Goal: Task Accomplishment & Management: Manage account settings

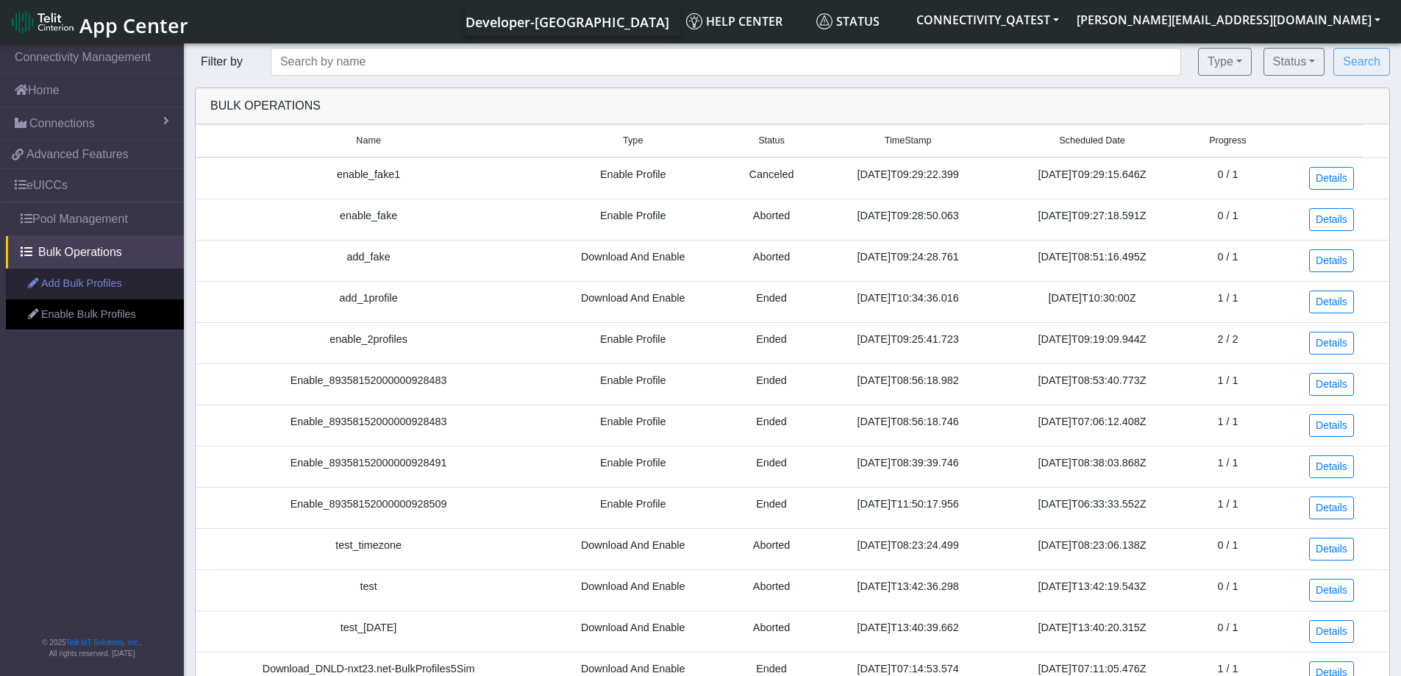
click at [74, 281] on link "Add Bulk Profiles" at bounding box center [95, 283] width 178 height 31
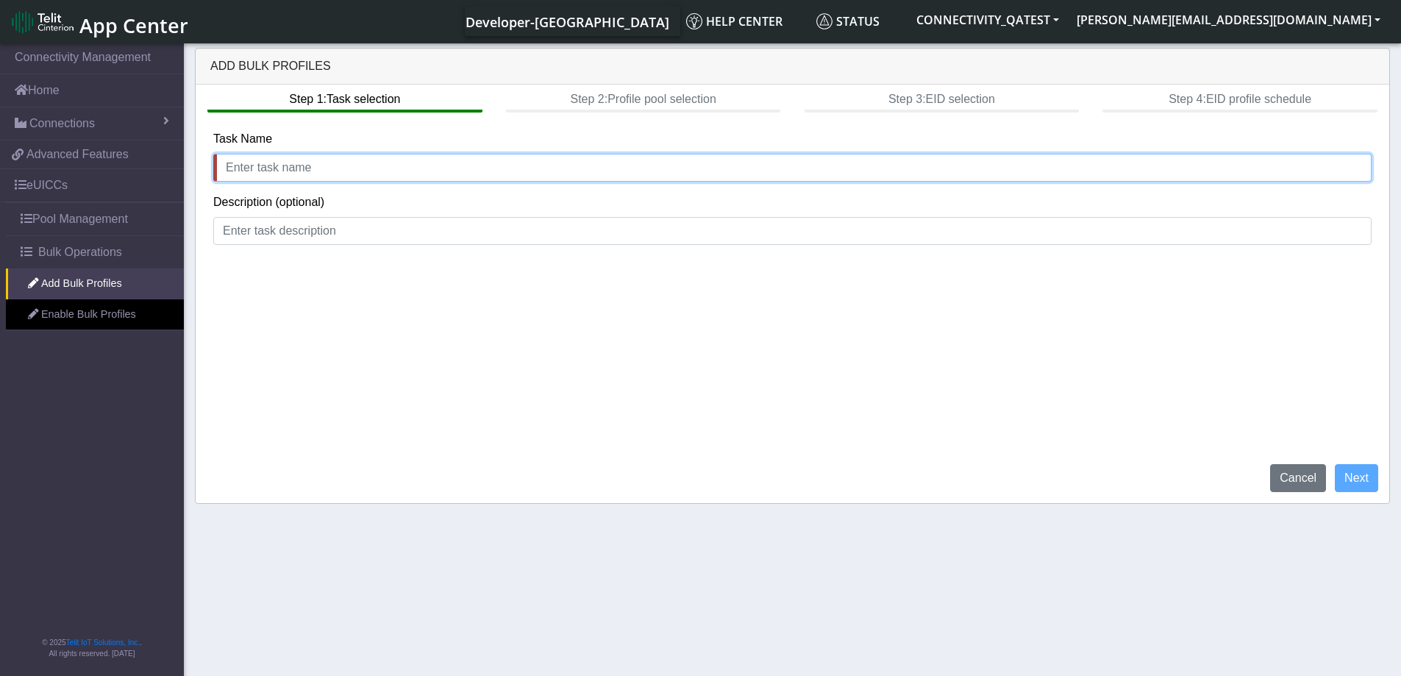
click at [301, 164] on input "text" at bounding box center [792, 168] width 1158 height 28
type input "test profile pool"
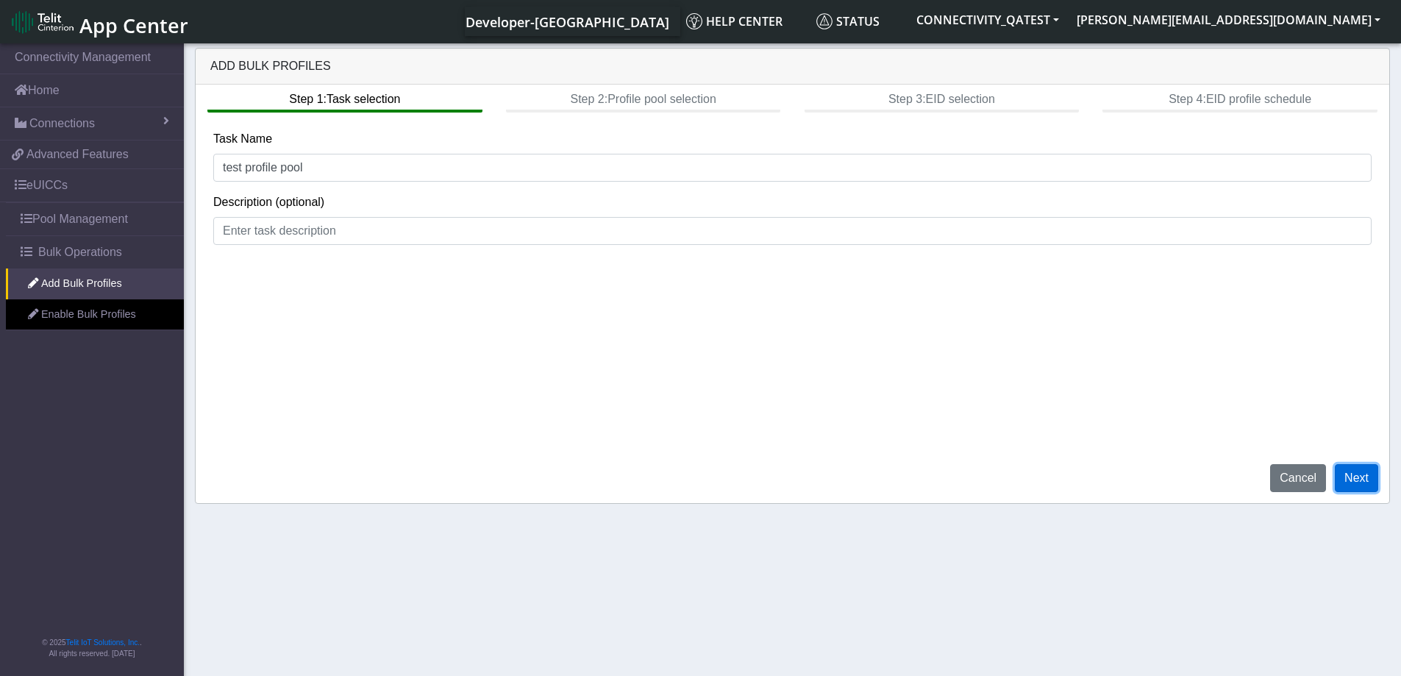
click at [1354, 484] on button "Next" at bounding box center [1356, 478] width 43 height 28
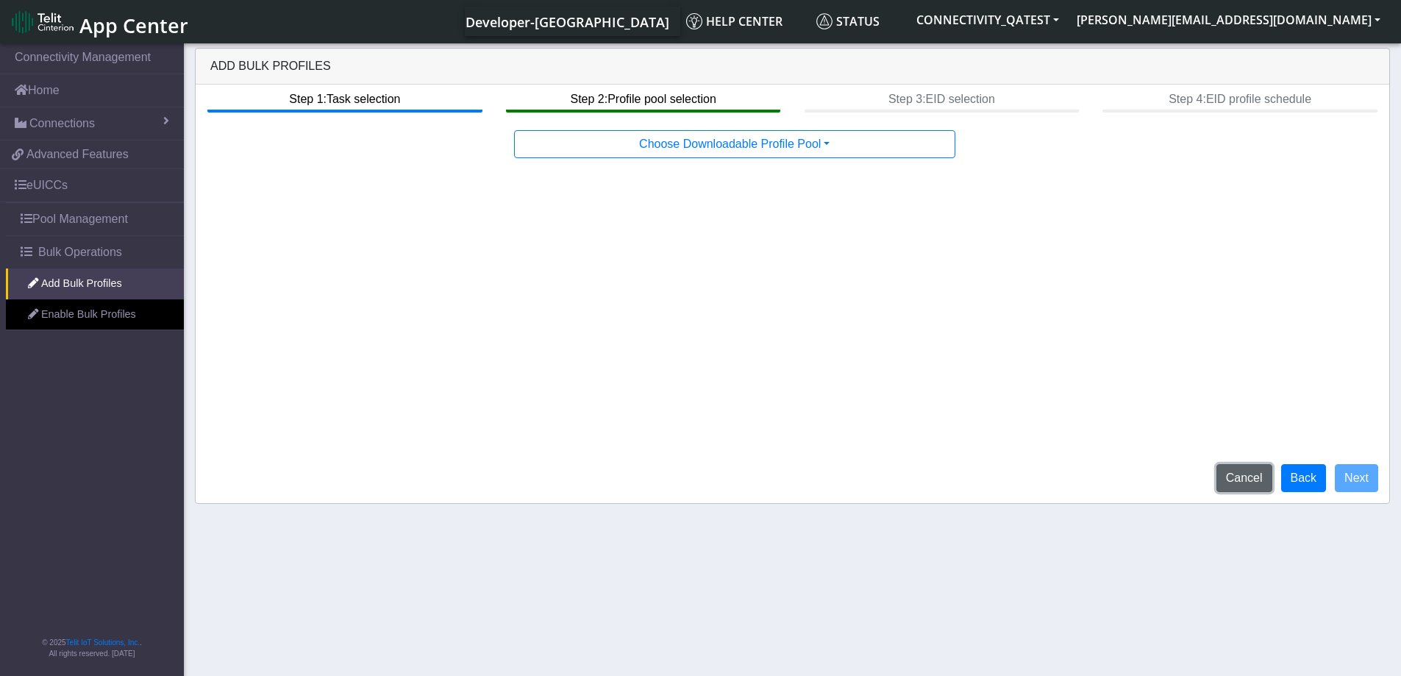
click at [1255, 477] on button "Cancel" at bounding box center [1244, 478] width 56 height 28
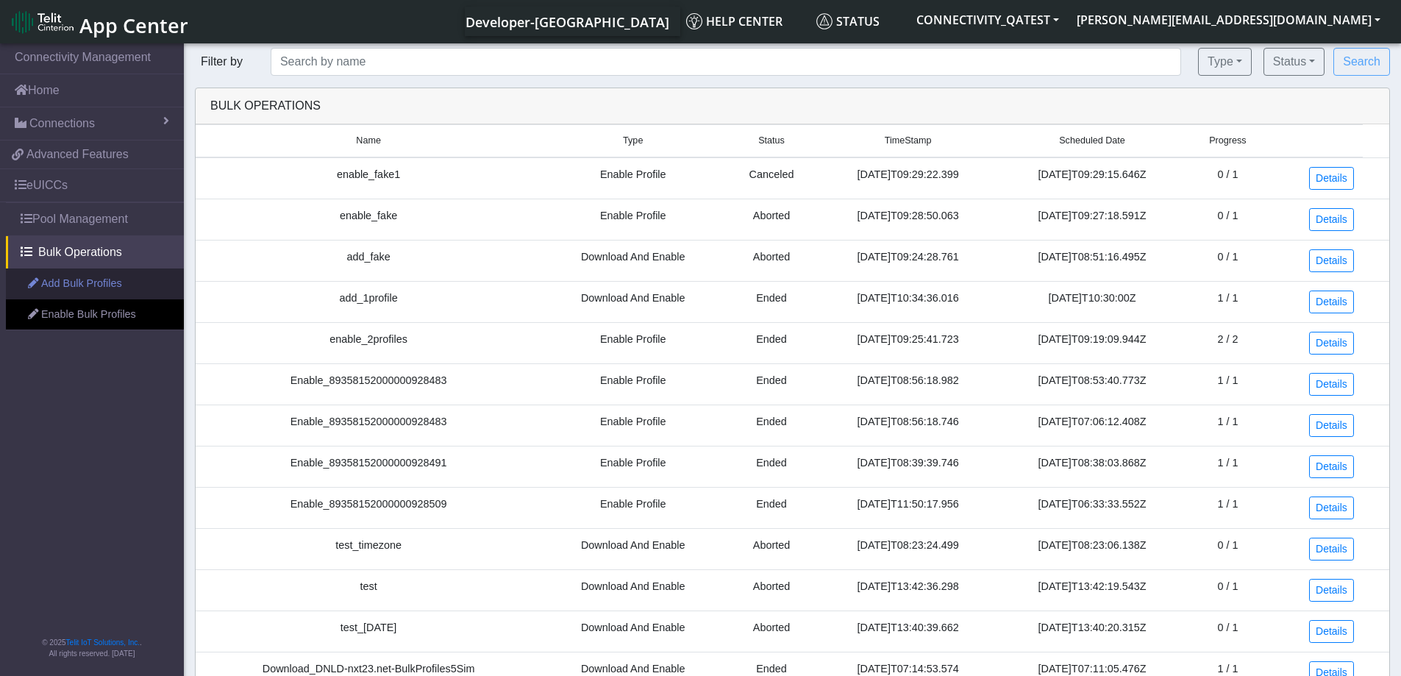
click at [108, 288] on link "Add Bulk Profiles" at bounding box center [95, 283] width 178 height 31
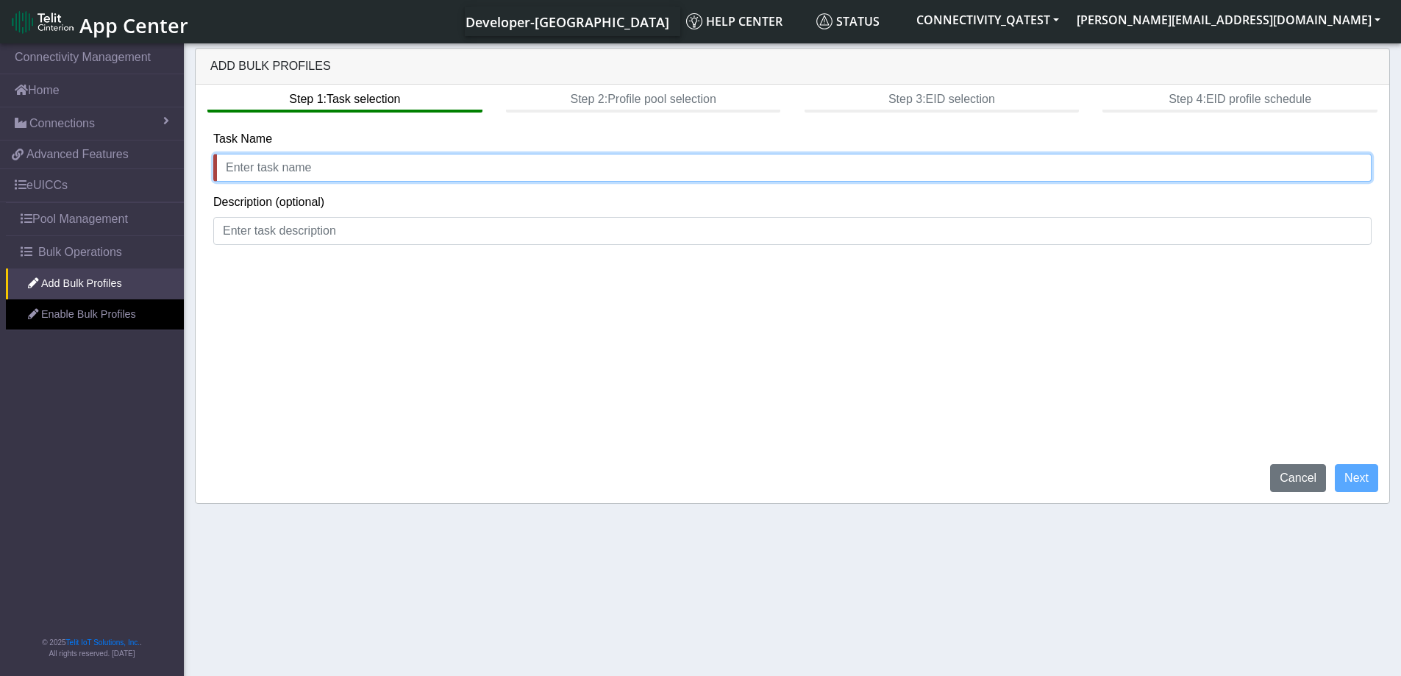
click at [250, 171] on input "text" at bounding box center [792, 168] width 1158 height 28
type input "test bulk"
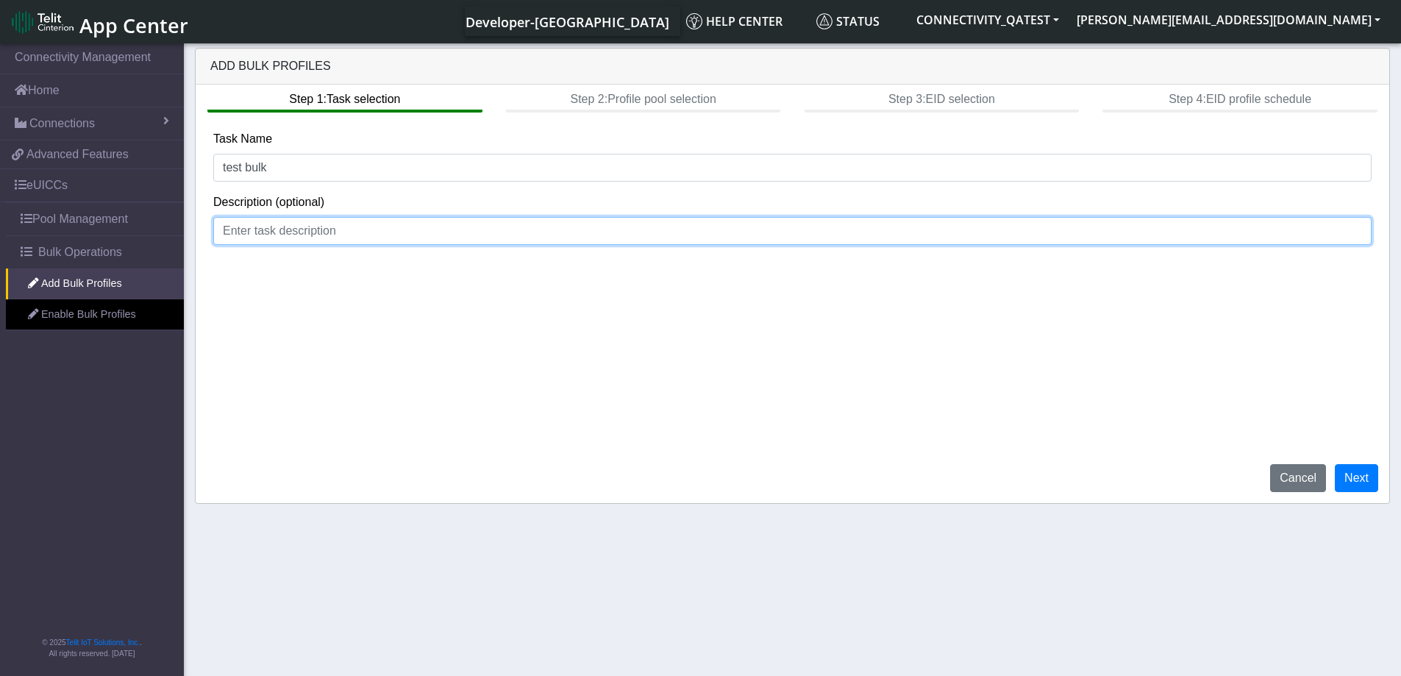
click at [263, 226] on input at bounding box center [792, 231] width 1158 height 28
type input "desc"
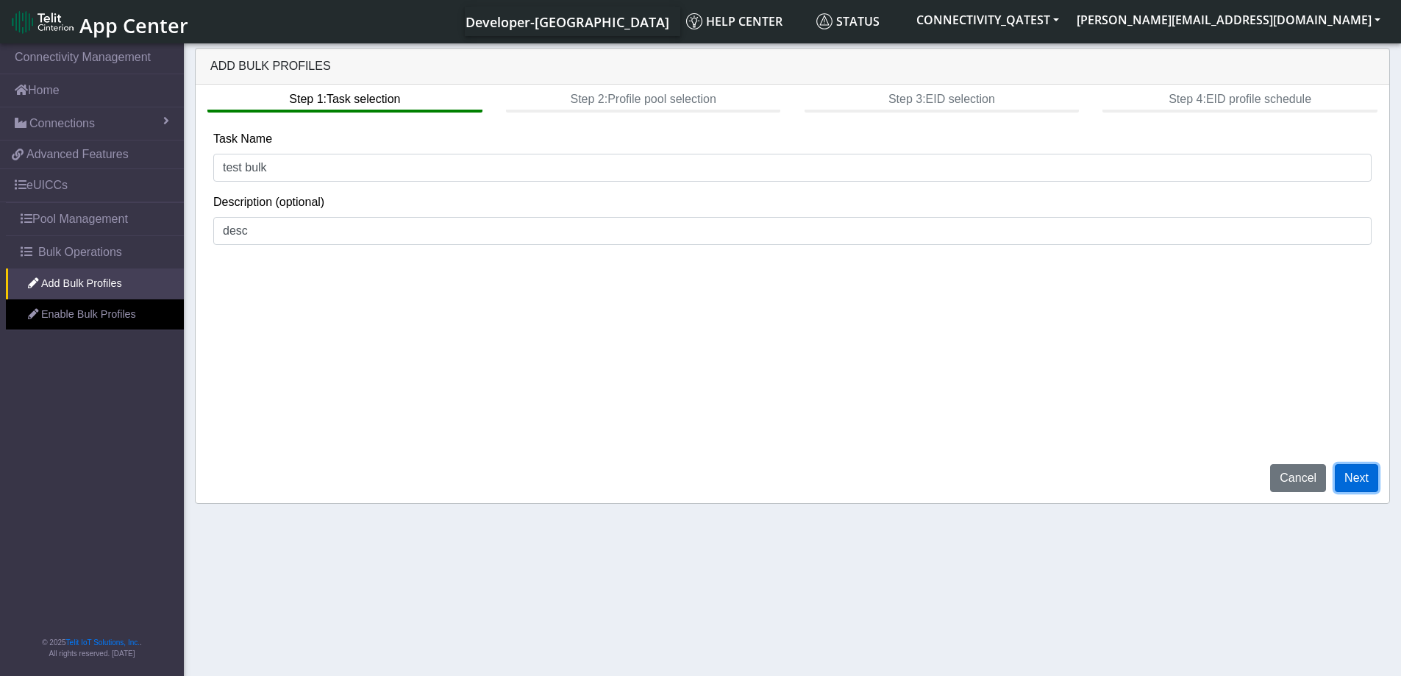
click at [1366, 475] on button "Next" at bounding box center [1356, 478] width 43 height 28
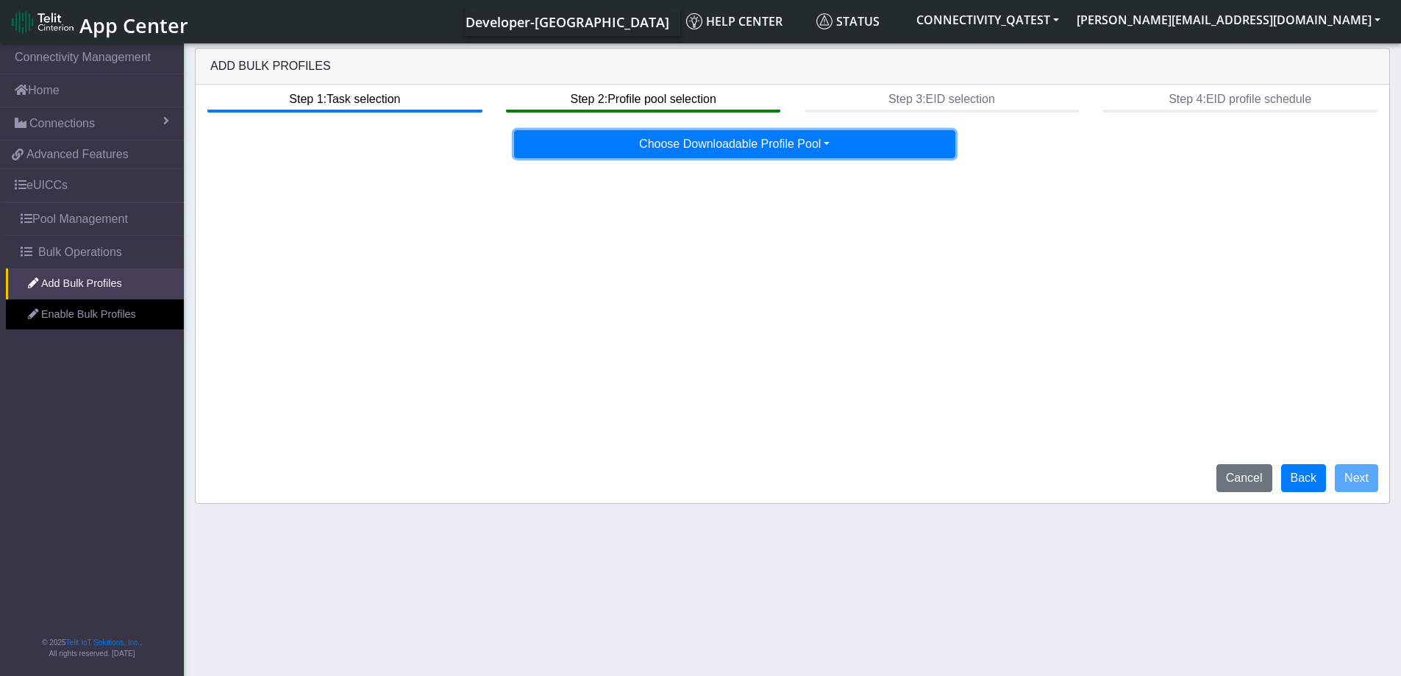
click at [859, 146] on button "Choose Downloadable Profile Pool" at bounding box center [734, 144] width 441 height 28
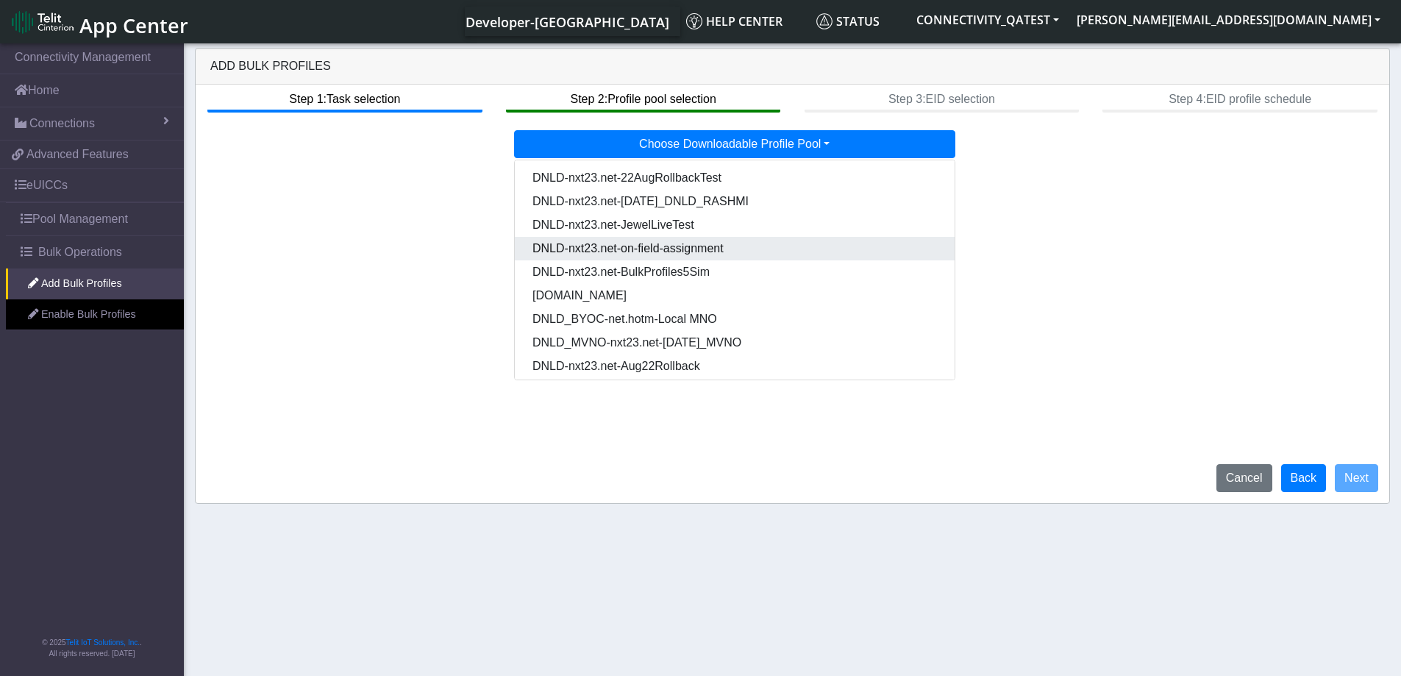
click at [817, 256] on Pool62d385b5-899c-4c9f-a78f-e90bbf7285d2-dropdown "DNLD-nxt23.net-on-field-assignment" at bounding box center [735, 249] width 440 height 24
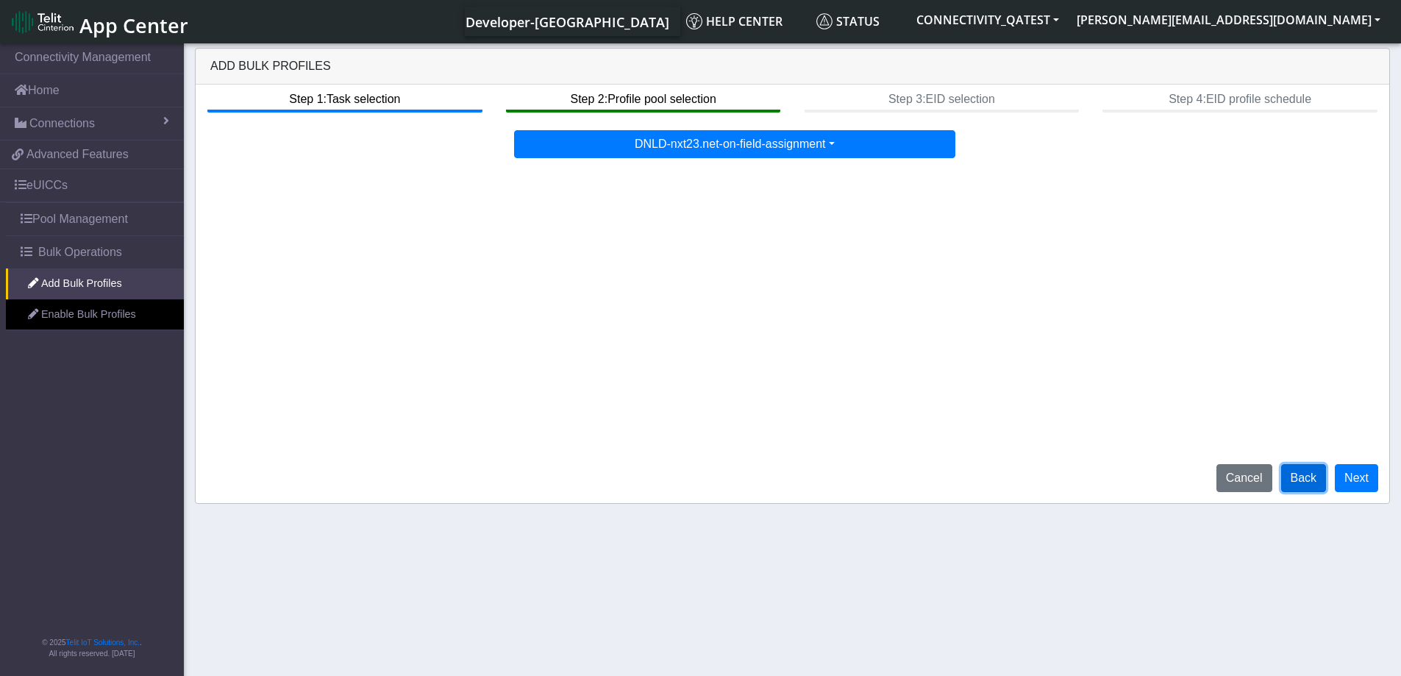
click at [1302, 487] on button "Back" at bounding box center [1304, 478] width 46 height 28
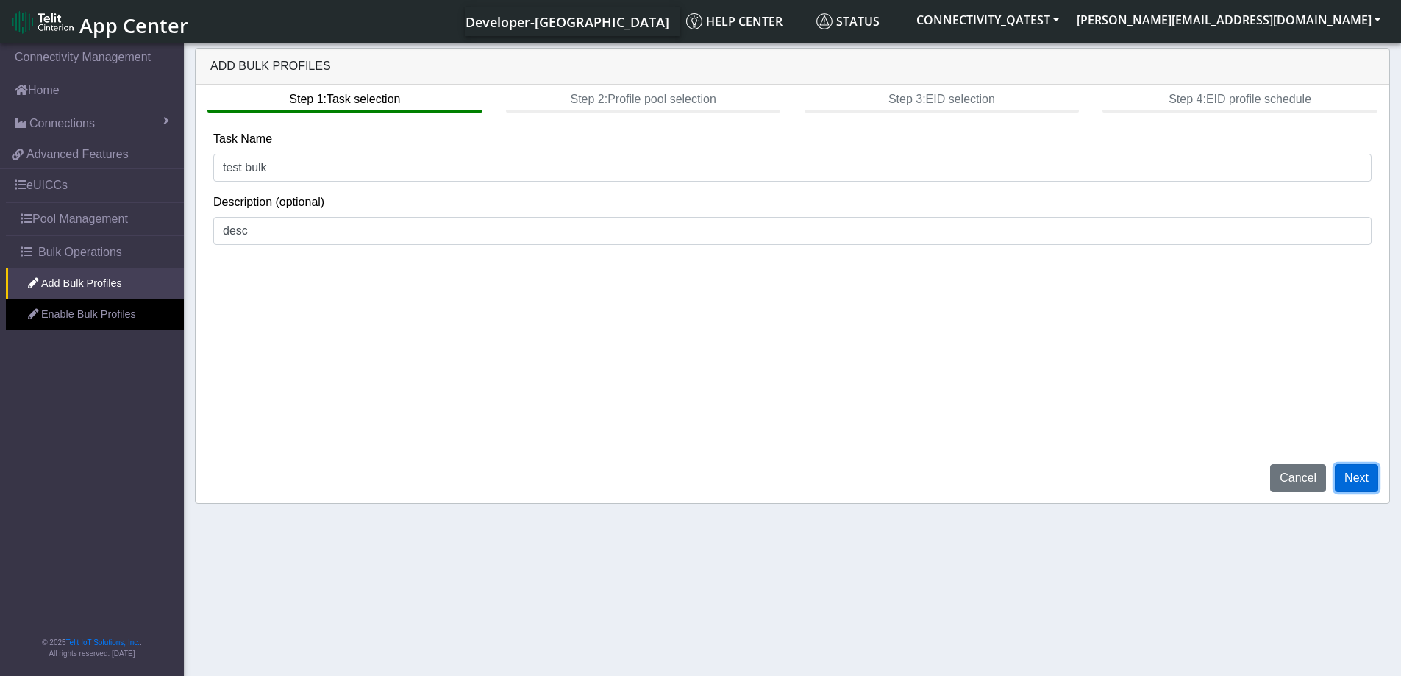
drag, startPoint x: 1359, startPoint y: 477, endPoint x: 1338, endPoint y: 488, distance: 24.0
click at [1359, 477] on button "Next" at bounding box center [1356, 478] width 43 height 28
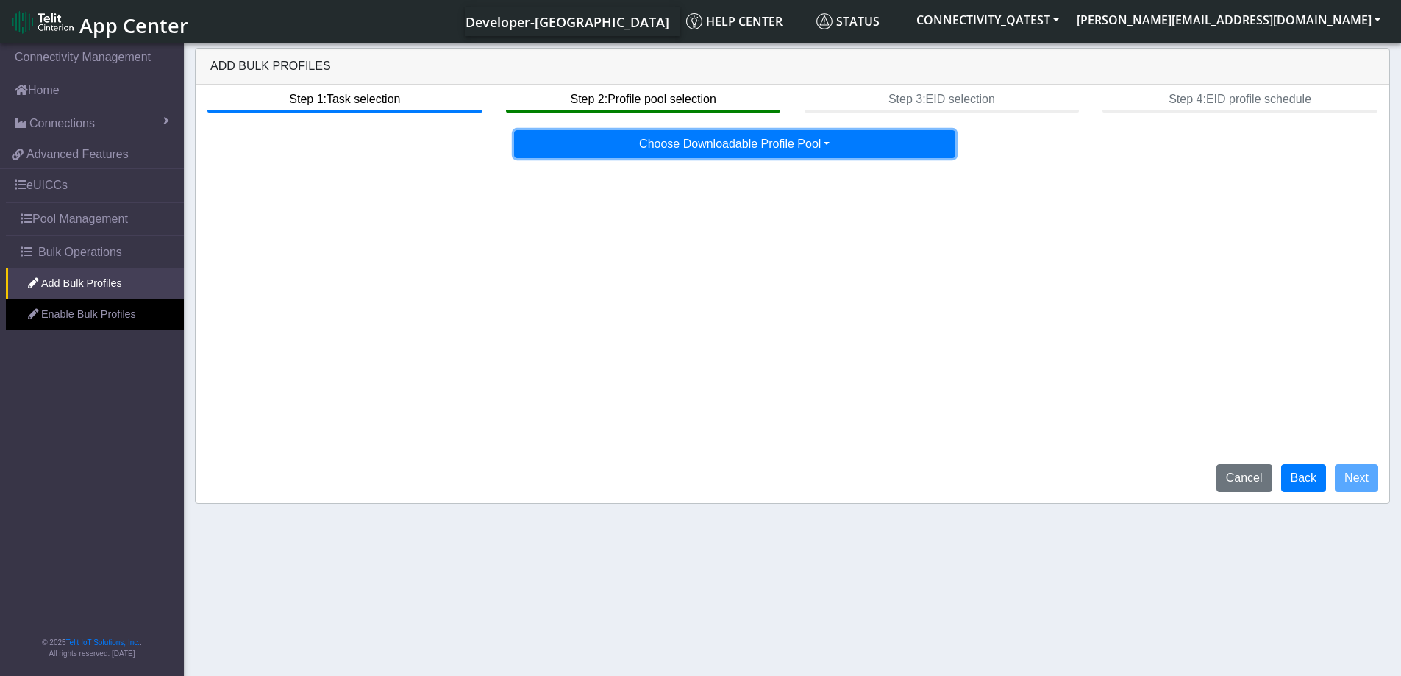
click at [826, 146] on button "Choose Downloadable Profile Pool" at bounding box center [734, 144] width 441 height 28
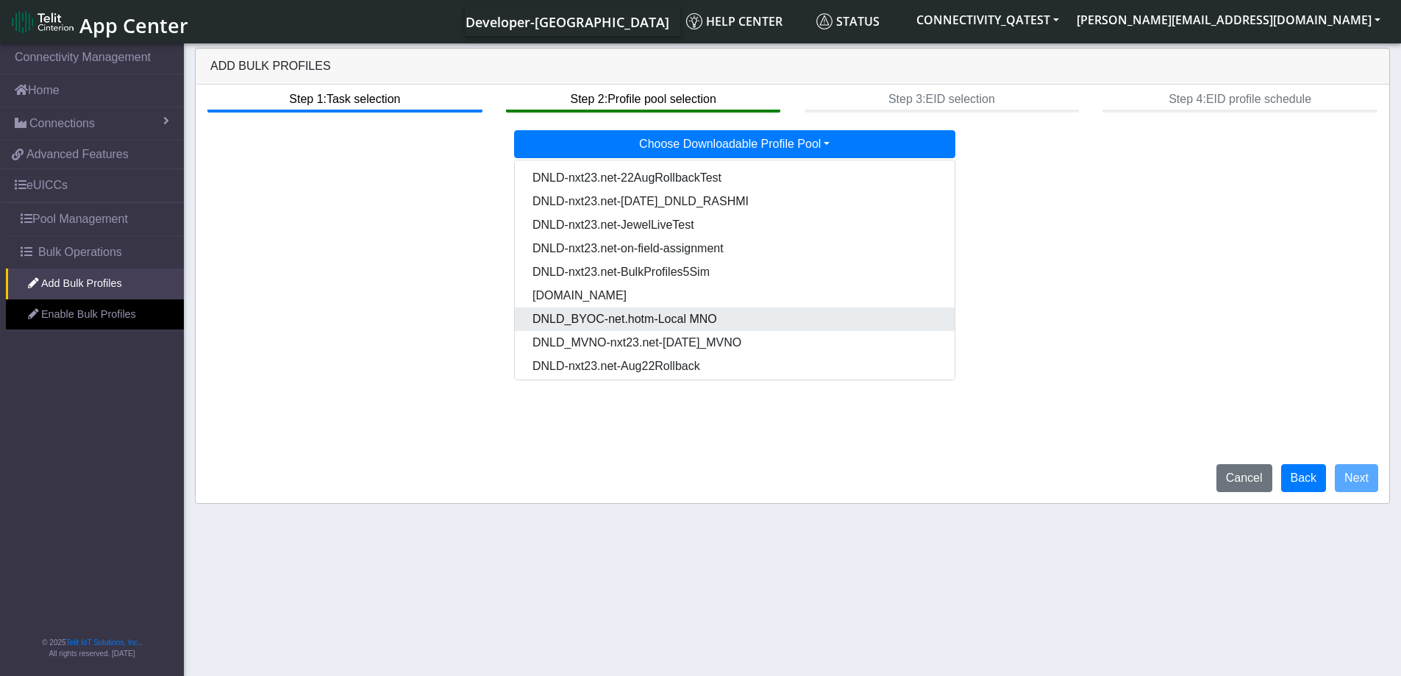
click at [728, 321] on Poola215f6a0-cb5f-4264-9200-f618216ee563-dropdown "DNLD_BYOC-net.hotm-Local MNO" at bounding box center [735, 319] width 440 height 24
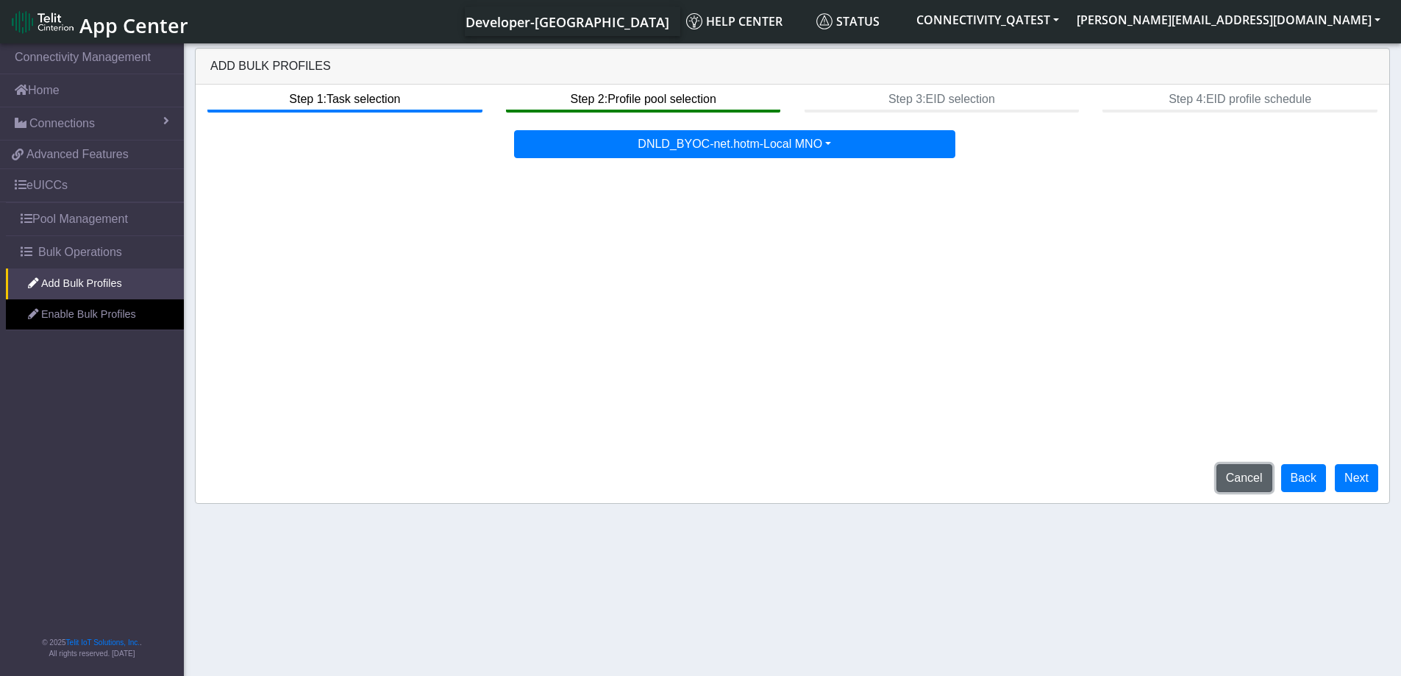
click at [1235, 474] on button "Cancel" at bounding box center [1244, 478] width 56 height 28
click at [1250, 479] on button "Cancel" at bounding box center [1244, 478] width 56 height 28
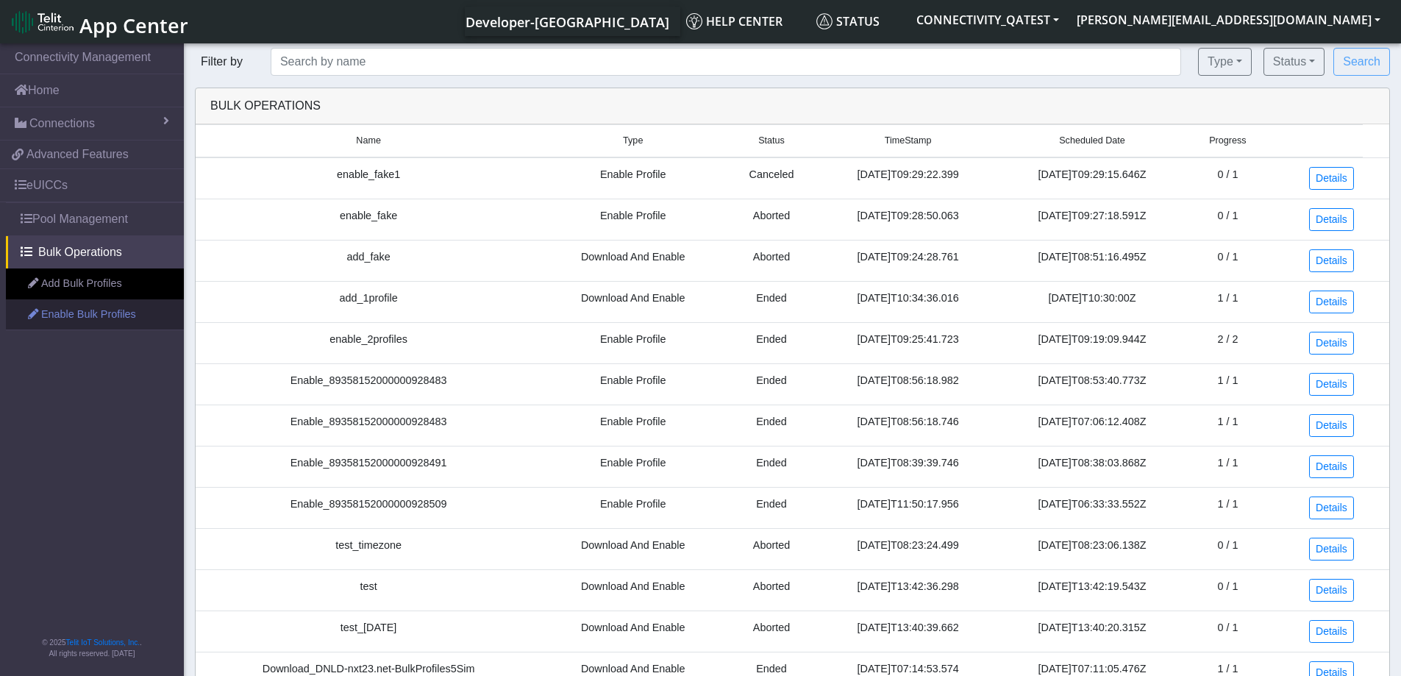
click at [111, 310] on link "Enable Bulk Profiles" at bounding box center [95, 314] width 178 height 31
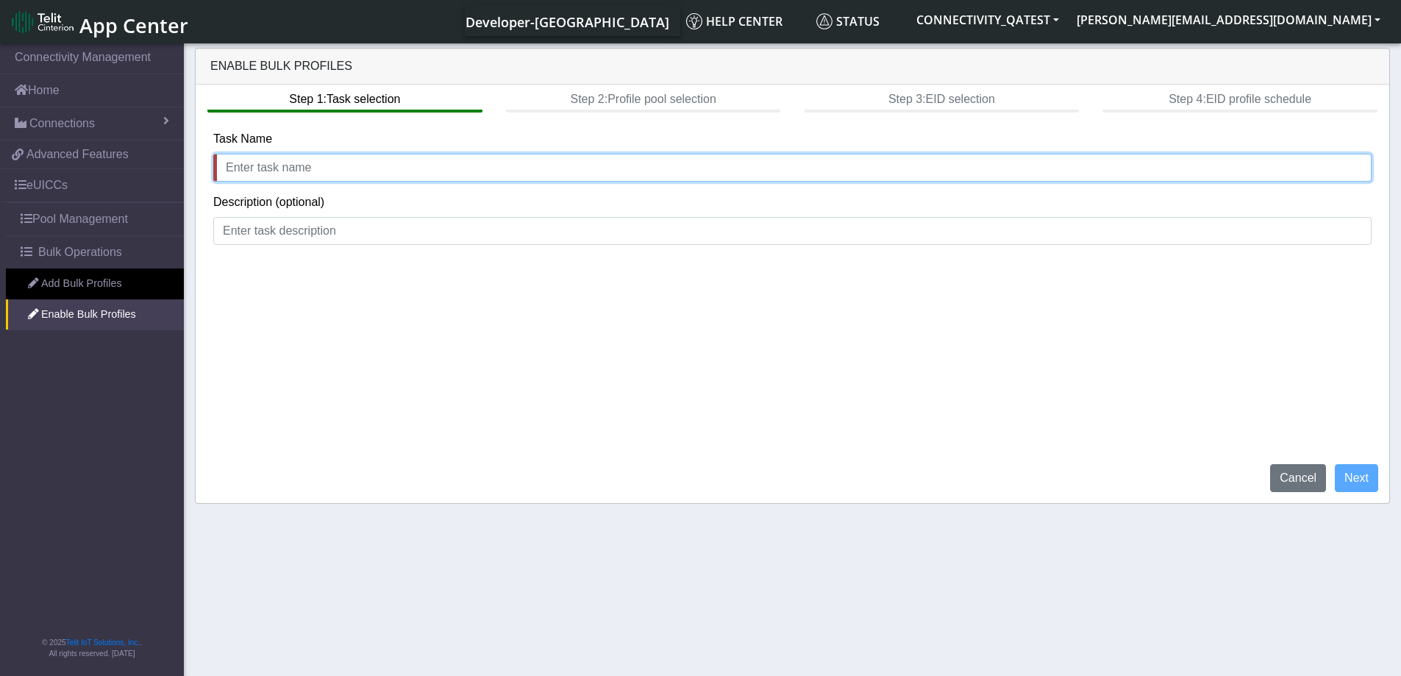
click at [282, 171] on input "text" at bounding box center [792, 168] width 1158 height 28
type input "enable"
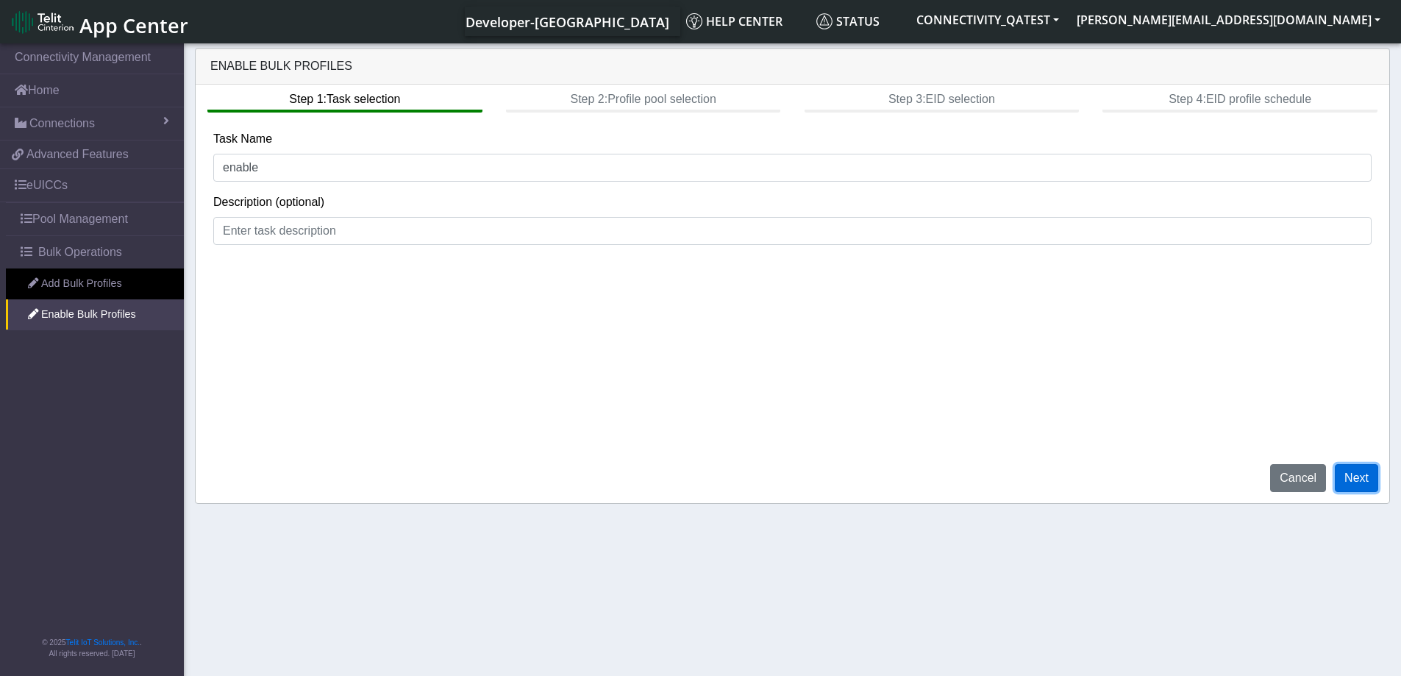
click at [1361, 472] on button "Next" at bounding box center [1356, 478] width 43 height 28
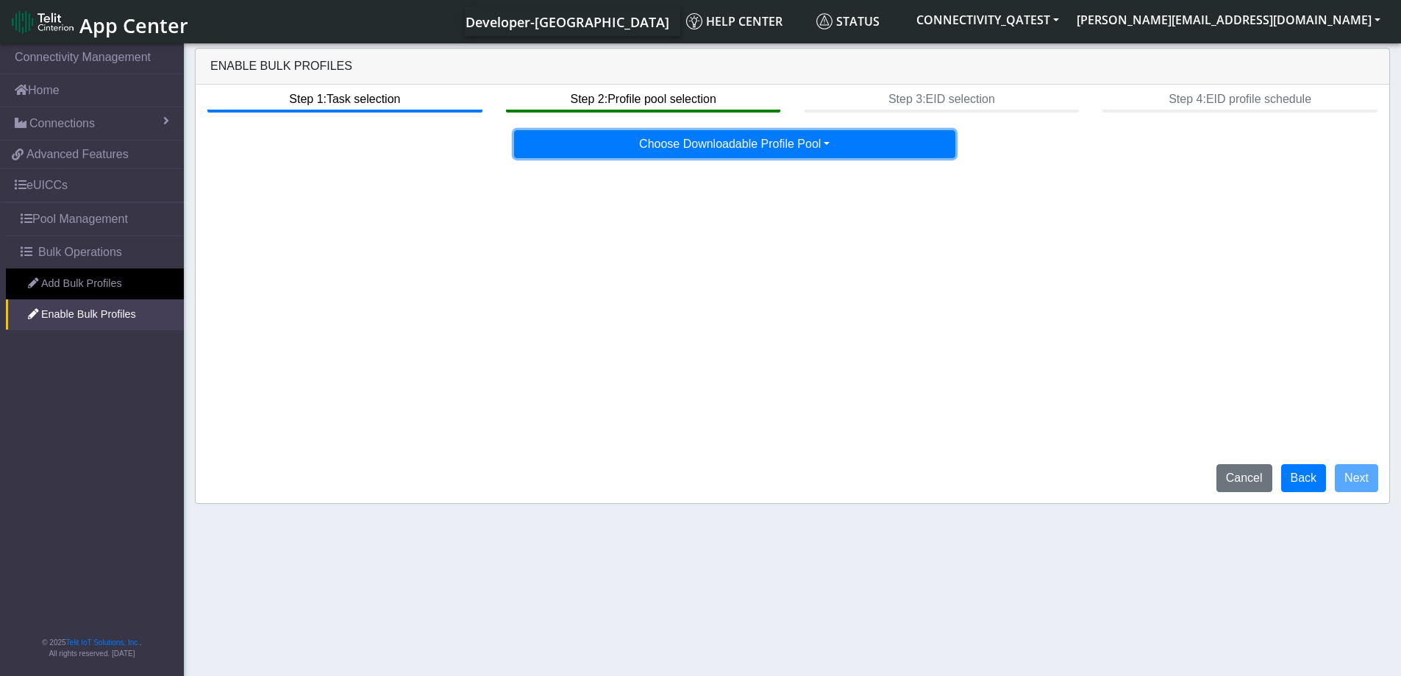
click at [746, 140] on button "Choose Downloadable Profile Pool" at bounding box center [734, 144] width 441 height 28
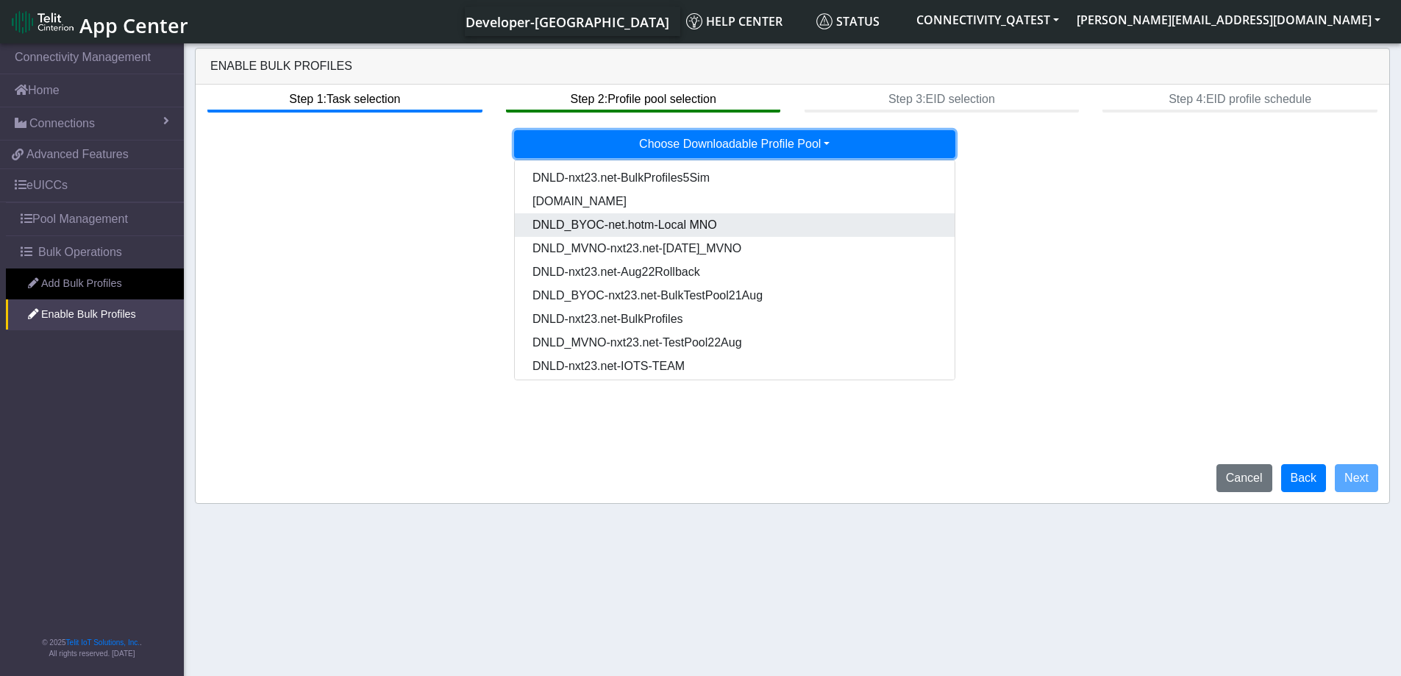
scroll to position [99, 0]
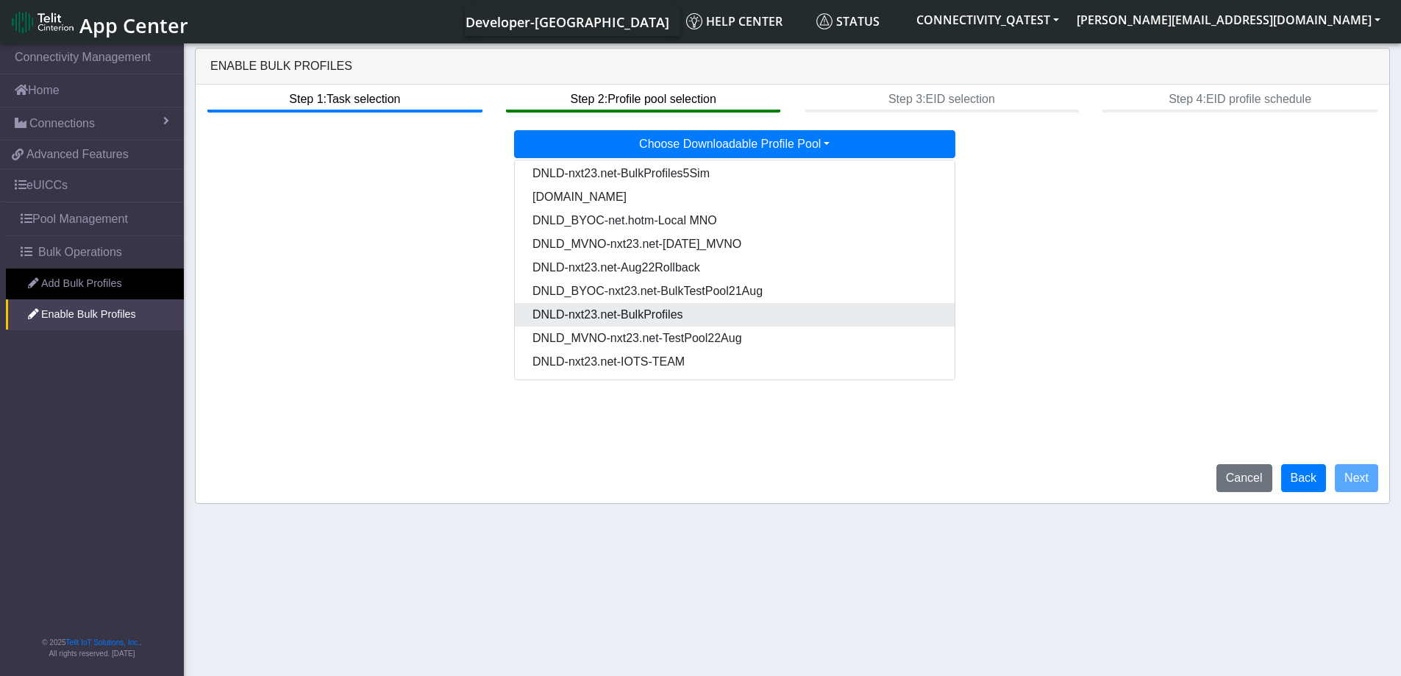
click at [665, 318] on Pooldd87b2e2-121e-4d00-ae8a-d075df8e0e86-dropdown "DNLD-nxt23.net-BulkProfiles" at bounding box center [735, 315] width 440 height 24
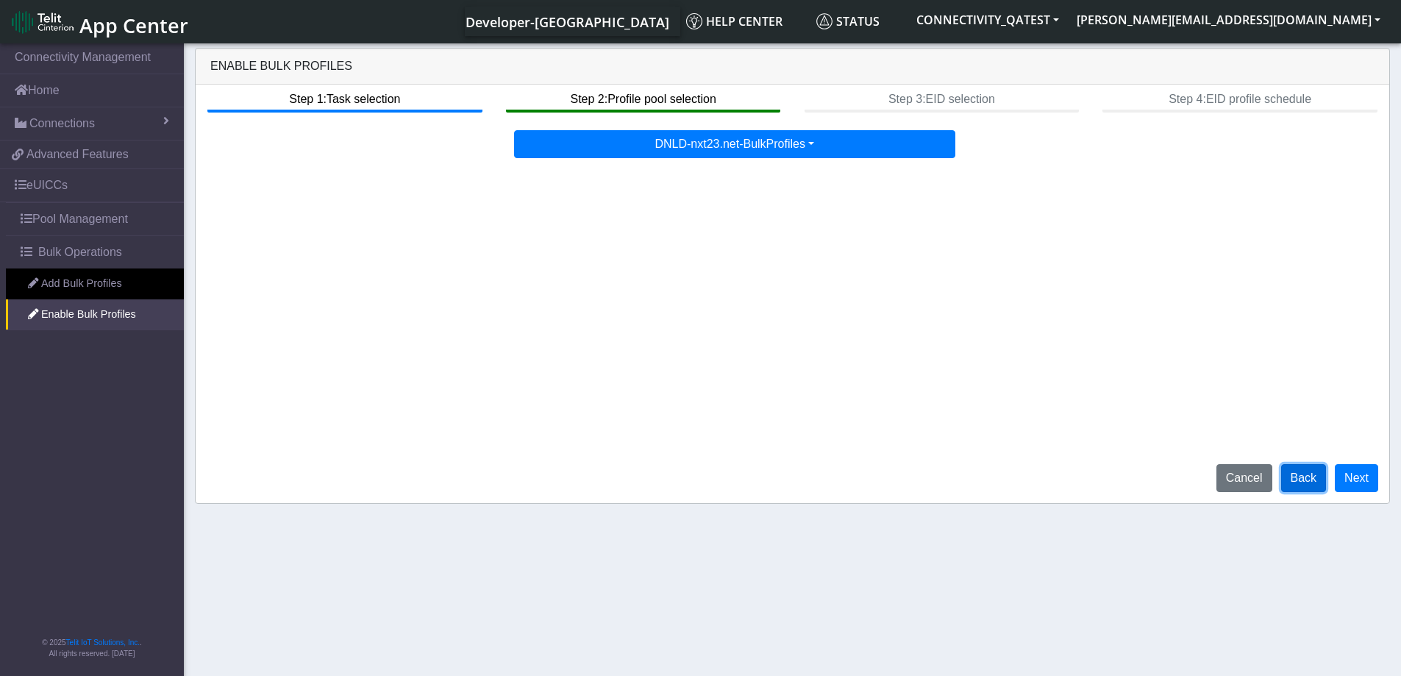
click at [1314, 483] on button "Back" at bounding box center [1304, 478] width 46 height 28
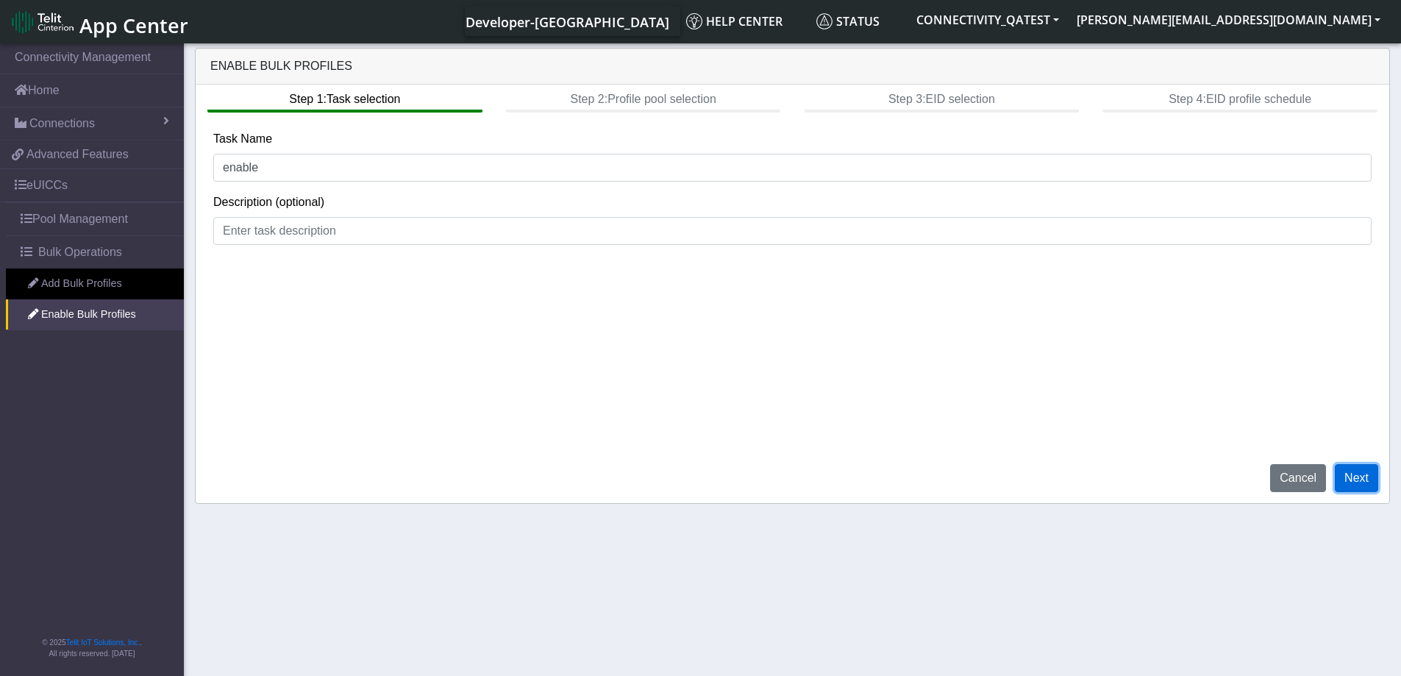
click at [1357, 487] on button "Next" at bounding box center [1356, 478] width 43 height 28
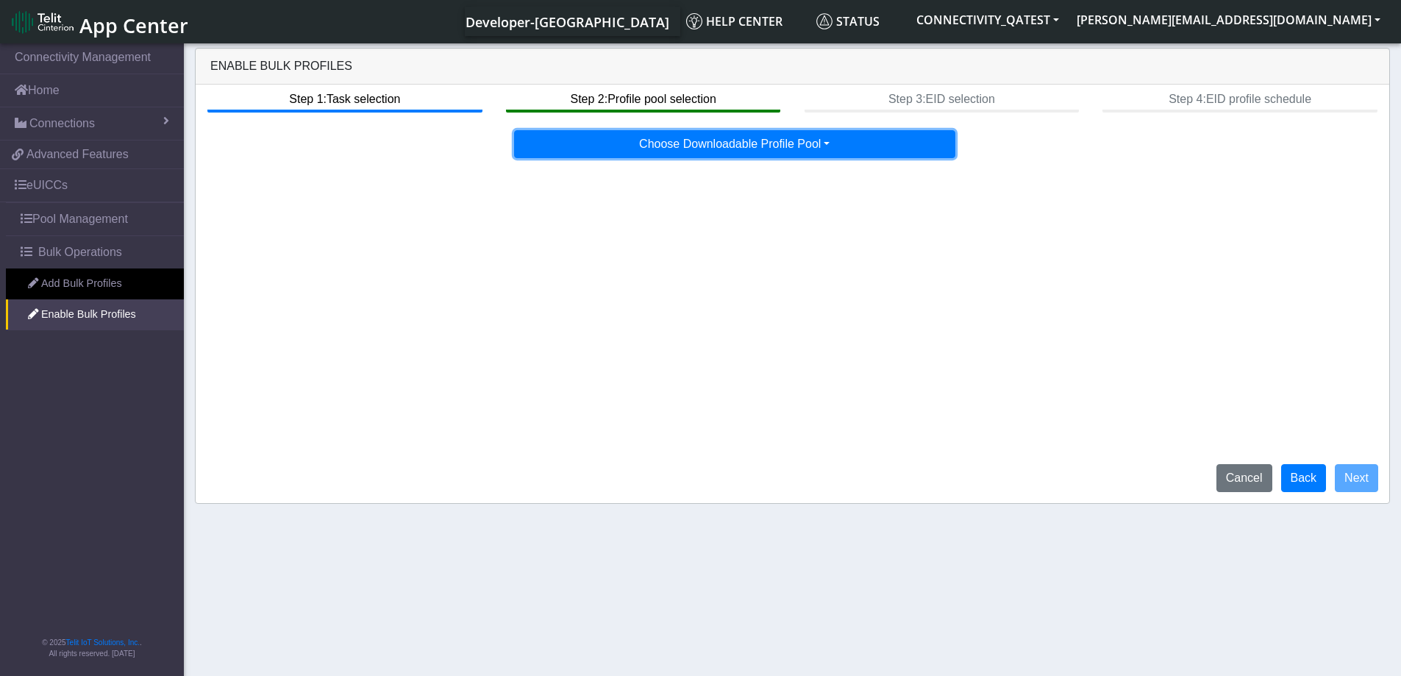
click at [747, 148] on button "Choose Downloadable Profile Pool" at bounding box center [734, 144] width 441 height 28
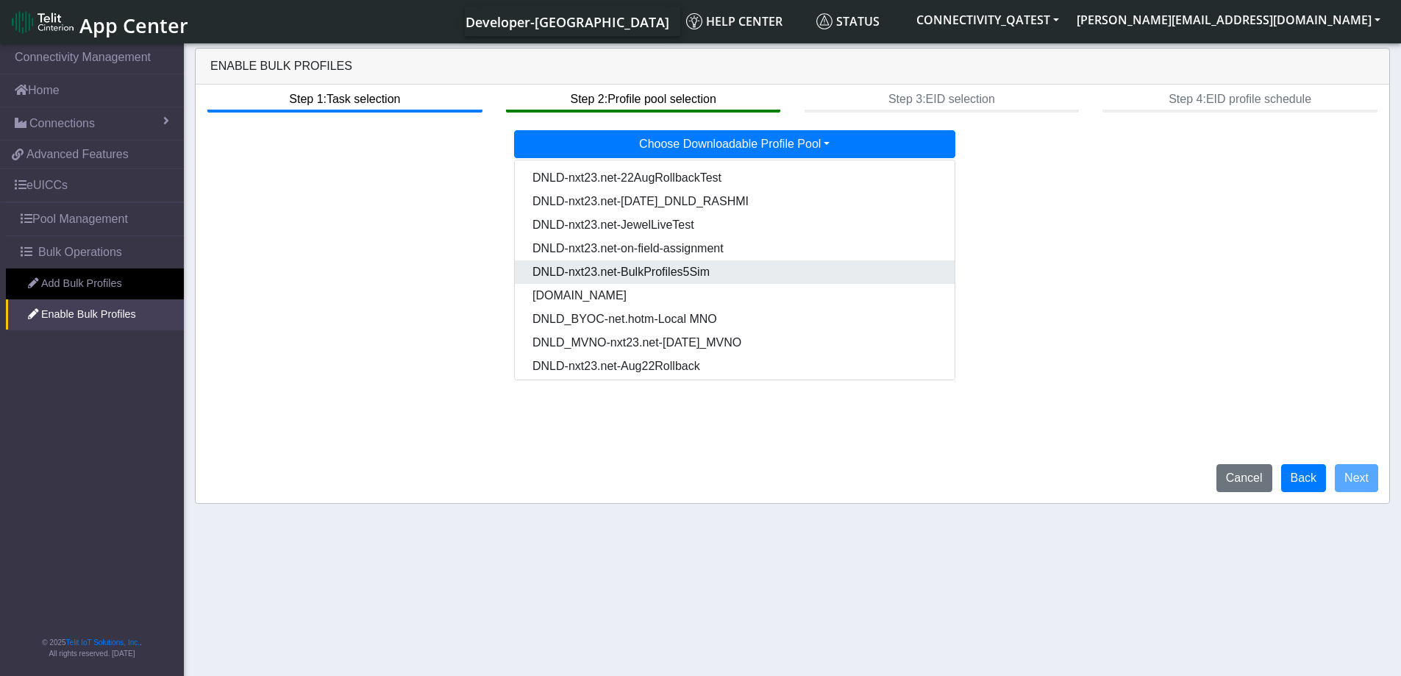
click at [704, 269] on Pool8c8c7d1b-f140-47d7-ba31-50d48655a96a-dropdown "DNLD-nxt23.net-BulkProfiles5Sim" at bounding box center [735, 272] width 440 height 24
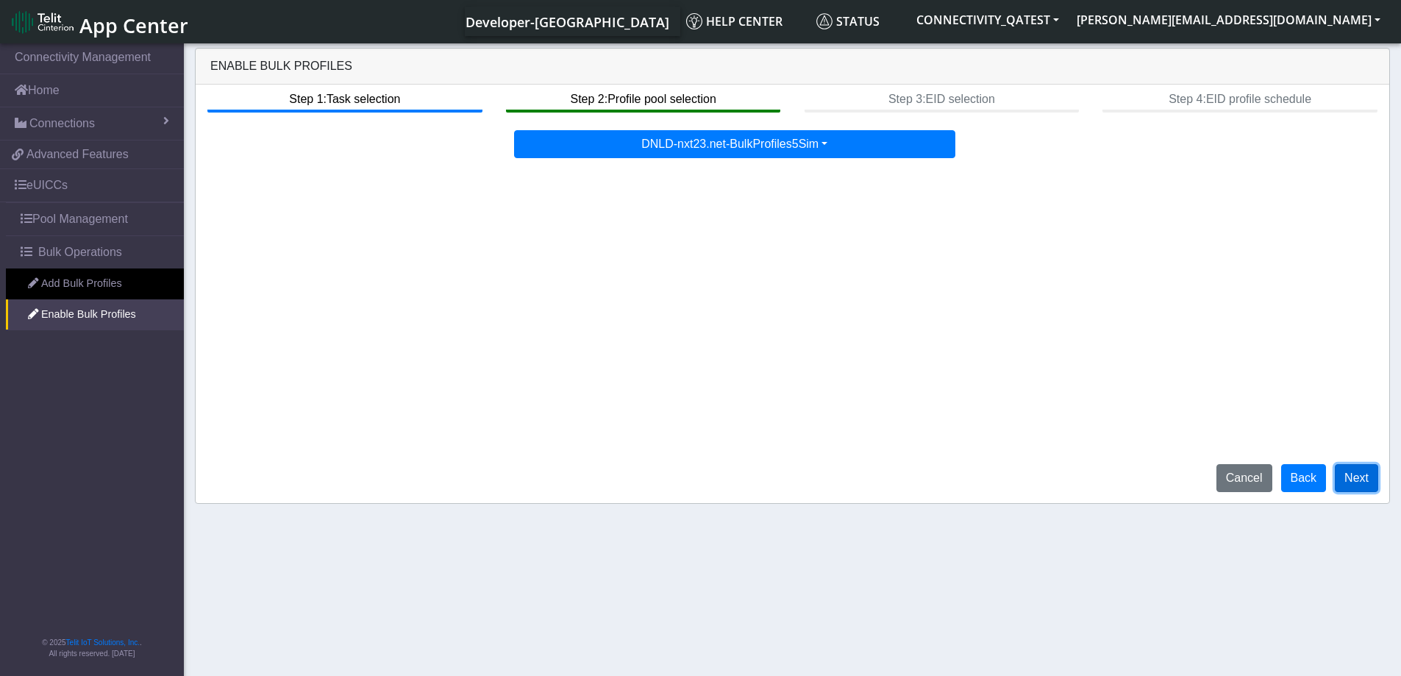
click at [1358, 471] on button "Next" at bounding box center [1356, 478] width 43 height 28
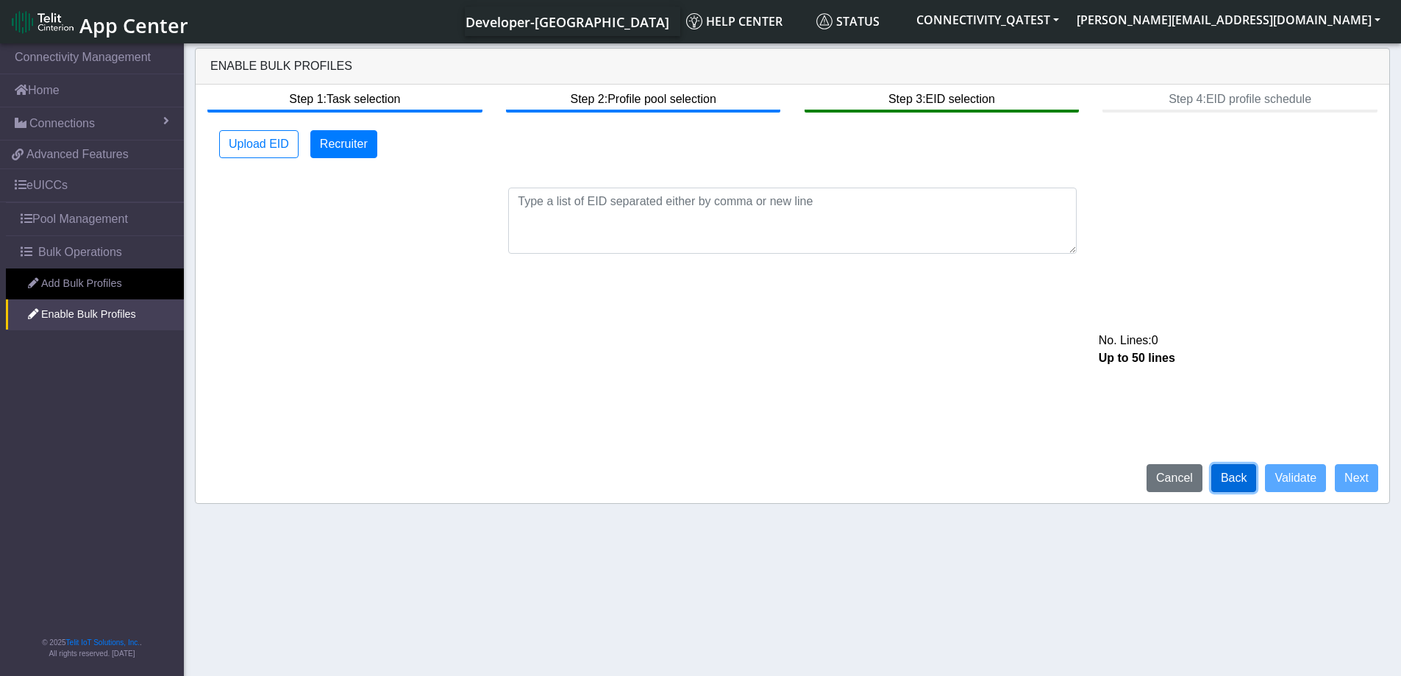
click at [1244, 480] on button "Back" at bounding box center [1234, 478] width 46 height 28
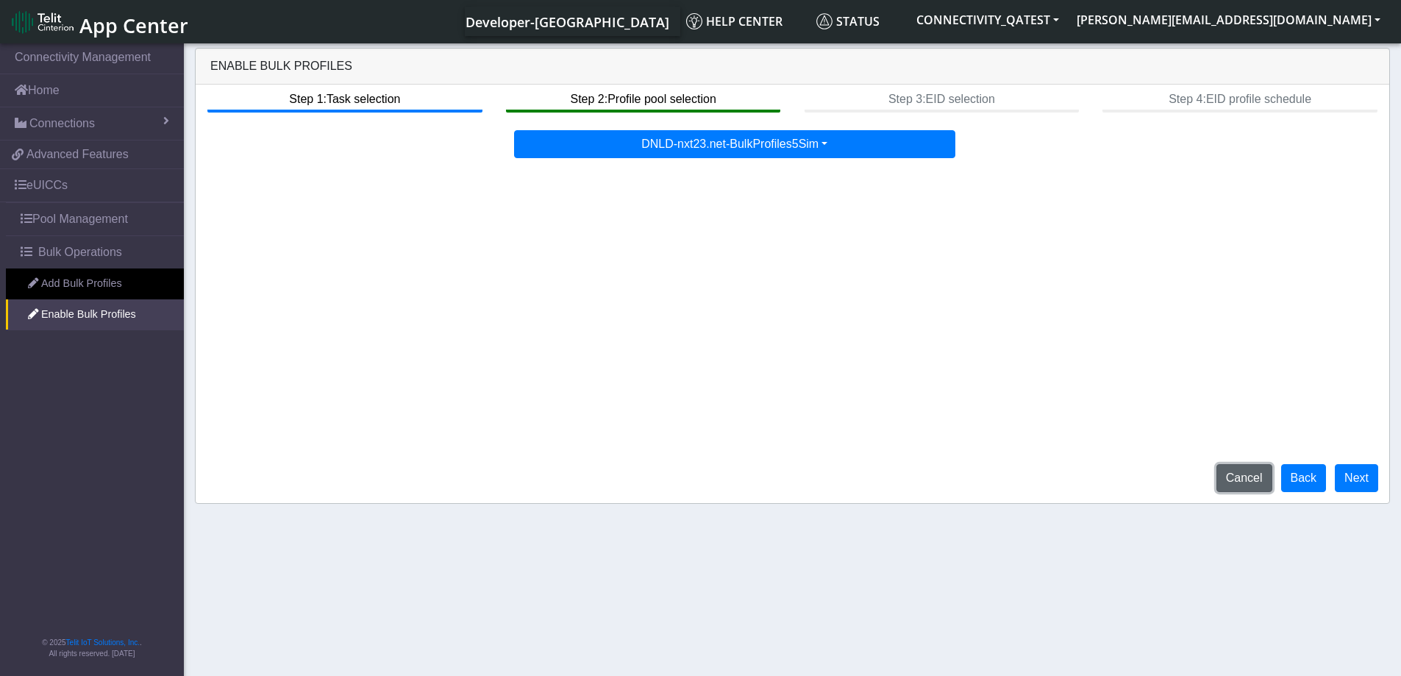
click at [1244, 480] on button "Cancel" at bounding box center [1244, 478] width 56 height 28
click at [1308, 488] on button "Back" at bounding box center [1304, 478] width 46 height 28
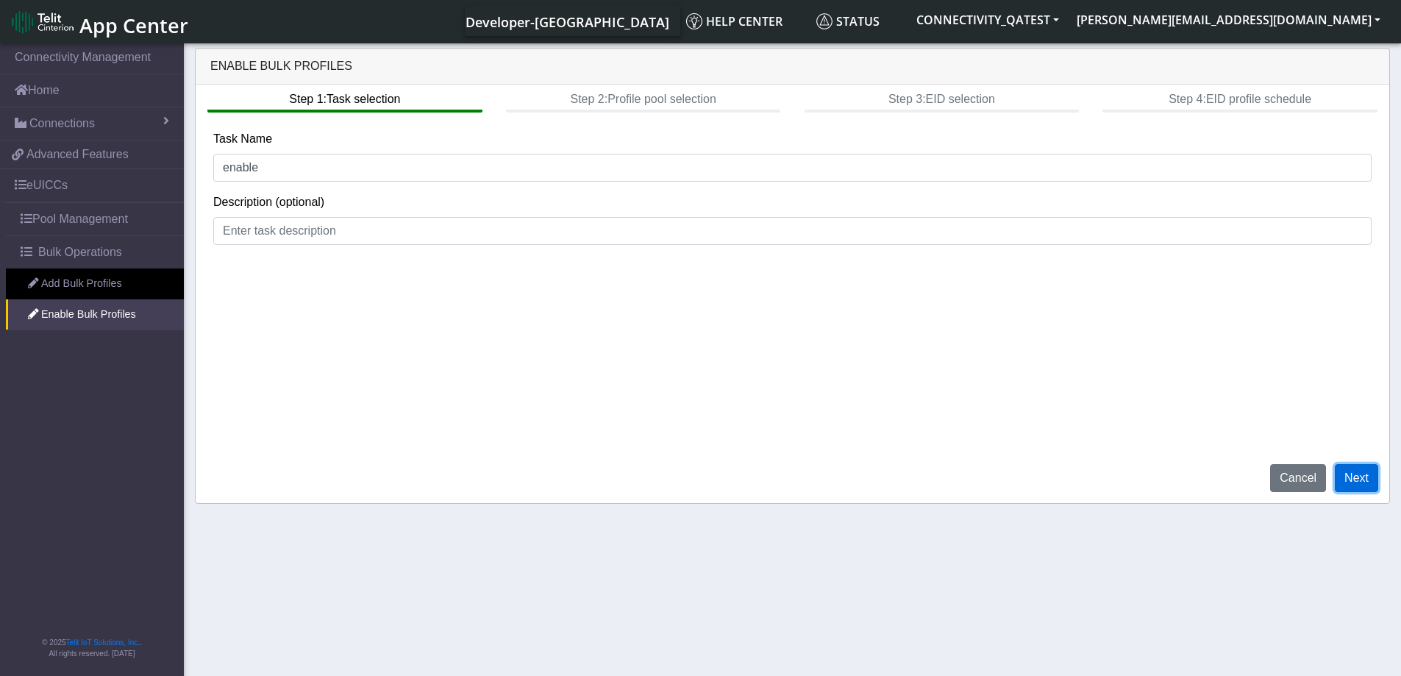
click at [1369, 483] on button "Next" at bounding box center [1356, 478] width 43 height 28
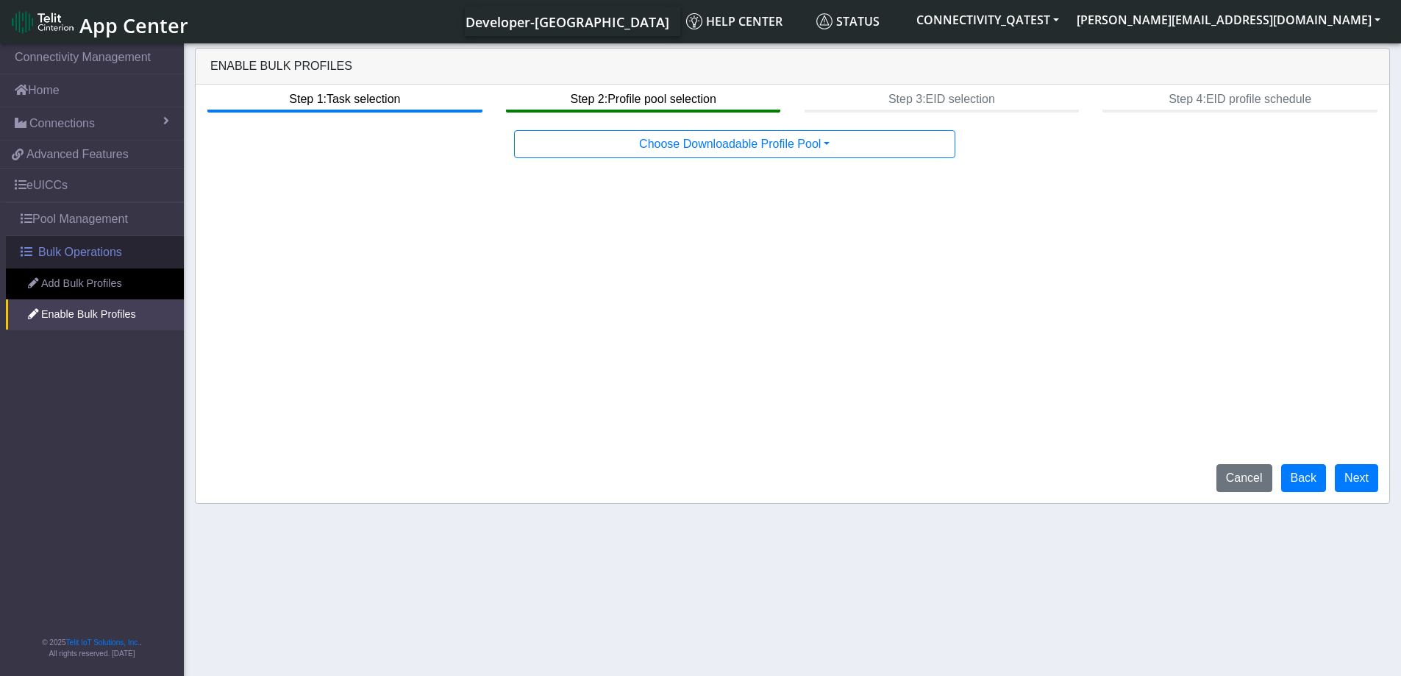
click at [96, 249] on span "Bulk Operations" at bounding box center [80, 252] width 84 height 18
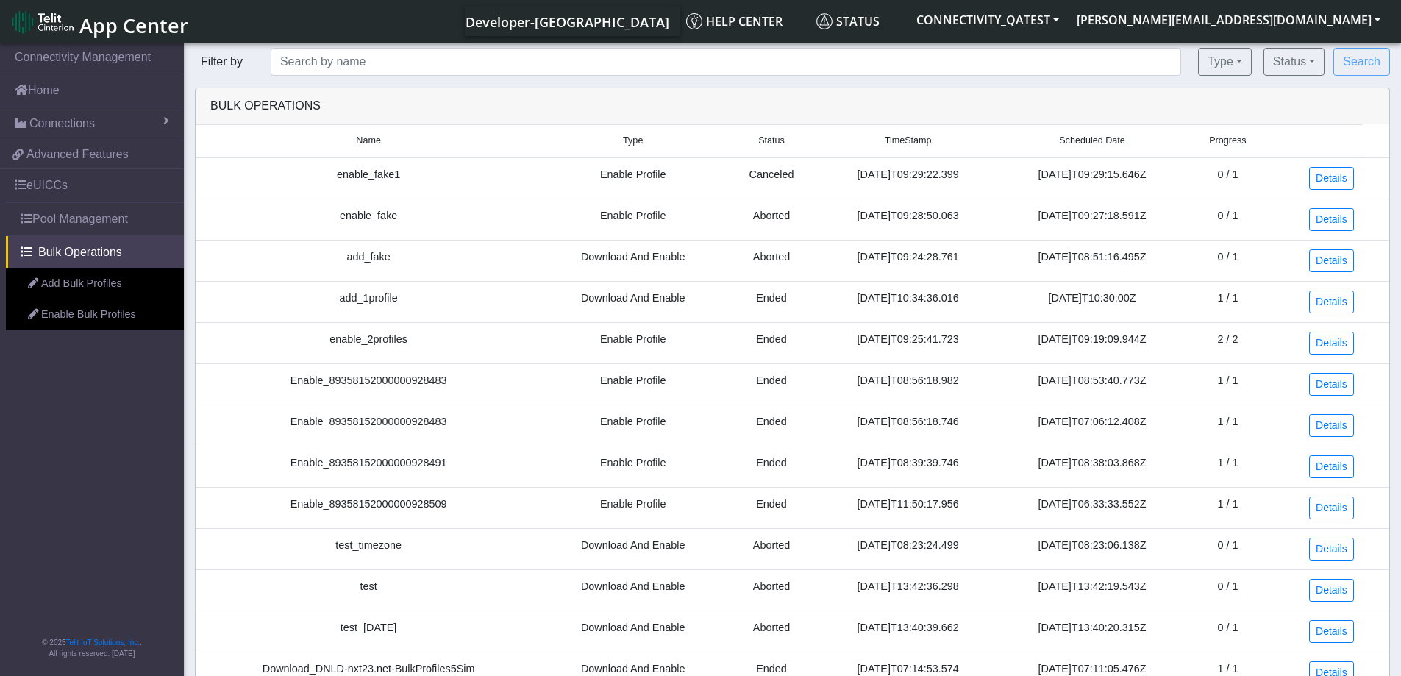
click at [97, 316] on link "Enable Bulk Profiles" at bounding box center [95, 314] width 178 height 31
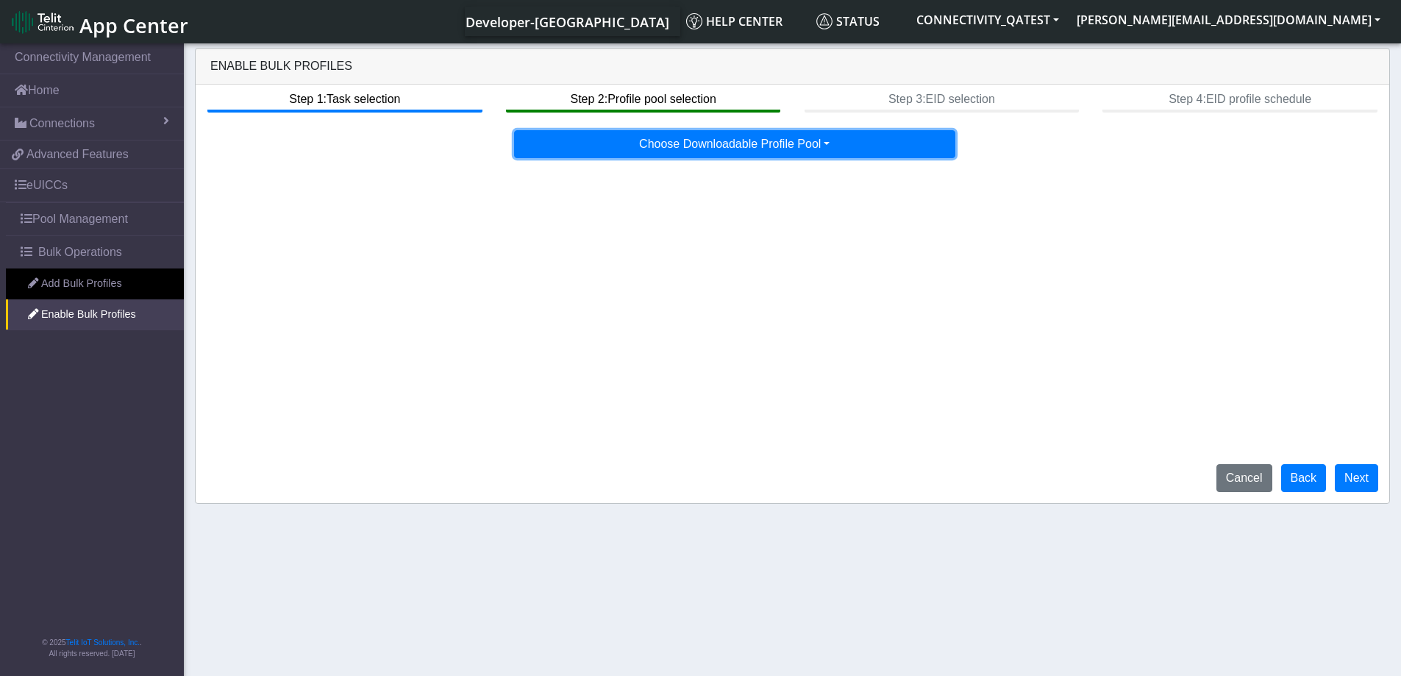
click at [770, 141] on button "Choose Downloadable Profile Pool" at bounding box center [734, 144] width 441 height 28
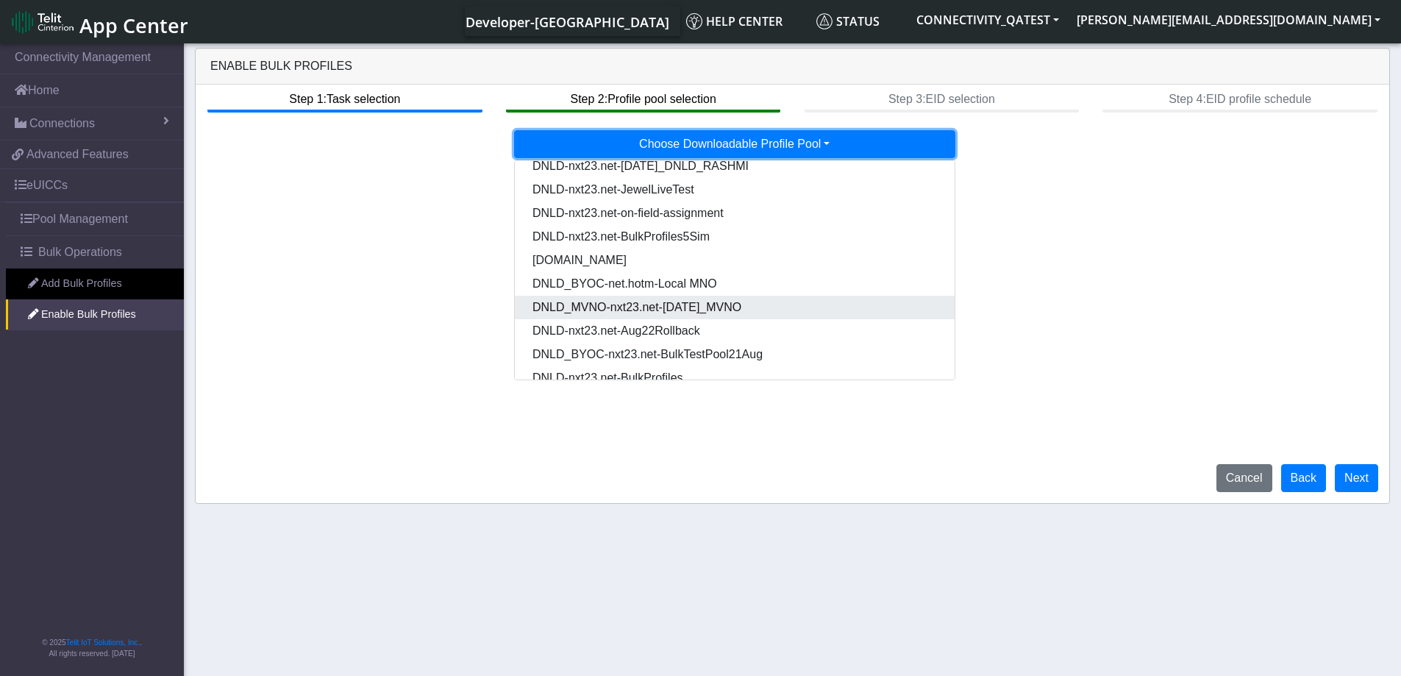
scroll to position [99, 0]
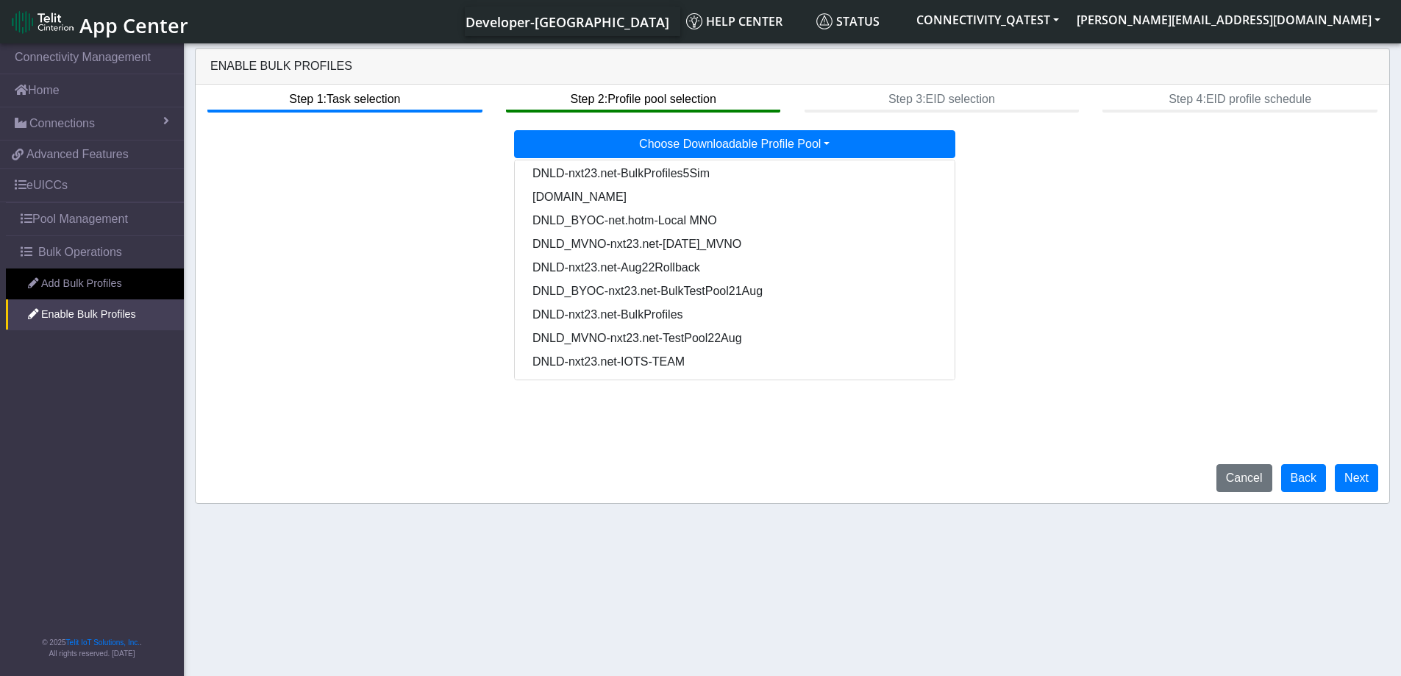
click at [1110, 275] on div "Step 1: Task selection Step 2: Profile pool selection Step 3: EID selection Ste…" at bounding box center [793, 294] width 1194 height 418
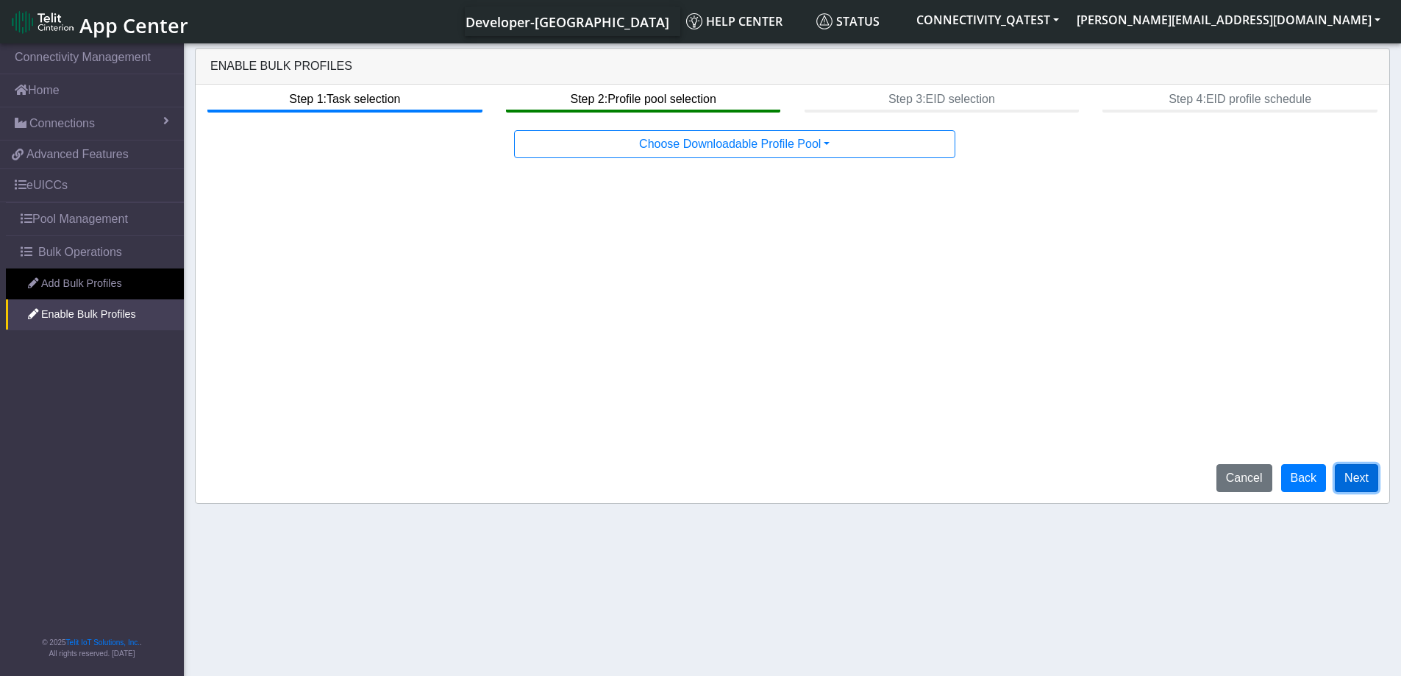
click at [1368, 482] on button "Next" at bounding box center [1356, 478] width 43 height 28
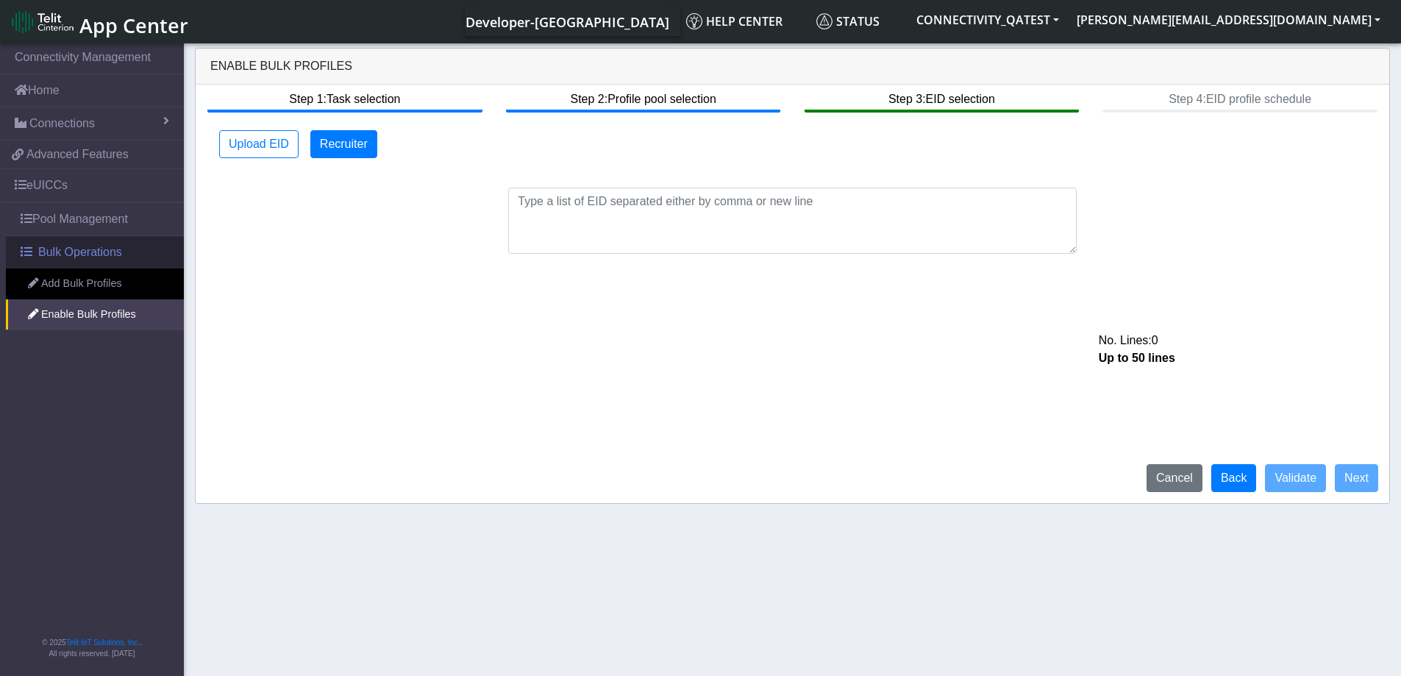
click at [59, 248] on span "Bulk Operations" at bounding box center [80, 252] width 84 height 18
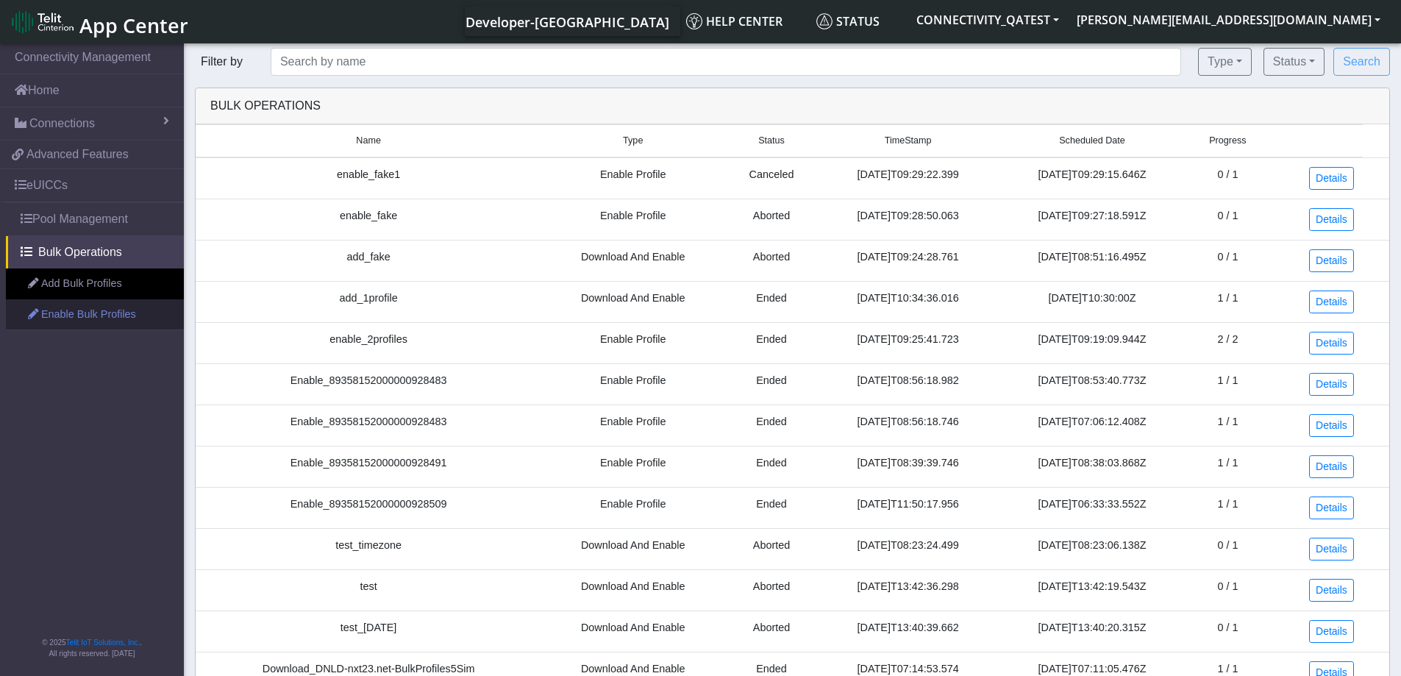
click at [74, 321] on link "Enable Bulk Profiles" at bounding box center [95, 314] width 178 height 31
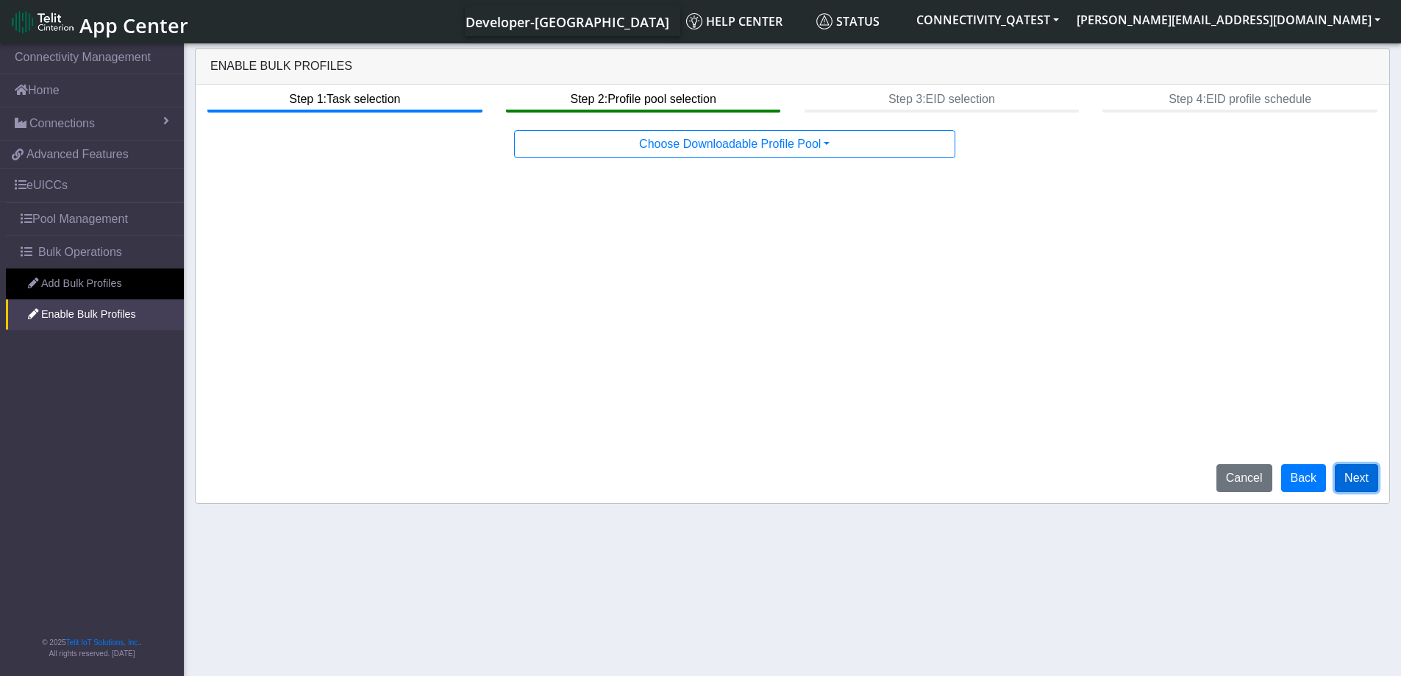
click at [1374, 484] on button "Next" at bounding box center [1356, 478] width 43 height 28
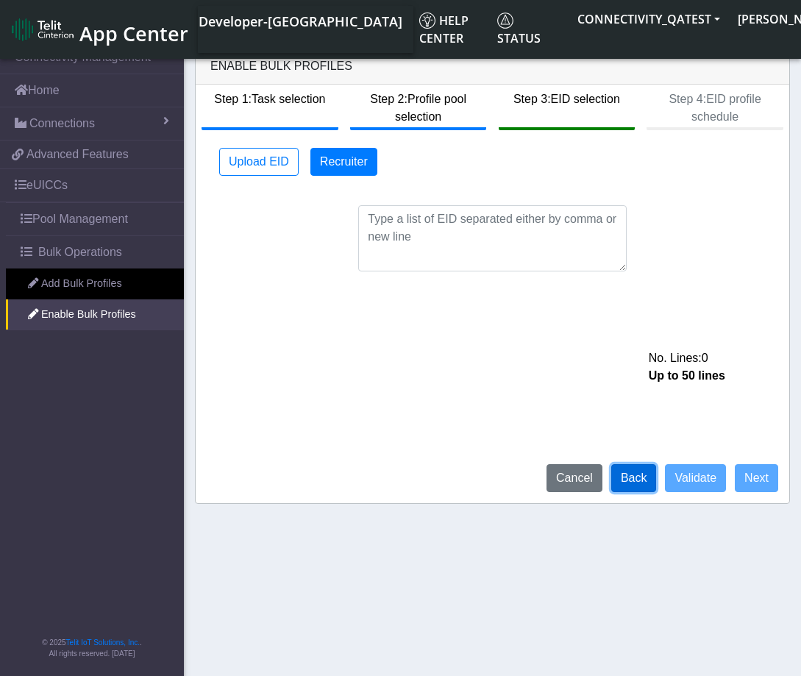
click at [627, 481] on button "Back" at bounding box center [634, 478] width 46 height 28
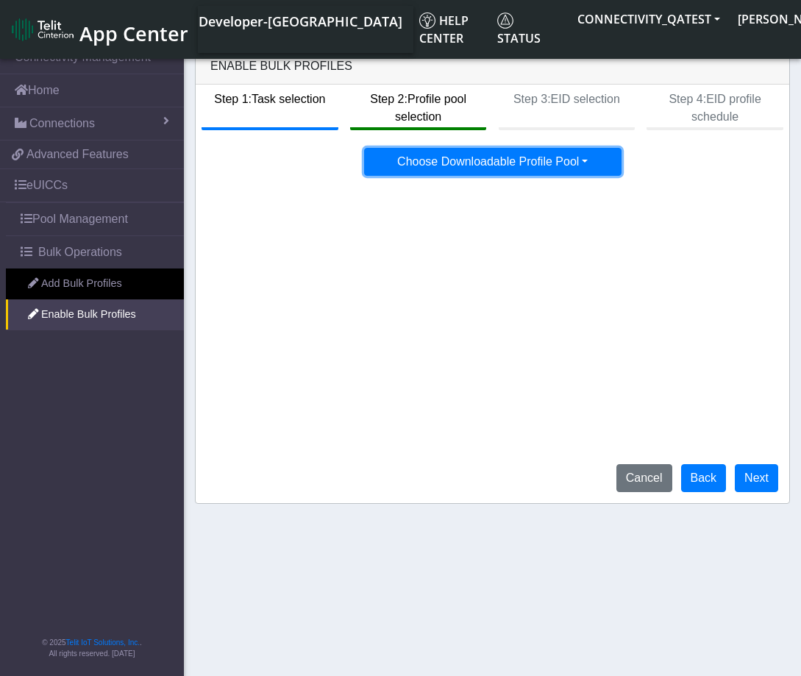
click at [568, 162] on button "Choose Downloadable Profile Pool" at bounding box center [492, 162] width 257 height 28
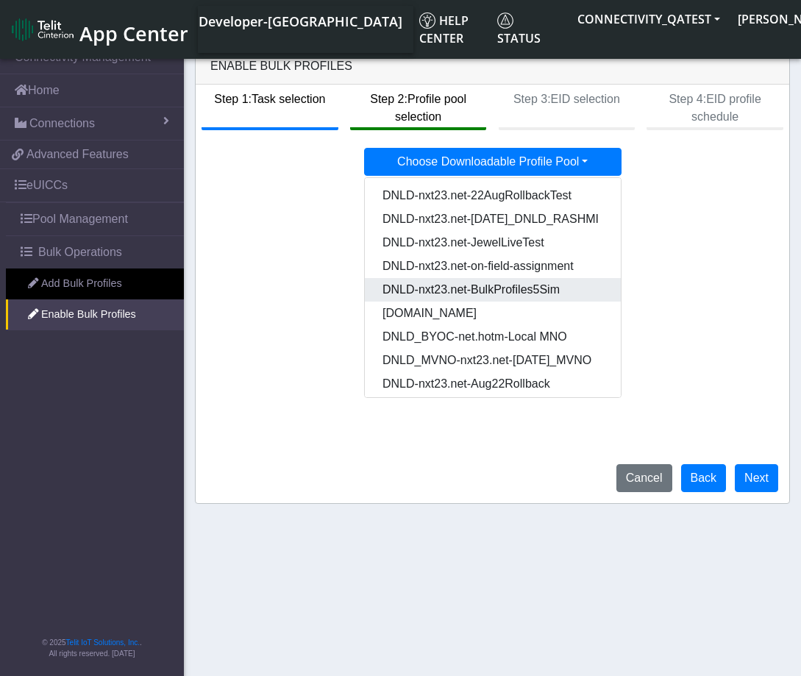
click at [554, 290] on Pool8c8c7d1b-f140-47d7-ba31-50d48655a96a-dropdown "DNLD-nxt23.net-BulkProfiles5Sim" at bounding box center [549, 290] width 368 height 24
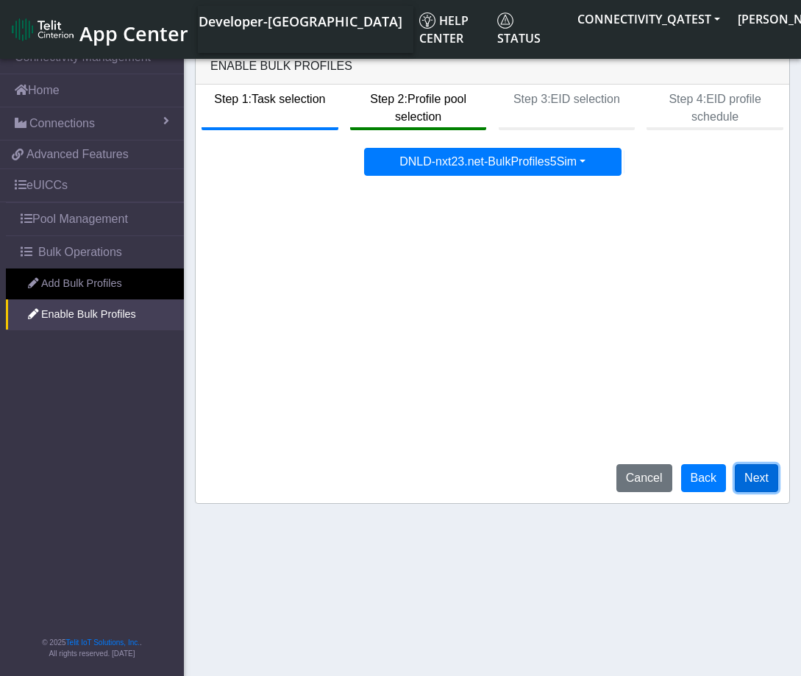
click at [754, 477] on button "Next" at bounding box center [756, 478] width 43 height 28
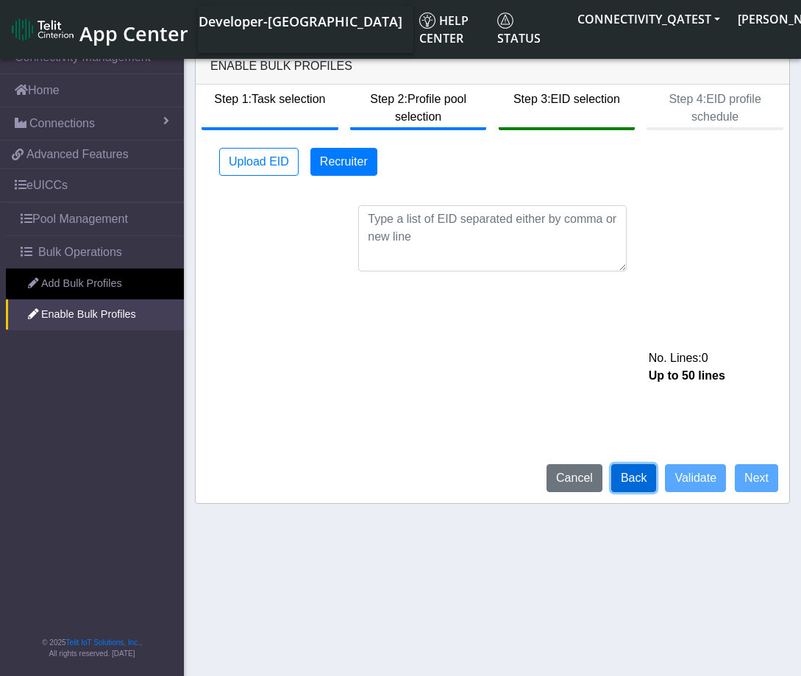
click at [637, 477] on button "Back" at bounding box center [634, 478] width 46 height 28
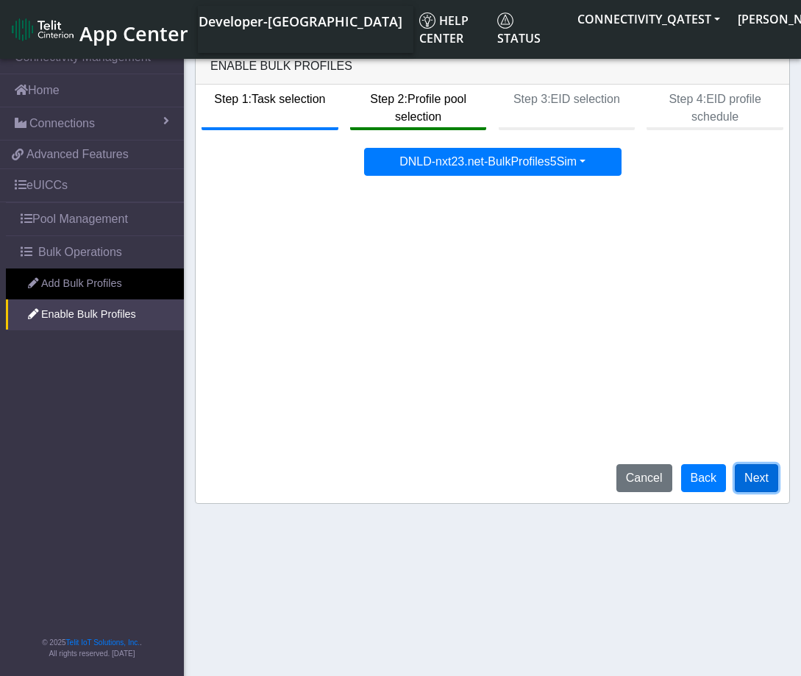
click at [763, 472] on button "Next" at bounding box center [756, 478] width 43 height 28
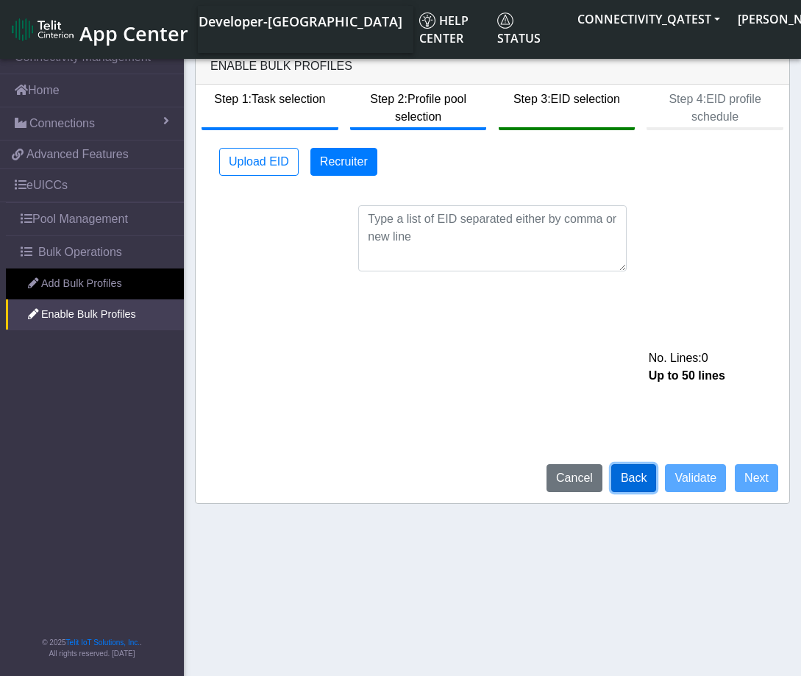
click at [642, 489] on button "Back" at bounding box center [634, 478] width 46 height 28
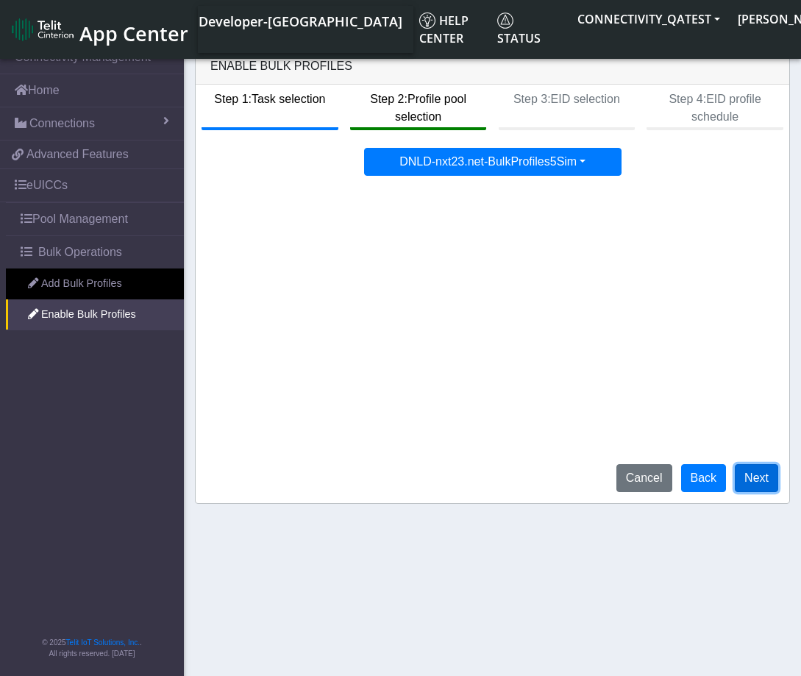
click at [760, 476] on button "Next" at bounding box center [756, 478] width 43 height 28
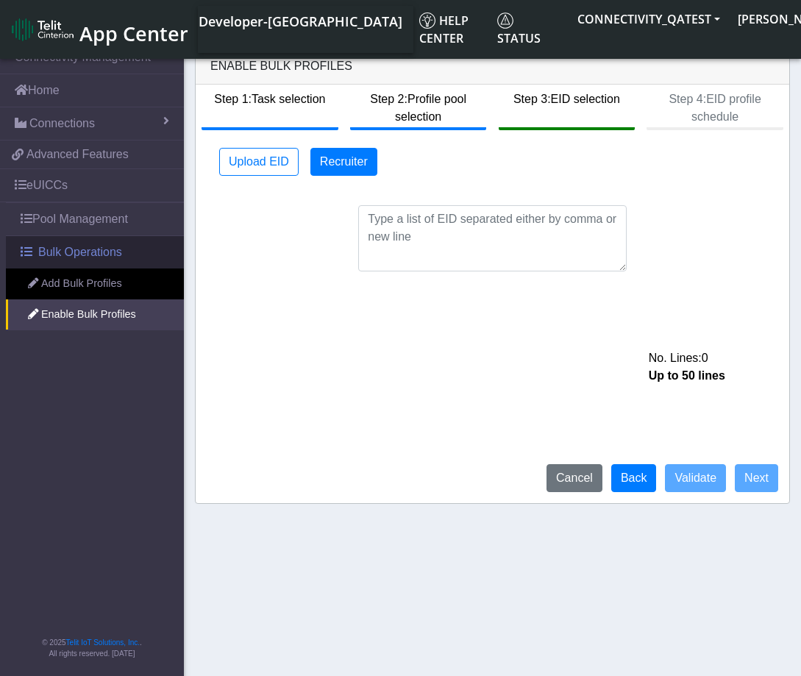
click at [83, 247] on span "Bulk Operations" at bounding box center [80, 252] width 84 height 18
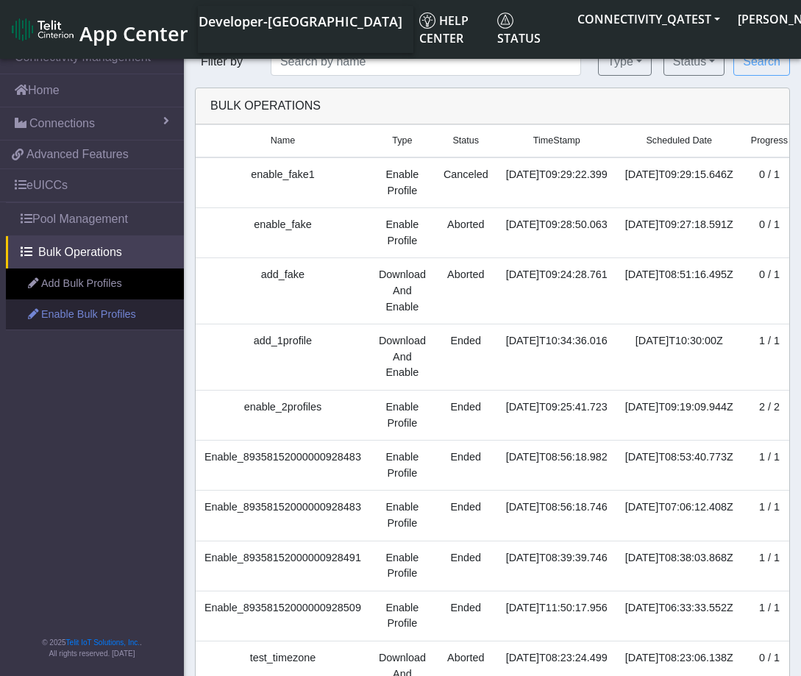
click at [113, 327] on link "Enable Bulk Profiles" at bounding box center [95, 314] width 178 height 31
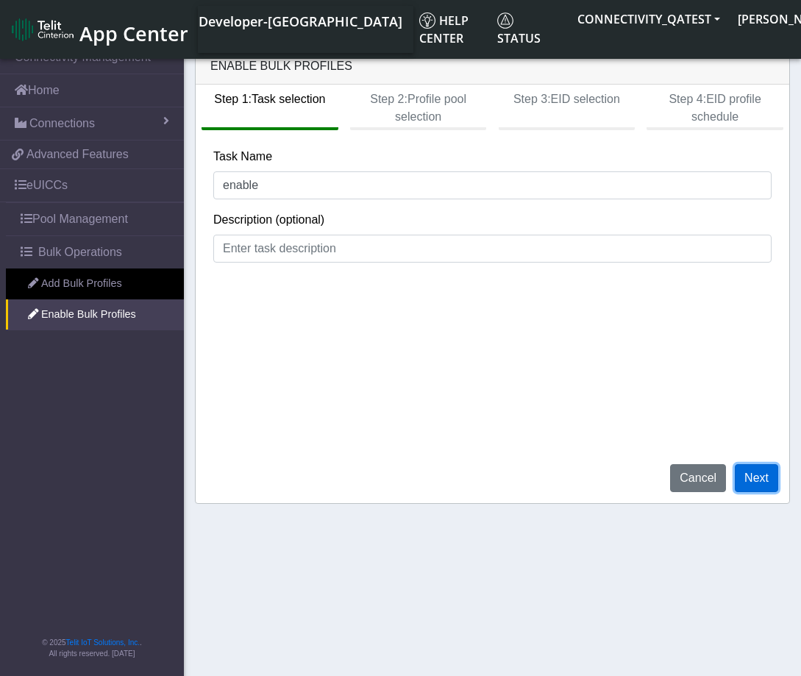
click at [763, 487] on button "Next" at bounding box center [756, 478] width 43 height 28
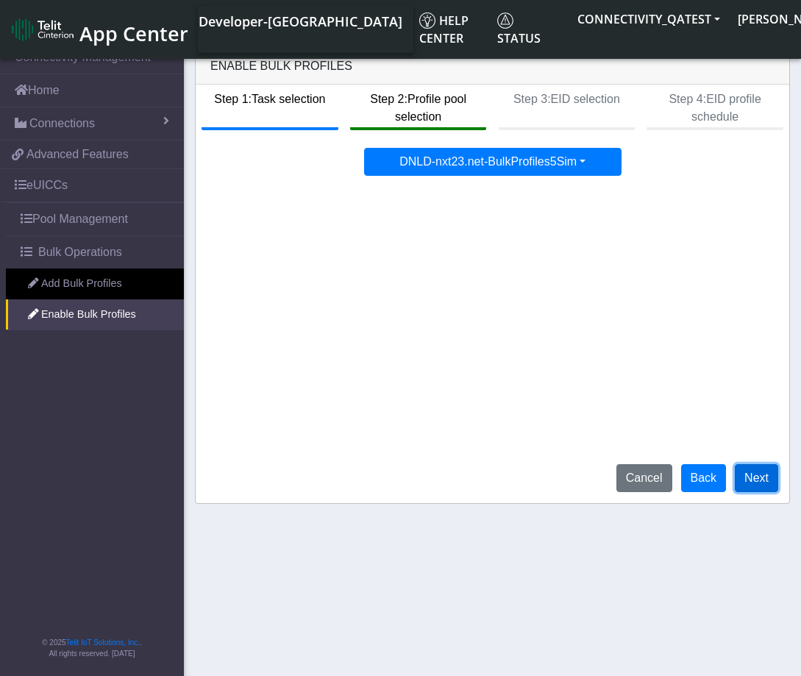
click at [764, 488] on button "Next" at bounding box center [756, 478] width 43 height 28
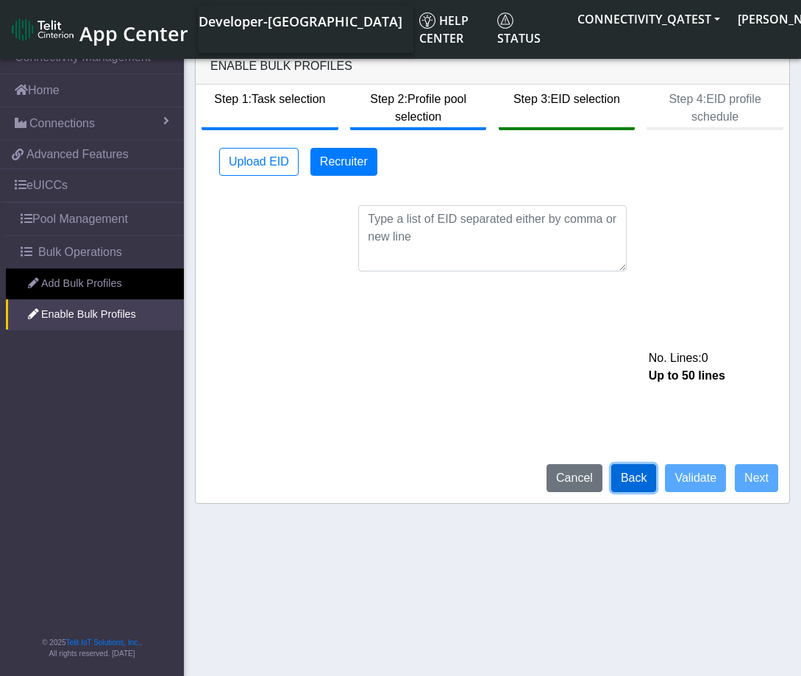
click at [638, 485] on button "Back" at bounding box center [634, 478] width 46 height 28
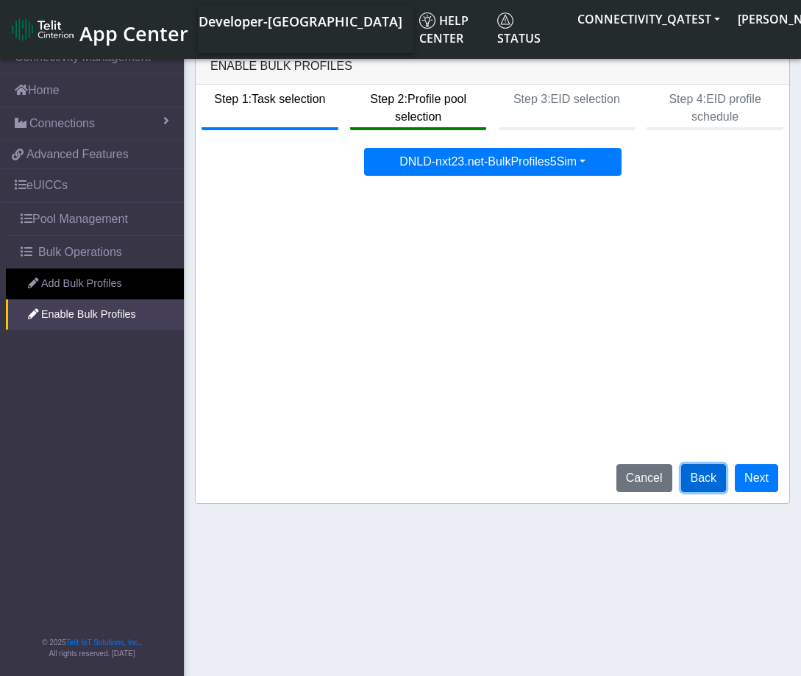
click at [714, 487] on button "Back" at bounding box center [704, 478] width 46 height 28
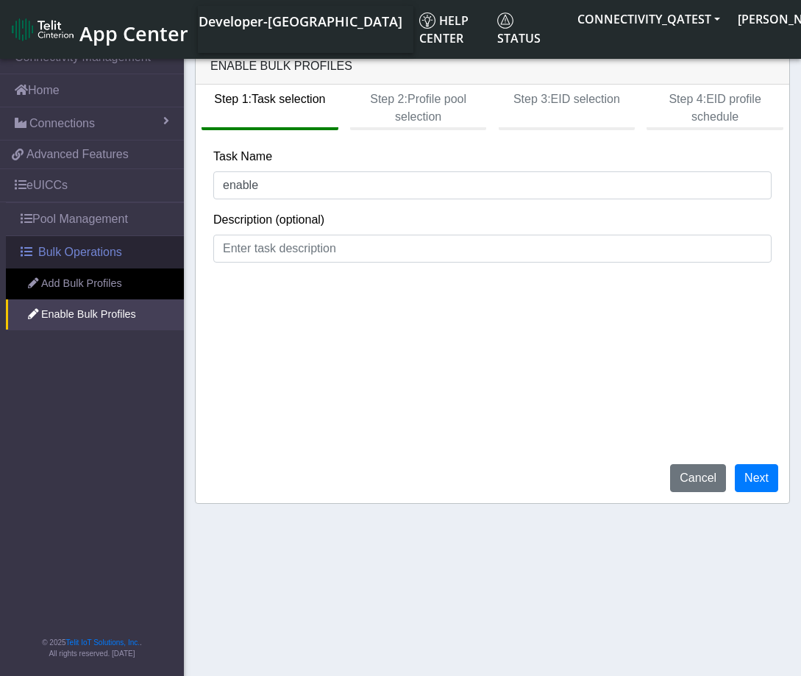
click at [74, 253] on span "Bulk Operations" at bounding box center [80, 252] width 84 height 18
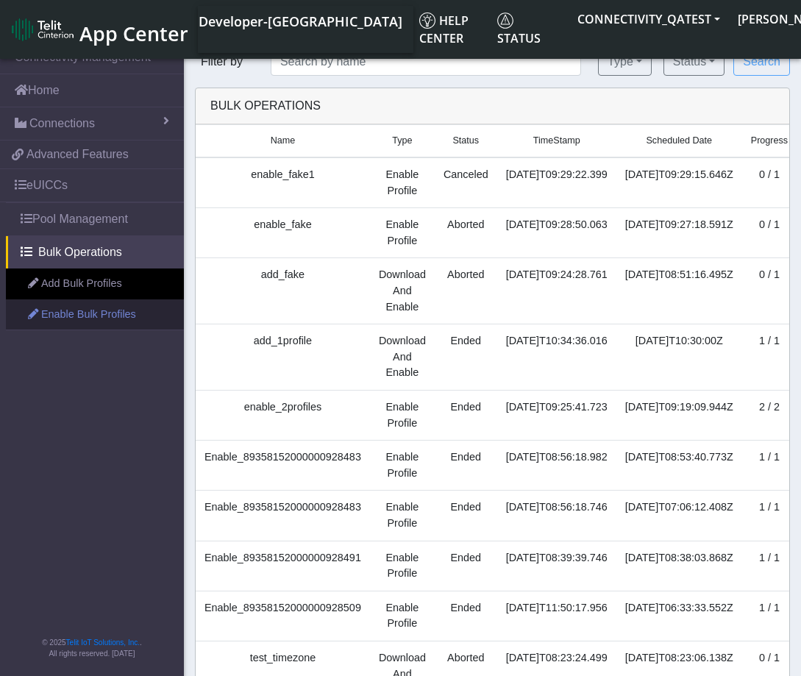
click at [89, 323] on link "Enable Bulk Profiles" at bounding box center [95, 314] width 178 height 31
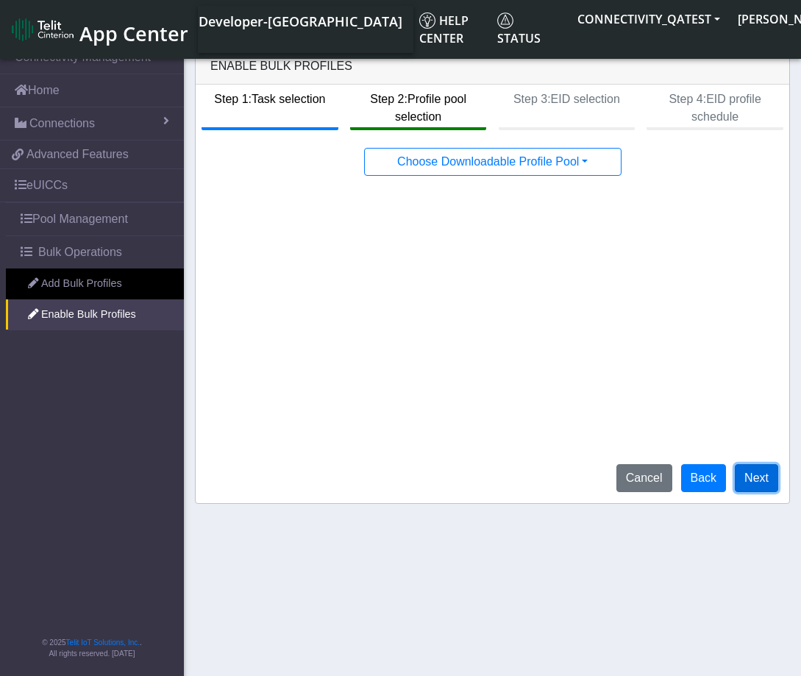
click at [761, 477] on button "Next" at bounding box center [756, 478] width 43 height 28
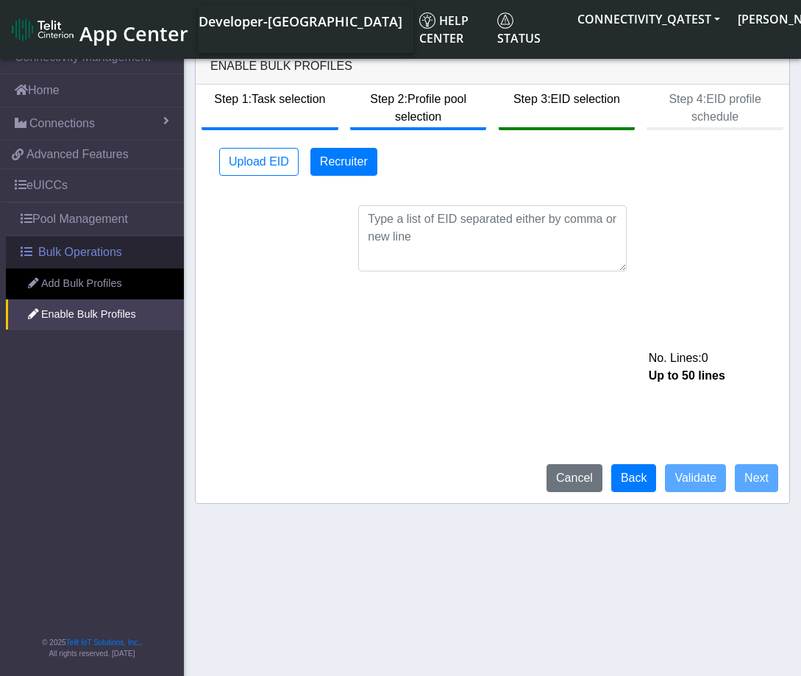
click at [54, 252] on span "Bulk Operations" at bounding box center [80, 252] width 84 height 18
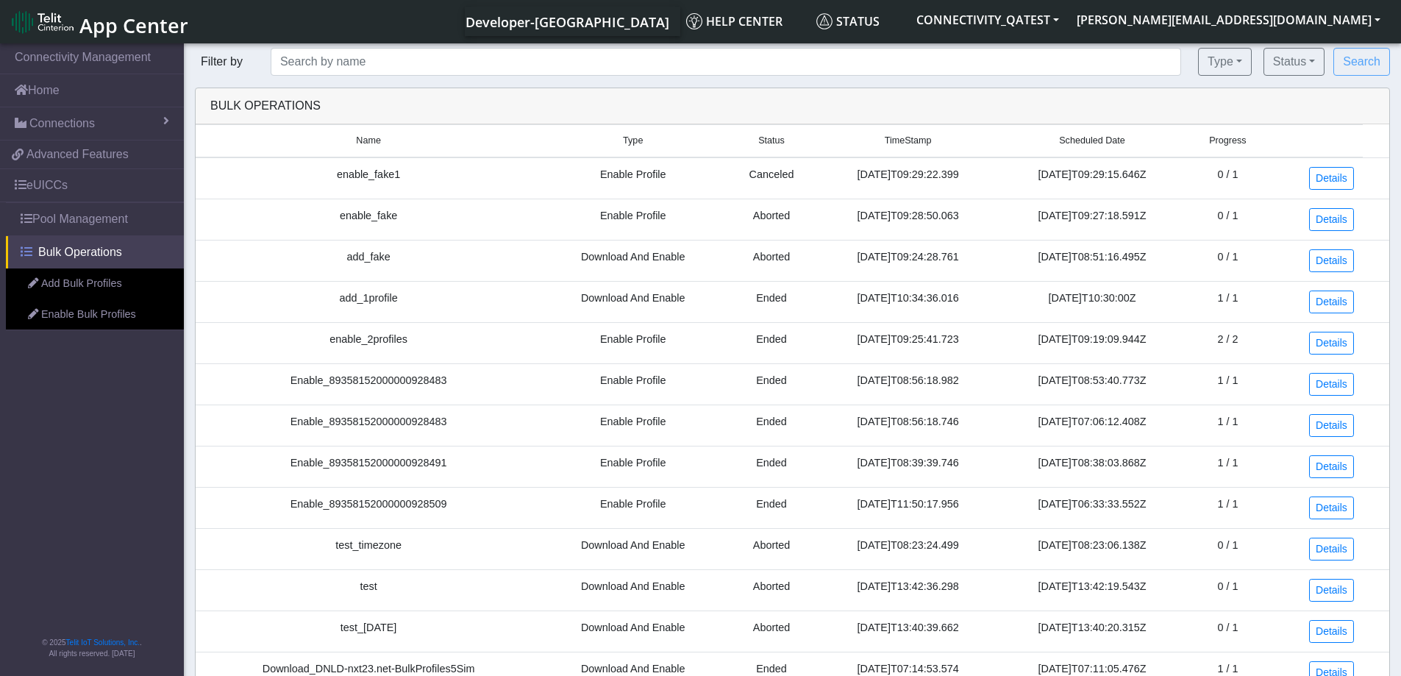
click at [61, 250] on span "Bulk Operations" at bounding box center [80, 252] width 84 height 18
click at [59, 317] on link "Enable Bulk Profiles" at bounding box center [95, 314] width 178 height 31
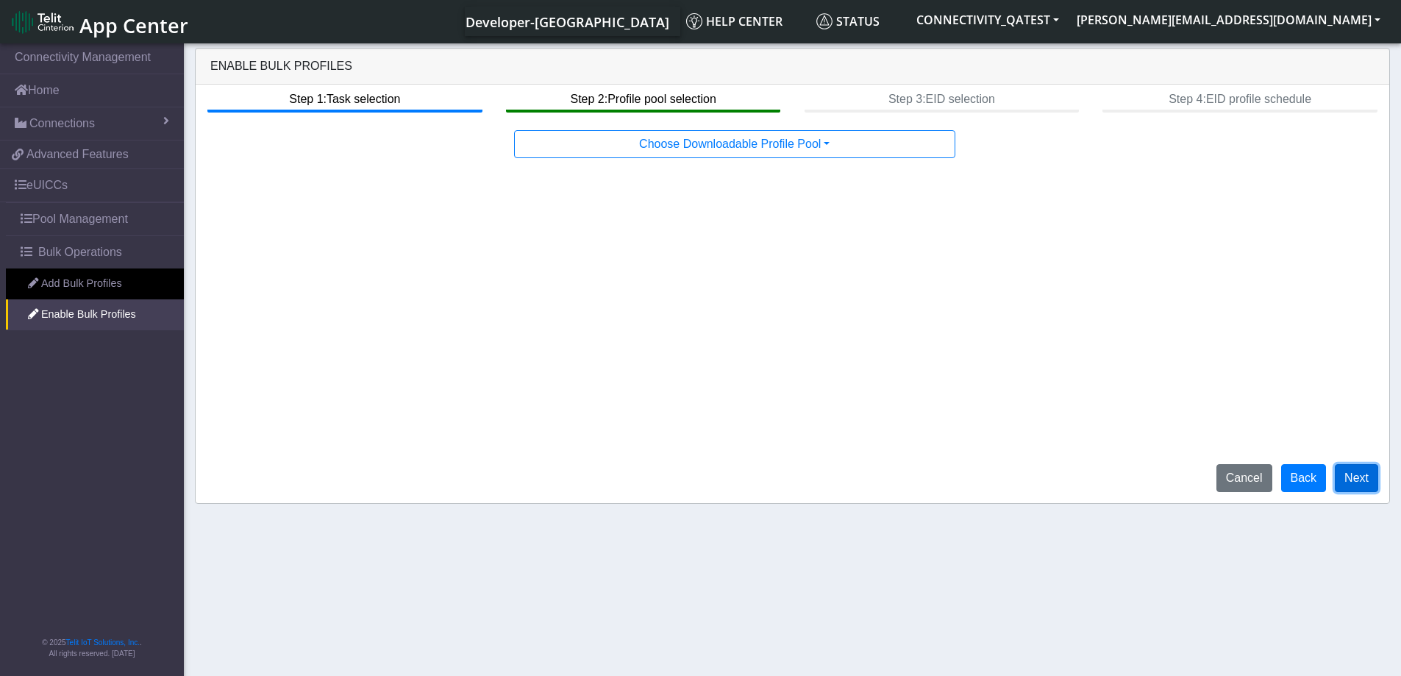
click at [1356, 477] on button "Next" at bounding box center [1356, 478] width 43 height 28
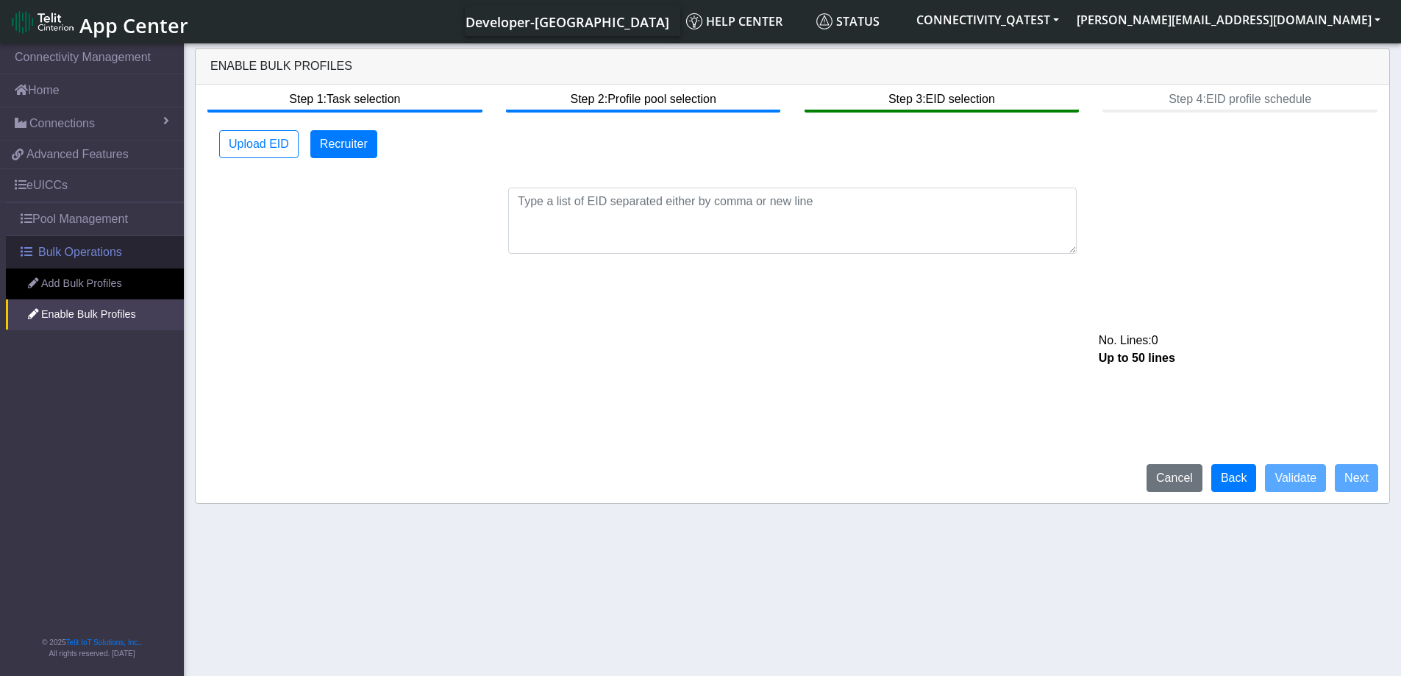
click at [99, 246] on span "Bulk Operations" at bounding box center [80, 252] width 84 height 18
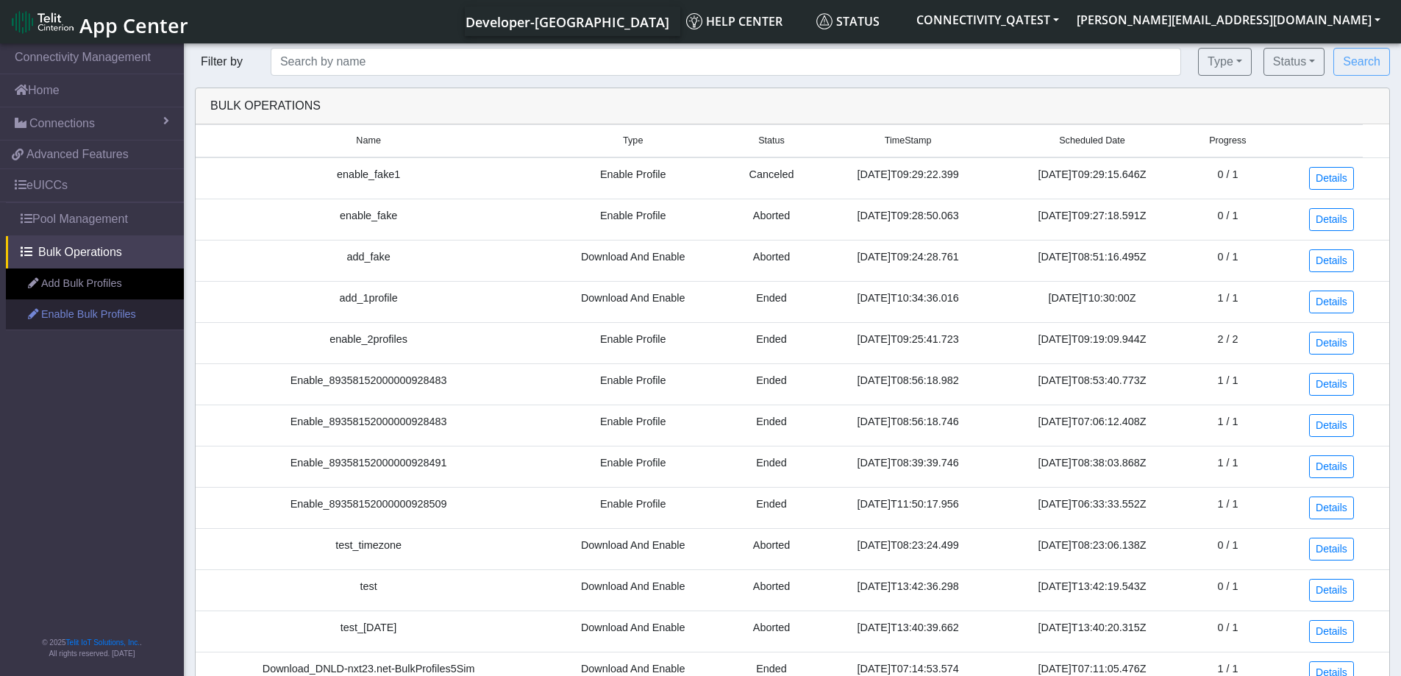
click at [83, 307] on link "Enable Bulk Profiles" at bounding box center [95, 314] width 178 height 31
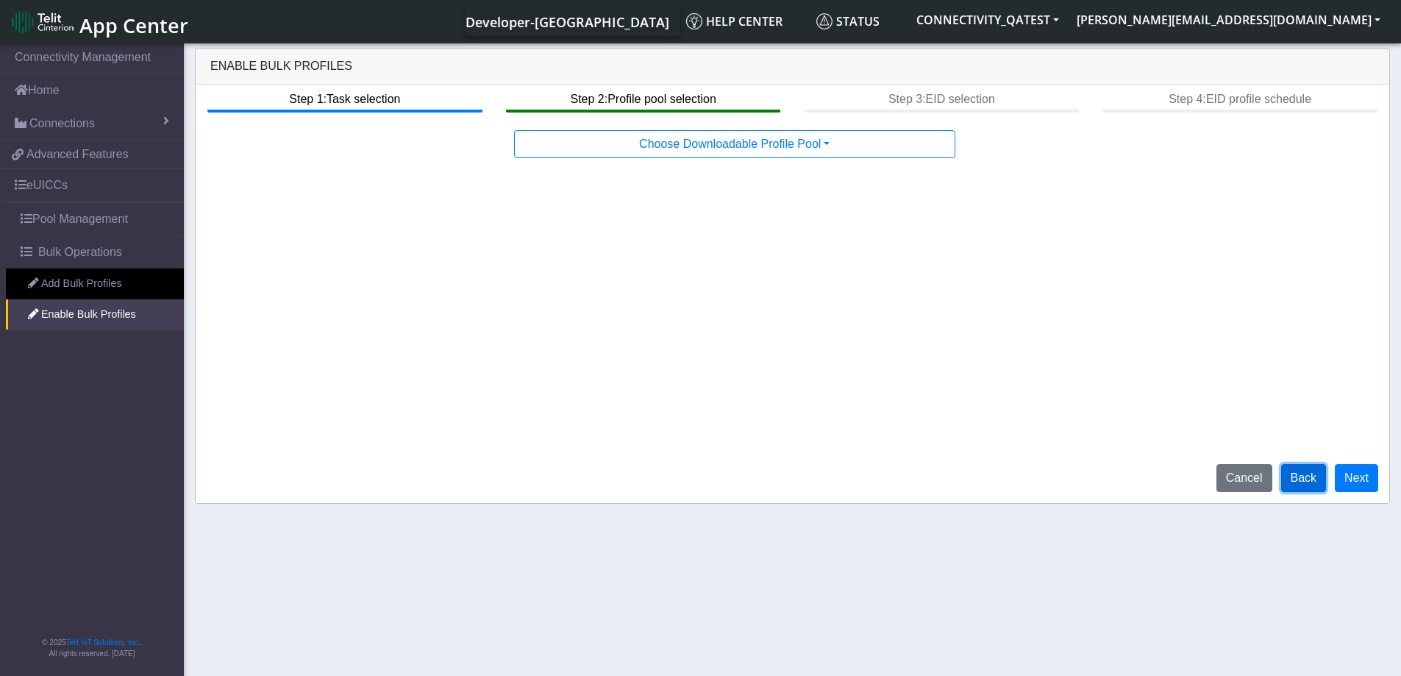
click at [1304, 473] on button "Back" at bounding box center [1304, 478] width 46 height 28
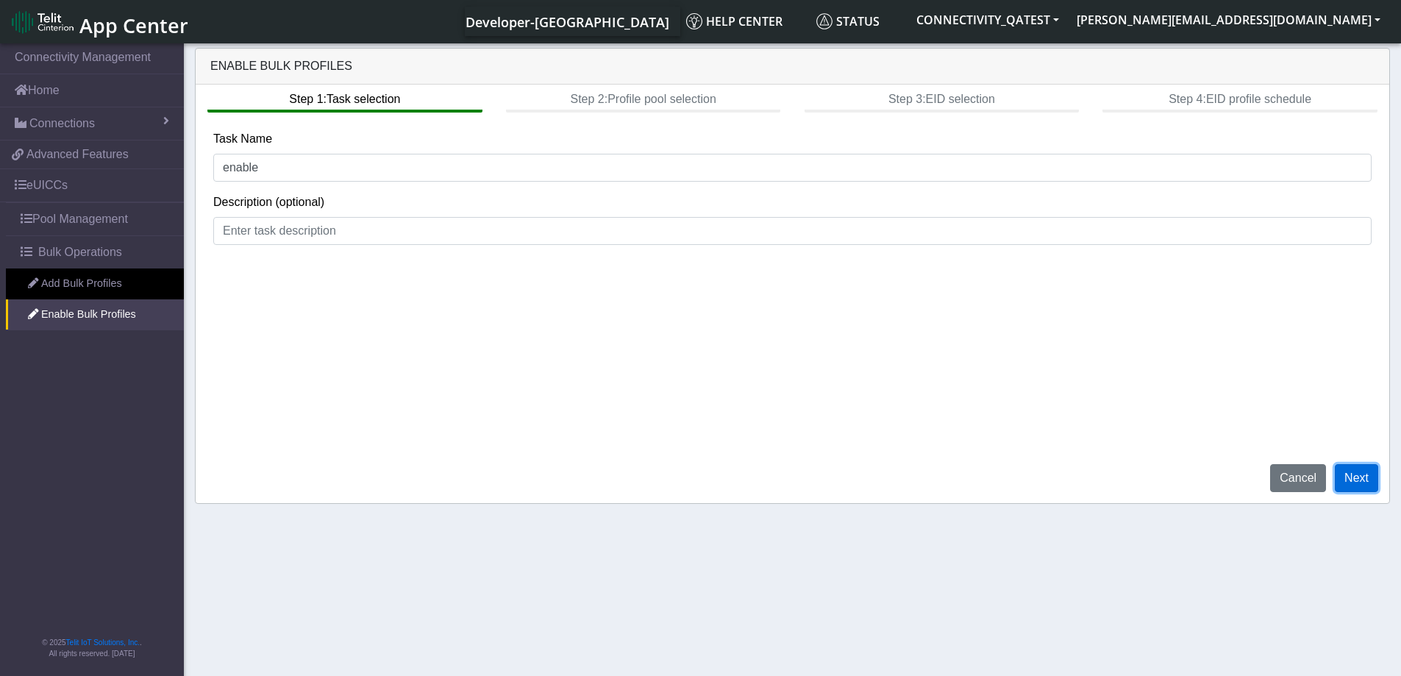
click at [1363, 485] on button "Next" at bounding box center [1356, 478] width 43 height 28
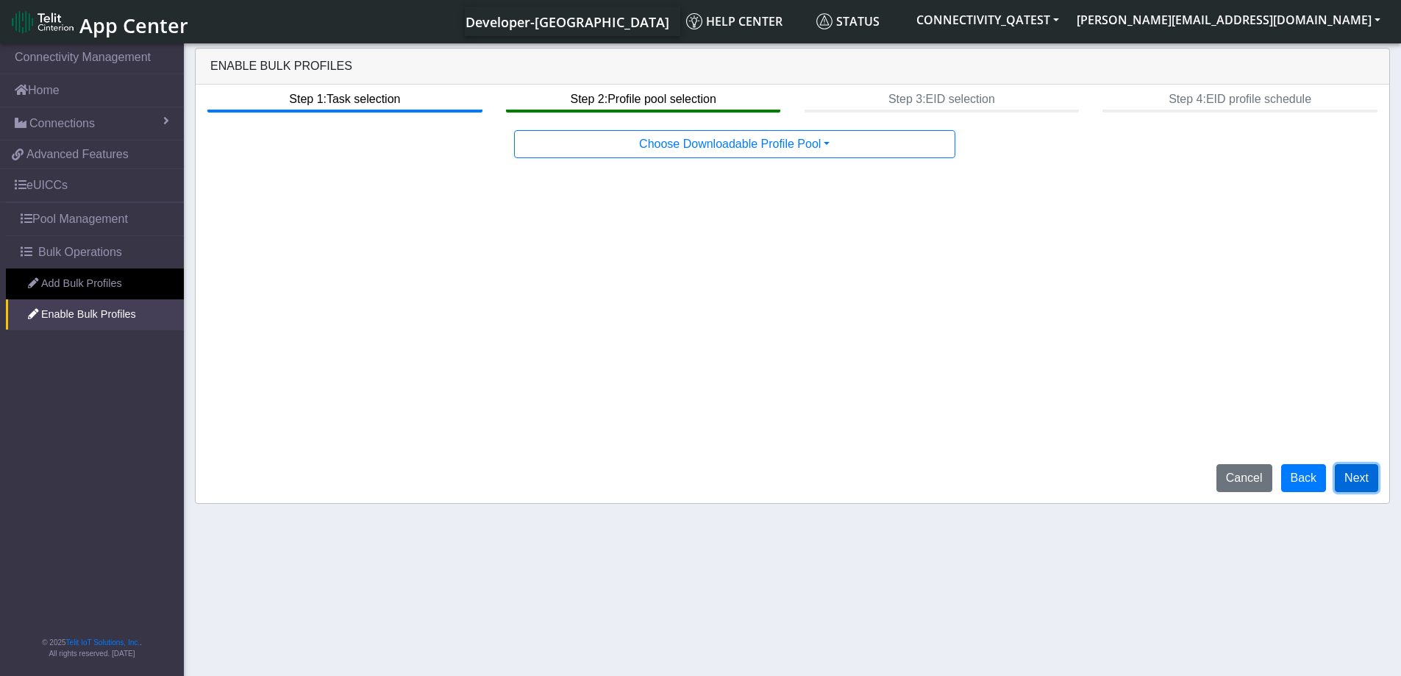
click at [1356, 478] on button "Next" at bounding box center [1356, 478] width 43 height 28
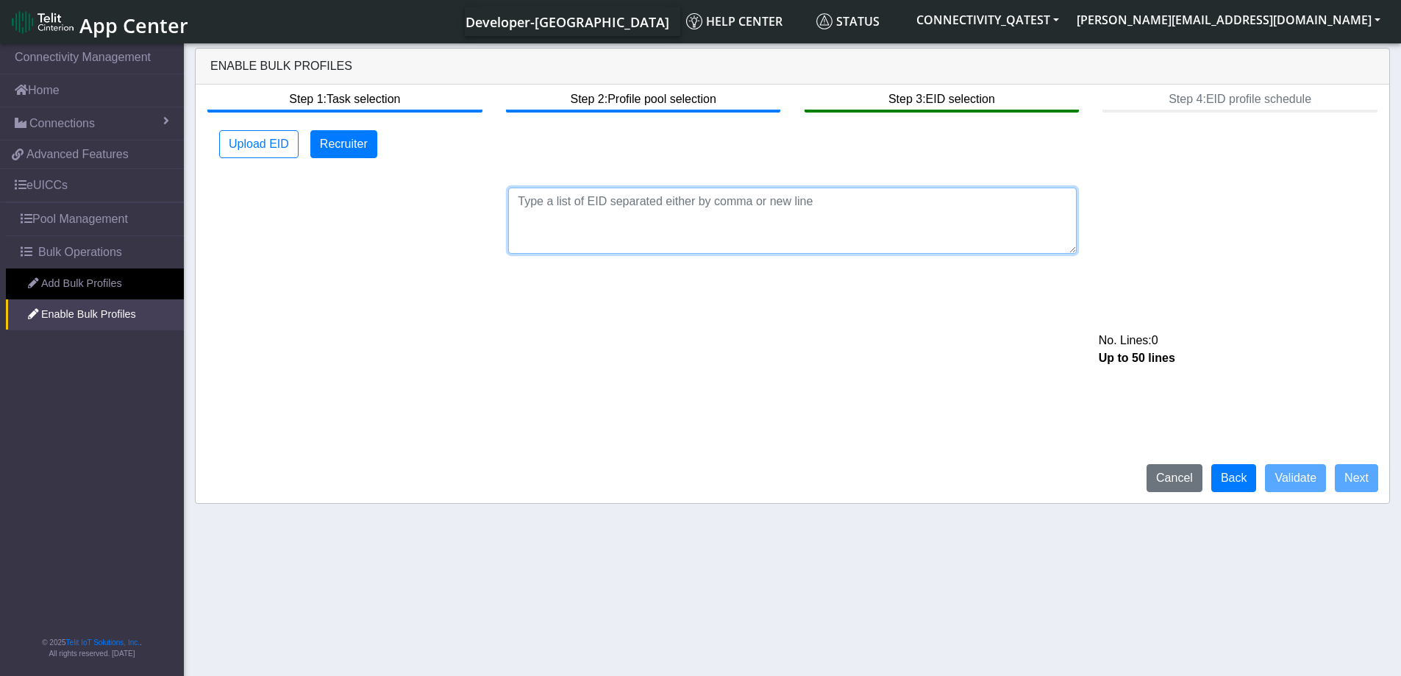
click at [805, 205] on textarea at bounding box center [792, 221] width 568 height 66
paste textarea "89033023426500000000060317712733"
type textarea "89033023426500000000060317712733"
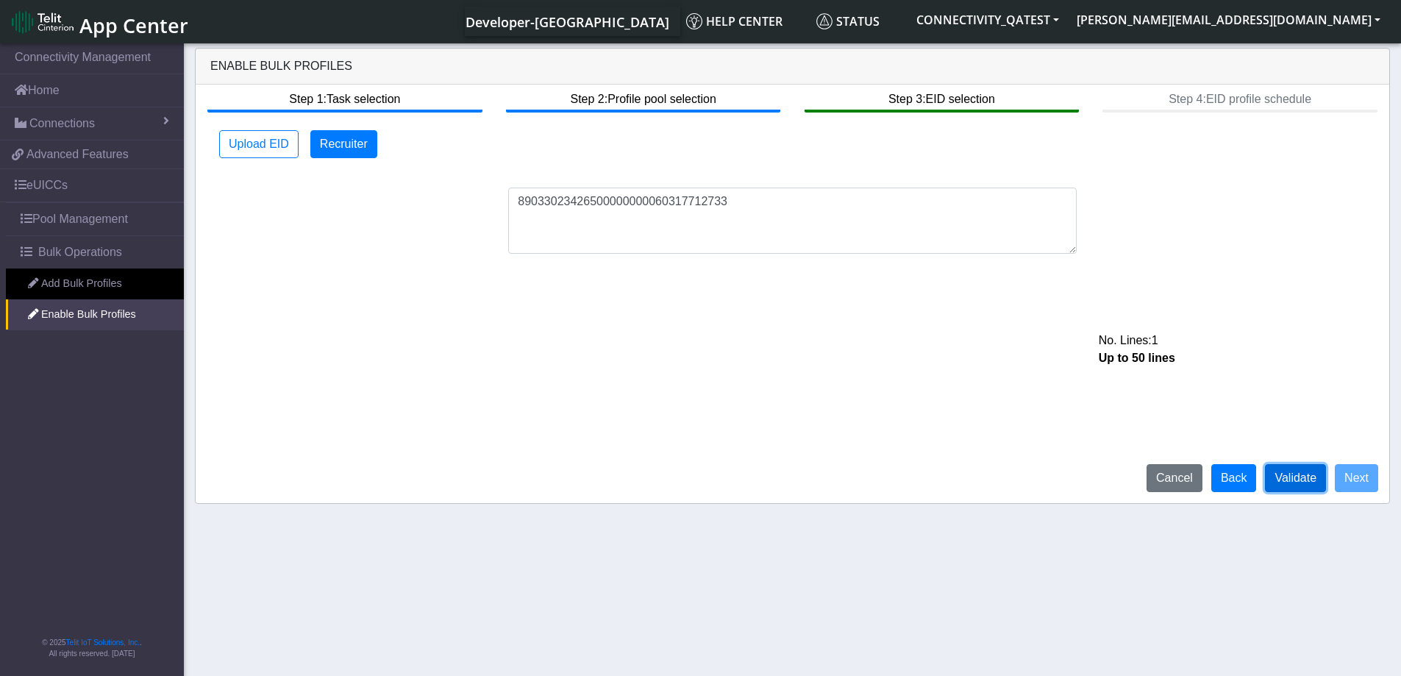
click at [1290, 481] on button "Validate" at bounding box center [1295, 478] width 61 height 28
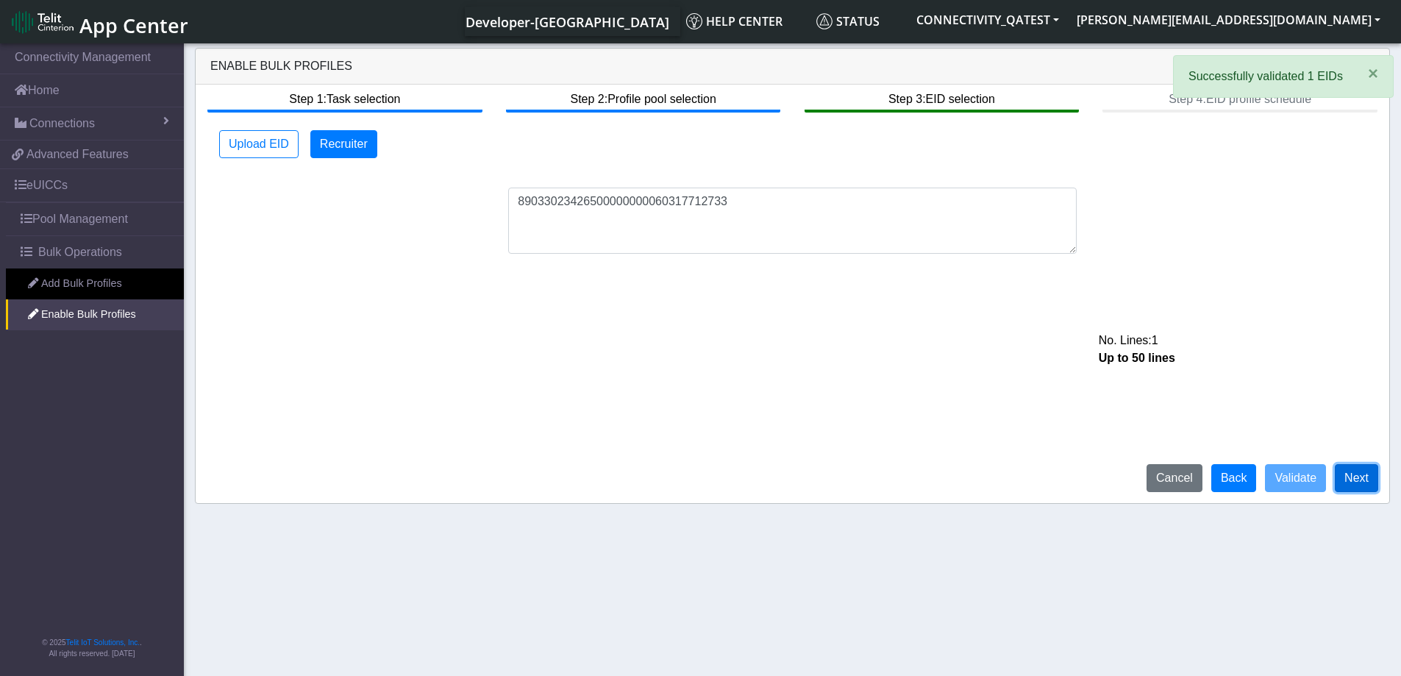
click at [1366, 481] on button "Next" at bounding box center [1356, 478] width 43 height 28
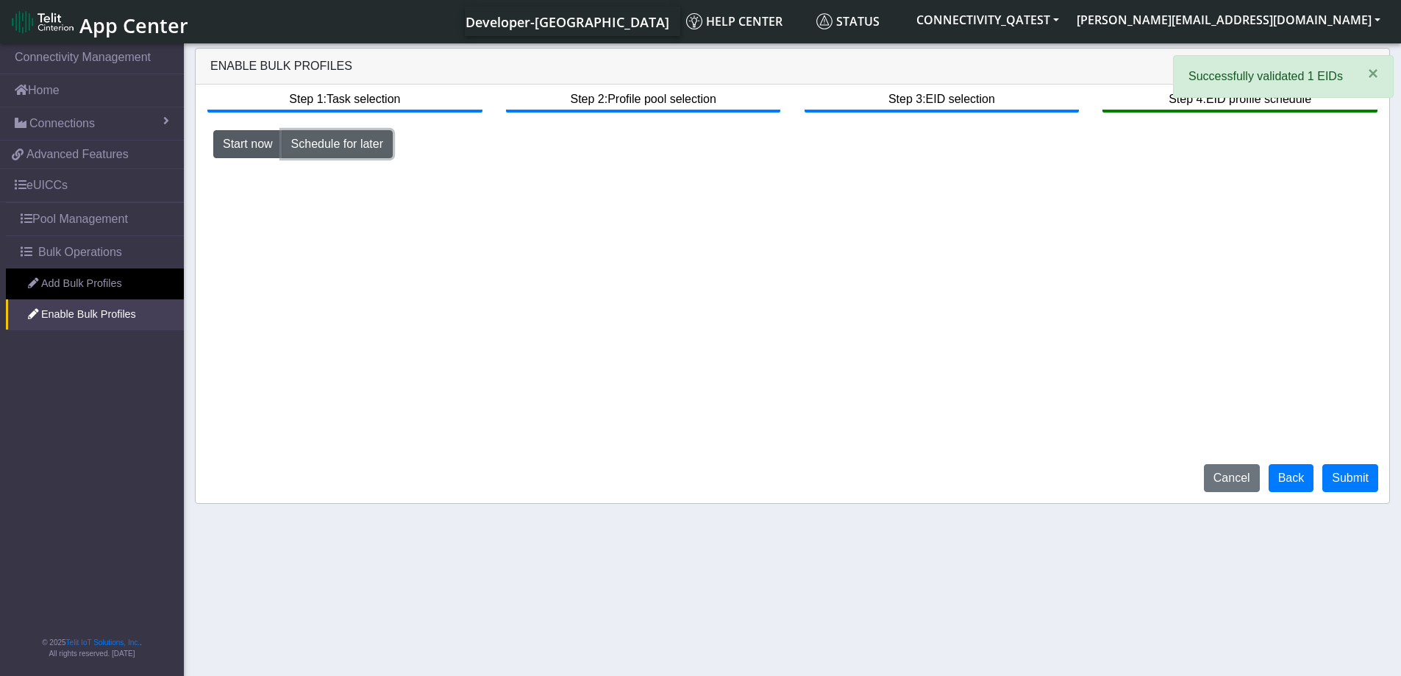
click at [303, 135] on button "Schedule for later" at bounding box center [337, 144] width 111 height 28
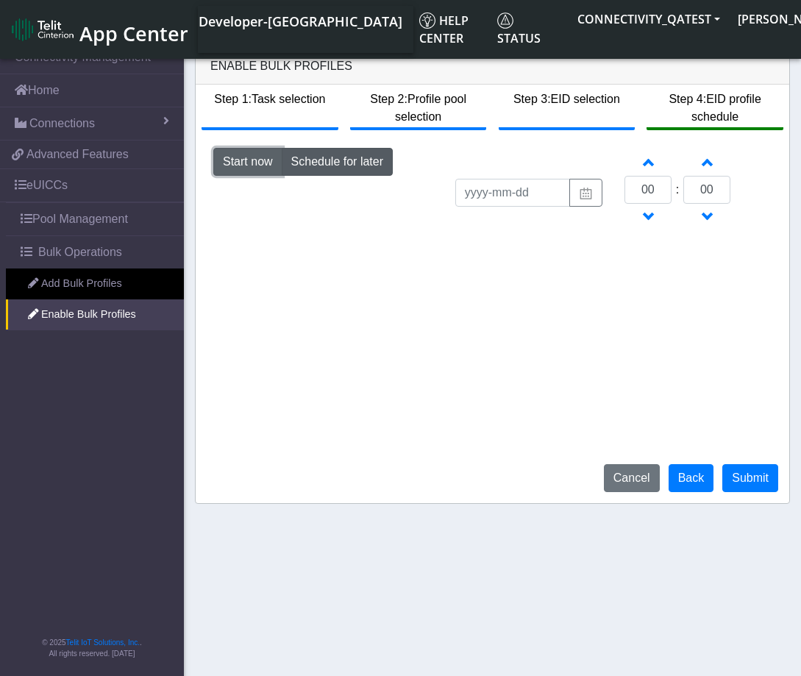
click at [239, 160] on button "Start now" at bounding box center [247, 162] width 69 height 28
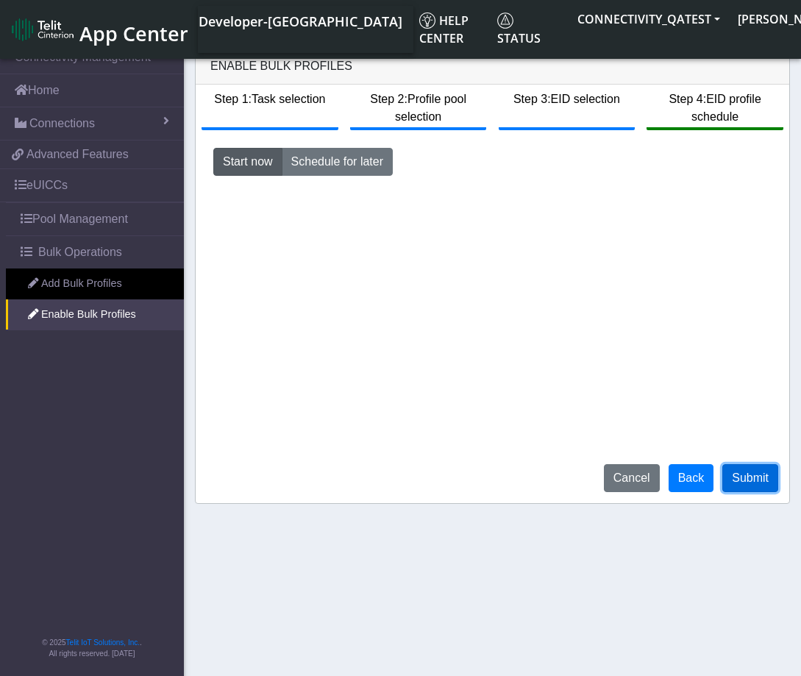
click at [763, 479] on button "Submit" at bounding box center [750, 478] width 56 height 28
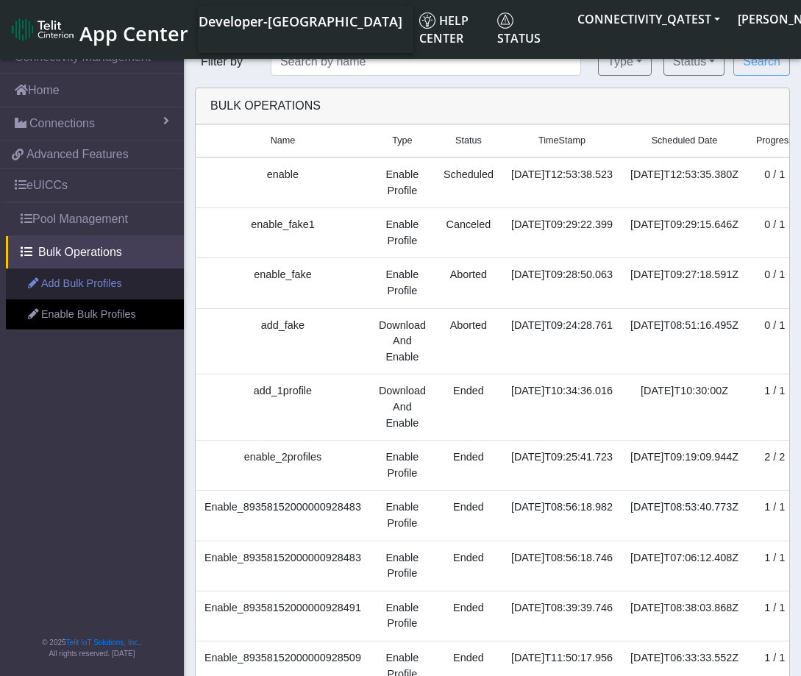
click at [68, 290] on link "Add Bulk Profiles" at bounding box center [95, 283] width 178 height 31
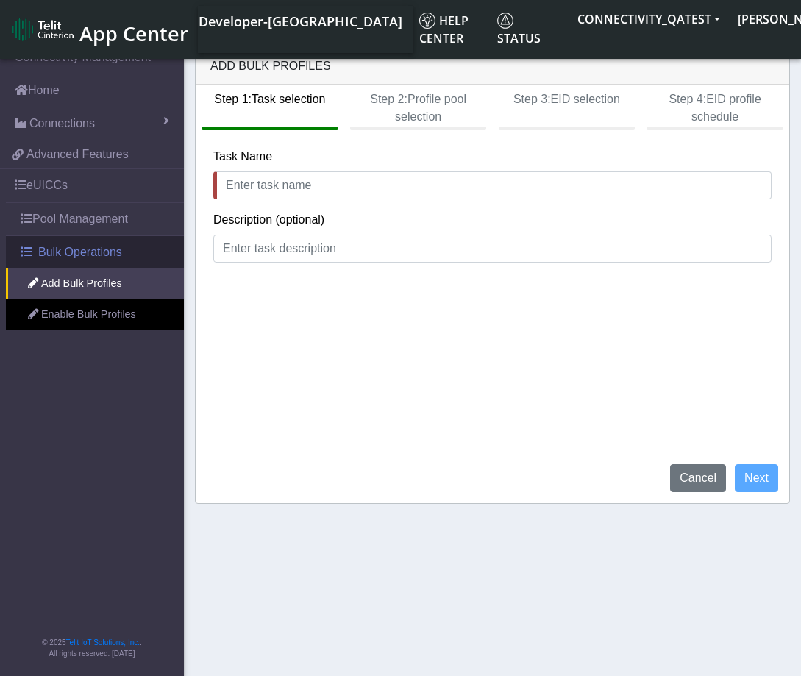
click at [63, 249] on span "Bulk Operations" at bounding box center [80, 252] width 84 height 18
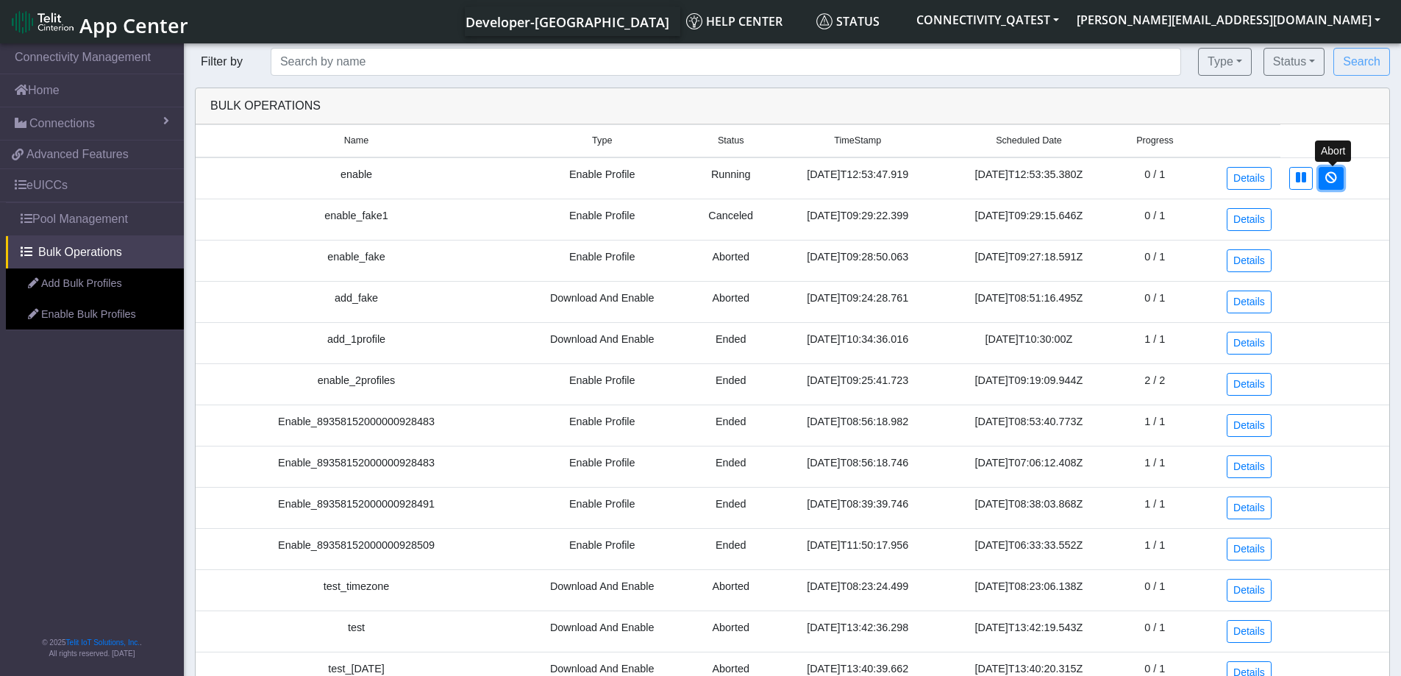
click at [1337, 177] on icon at bounding box center [1331, 177] width 12 height 12
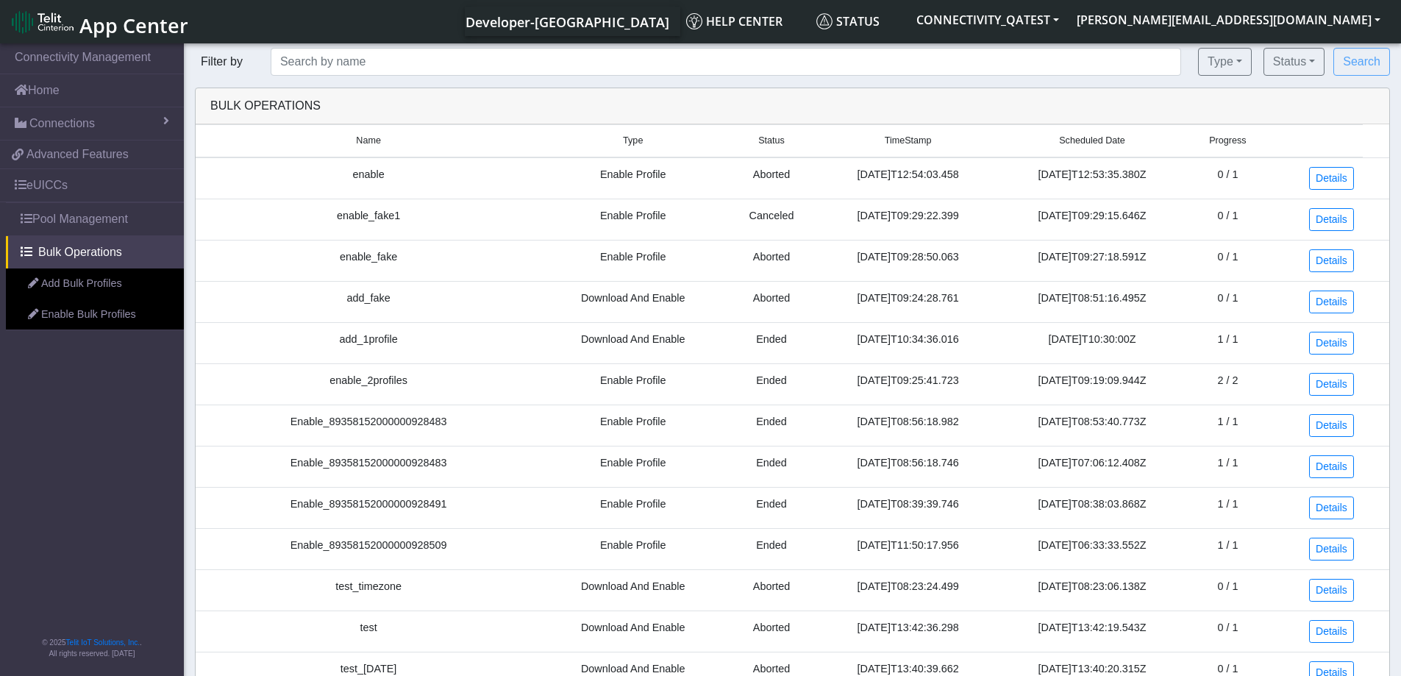
click at [119, 32] on span "App Center" at bounding box center [133, 25] width 109 height 27
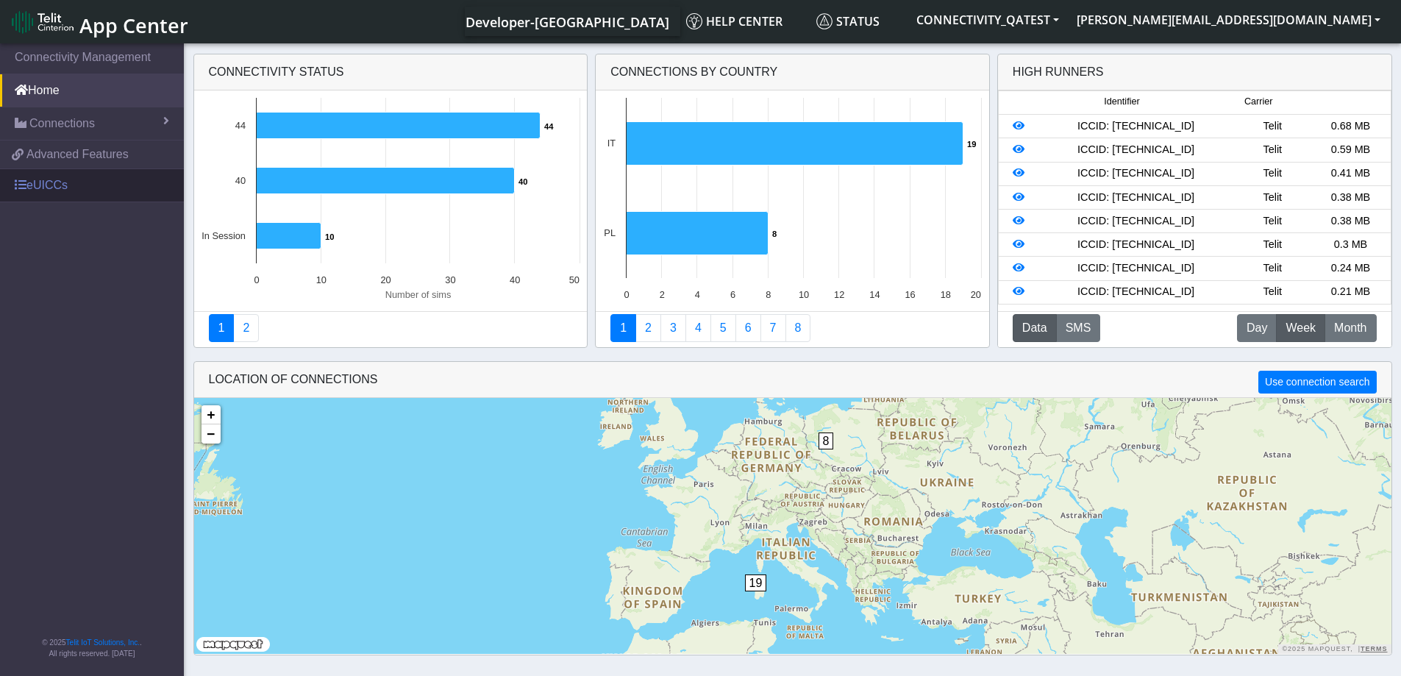
click at [48, 192] on link "eUICCs" at bounding box center [92, 185] width 184 height 32
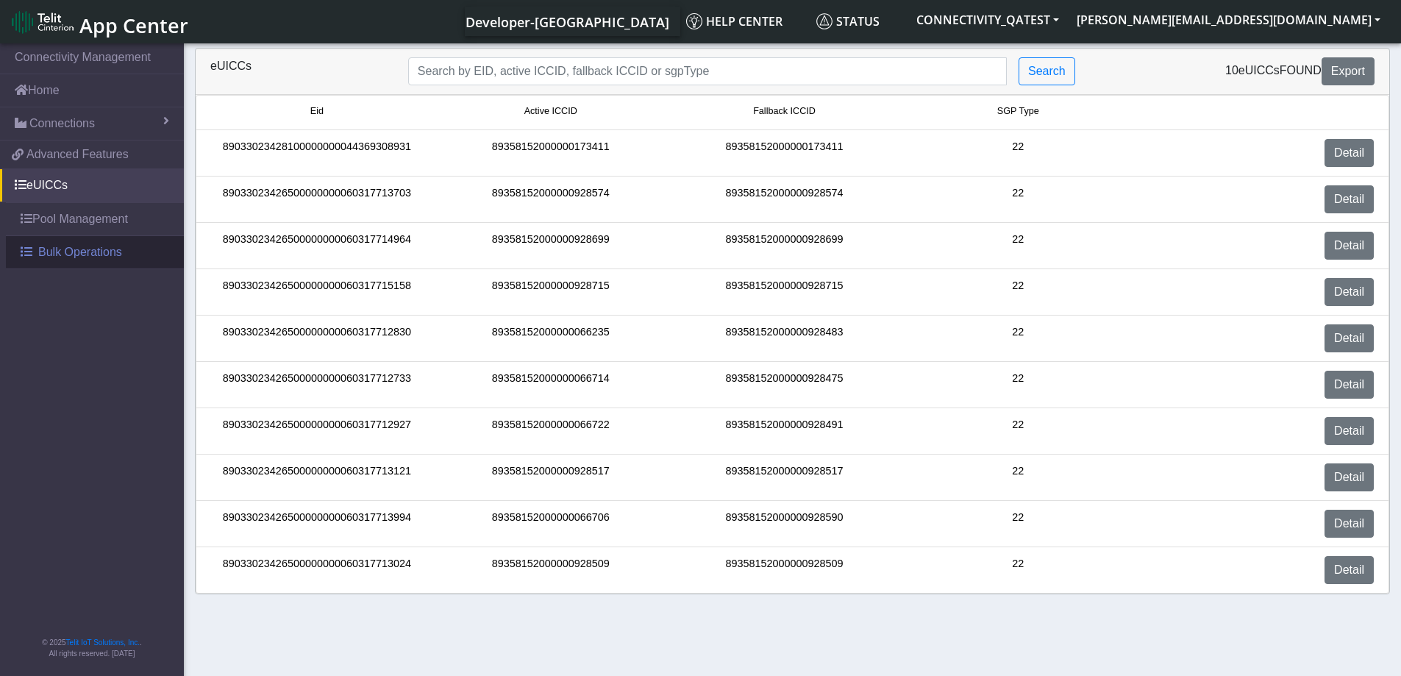
click at [42, 257] on span "Bulk Operations" at bounding box center [80, 252] width 84 height 18
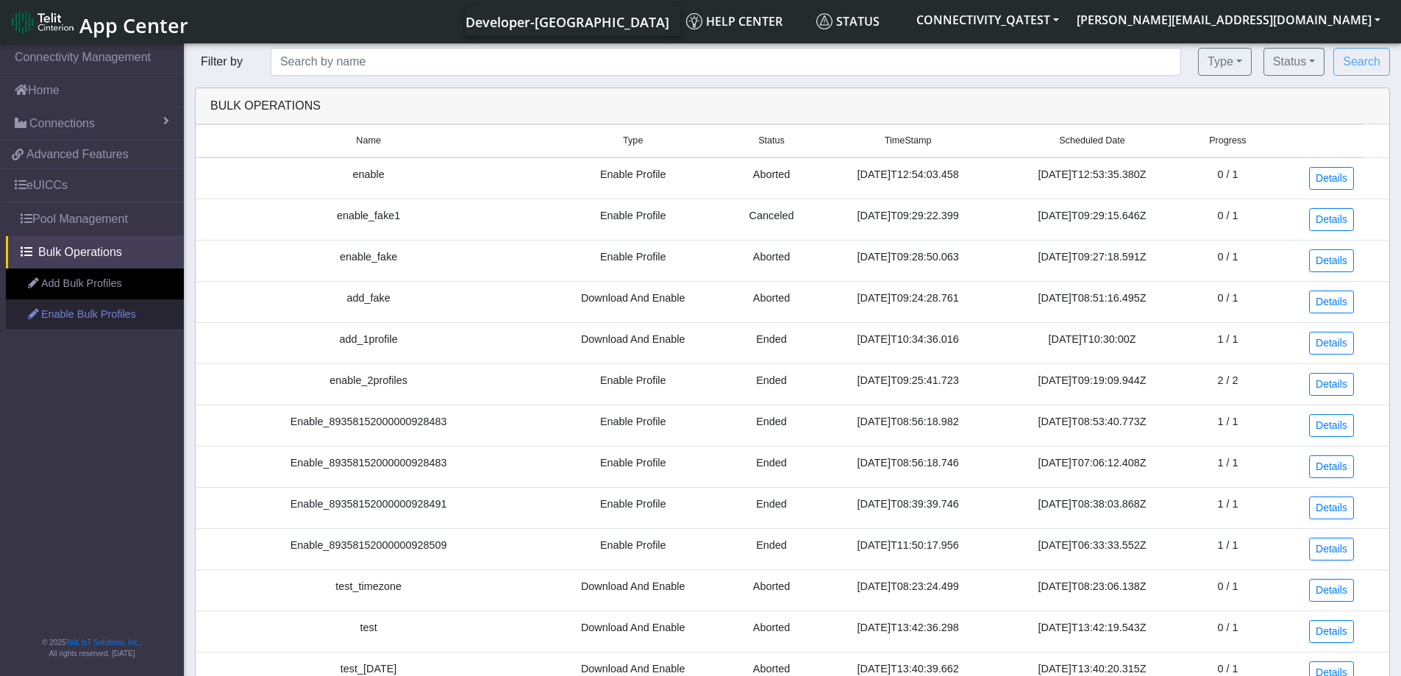
click at [63, 317] on link "Enable Bulk Profiles" at bounding box center [95, 314] width 178 height 31
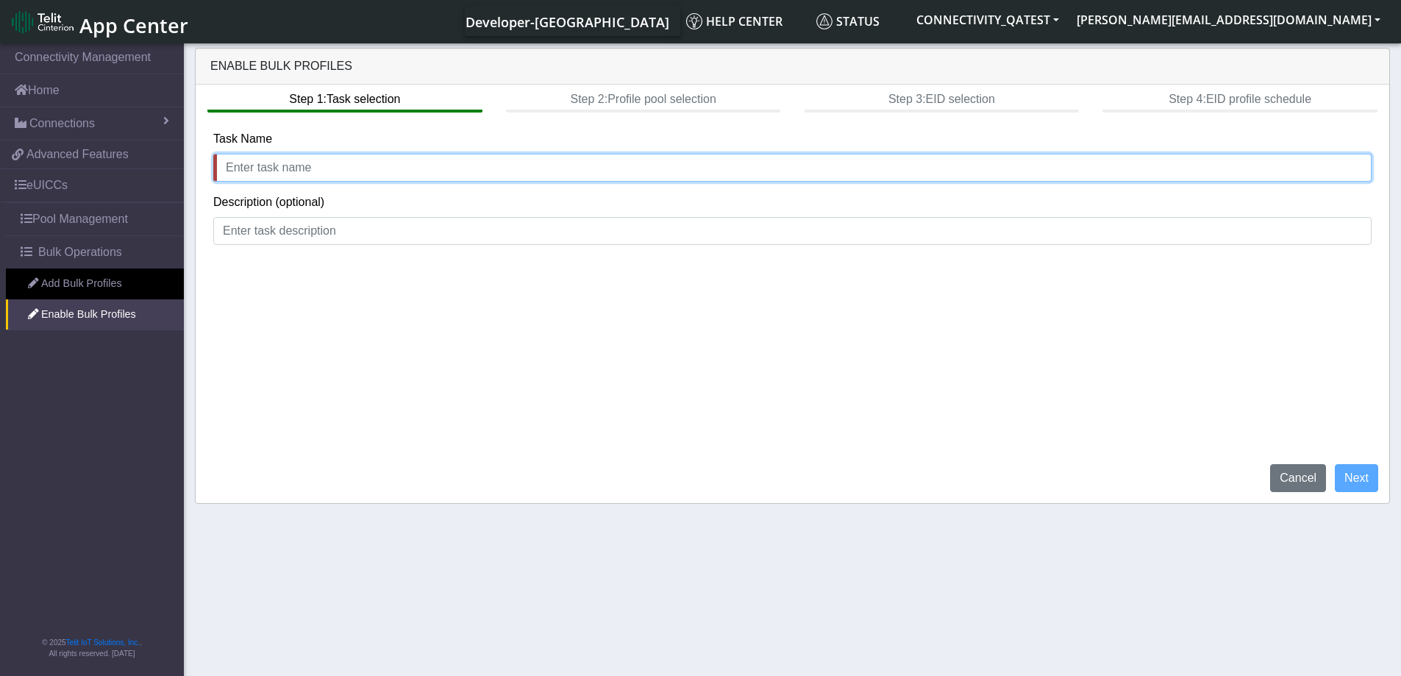
click at [301, 169] on input "text" at bounding box center [792, 168] width 1158 height 28
type input "enable test"
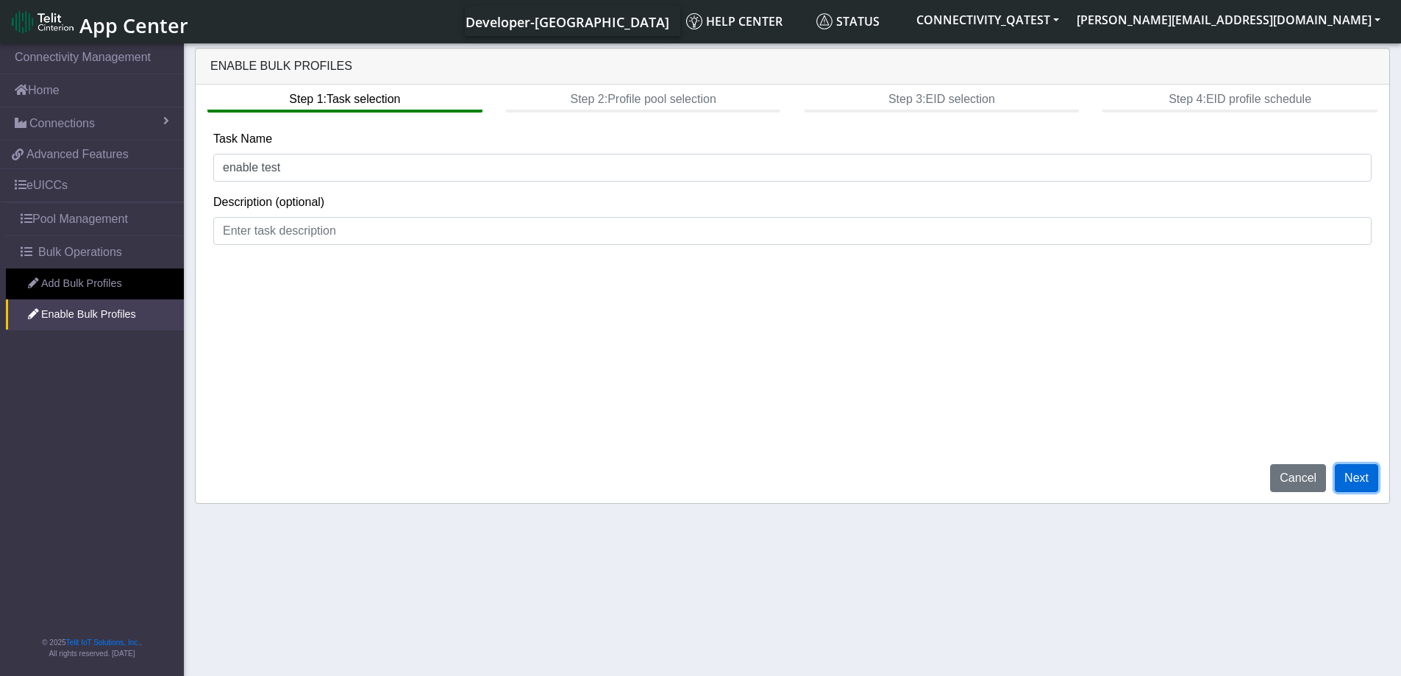
click at [1369, 481] on button "Next" at bounding box center [1356, 478] width 43 height 28
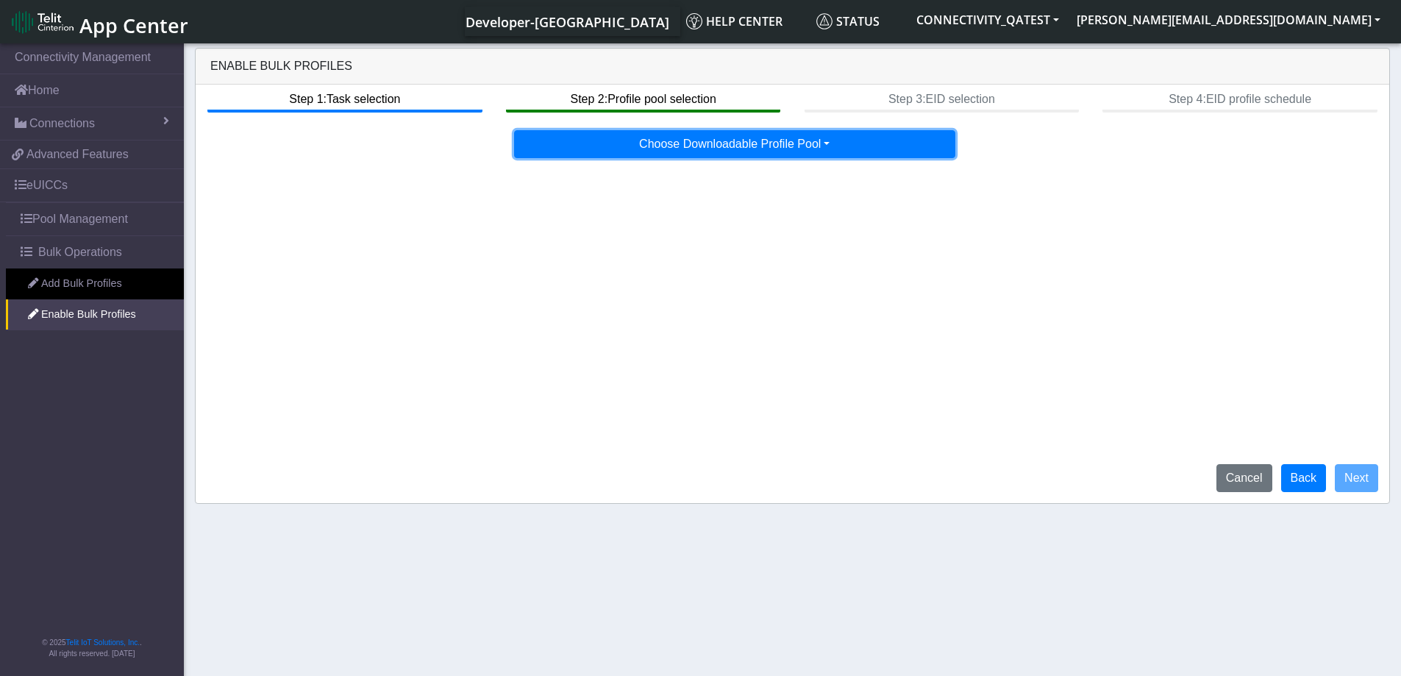
click at [724, 151] on button "Choose Downloadable Profile Pool" at bounding box center [734, 144] width 441 height 28
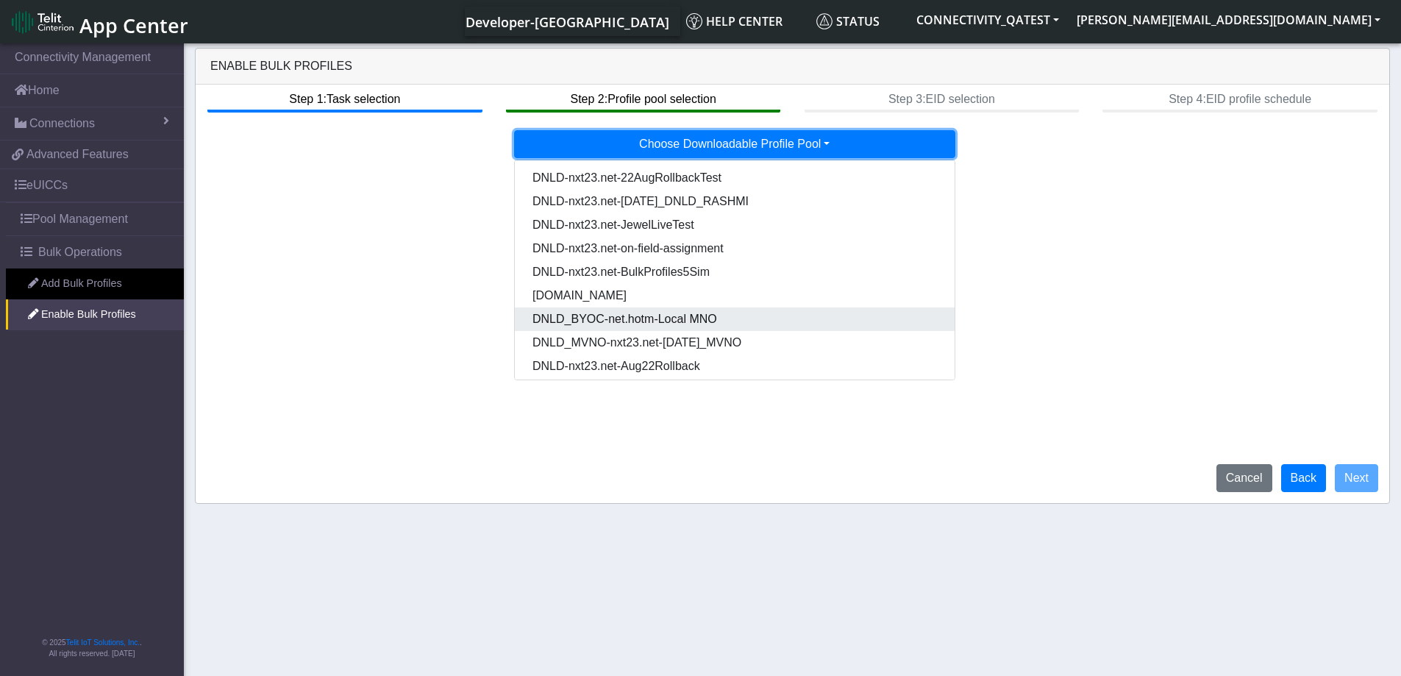
scroll to position [74, 0]
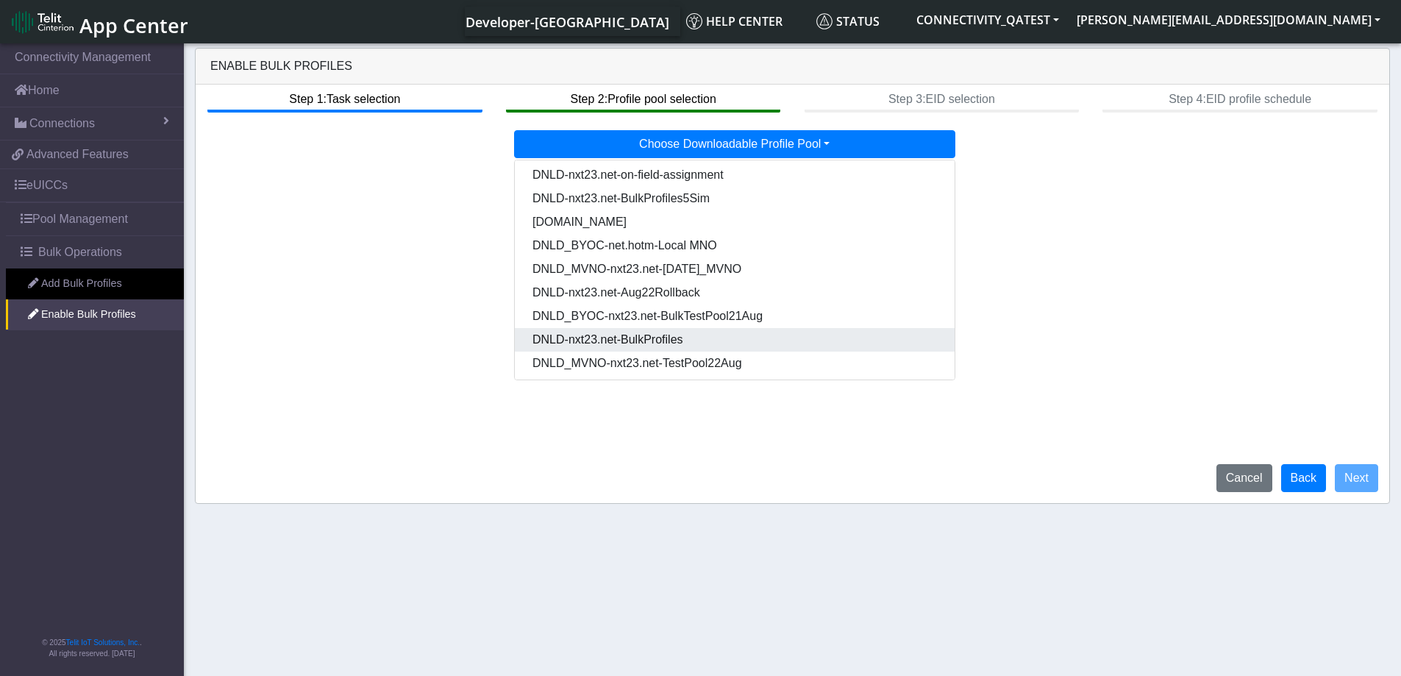
click at [680, 340] on Pooldd87b2e2-121e-4d00-ae8a-d075df8e0e86-dropdown "DNLD-nxt23.net-BulkProfiles" at bounding box center [735, 340] width 440 height 24
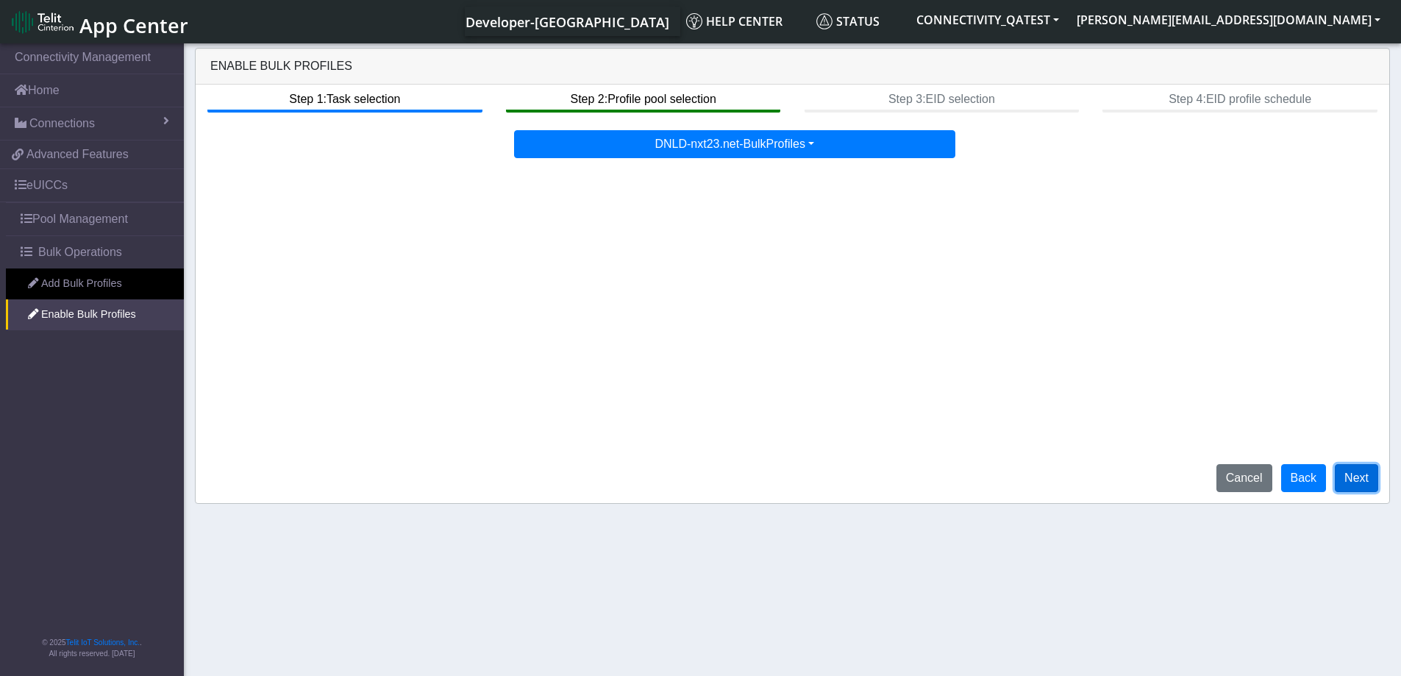
click at [1353, 482] on button "Next" at bounding box center [1356, 478] width 43 height 28
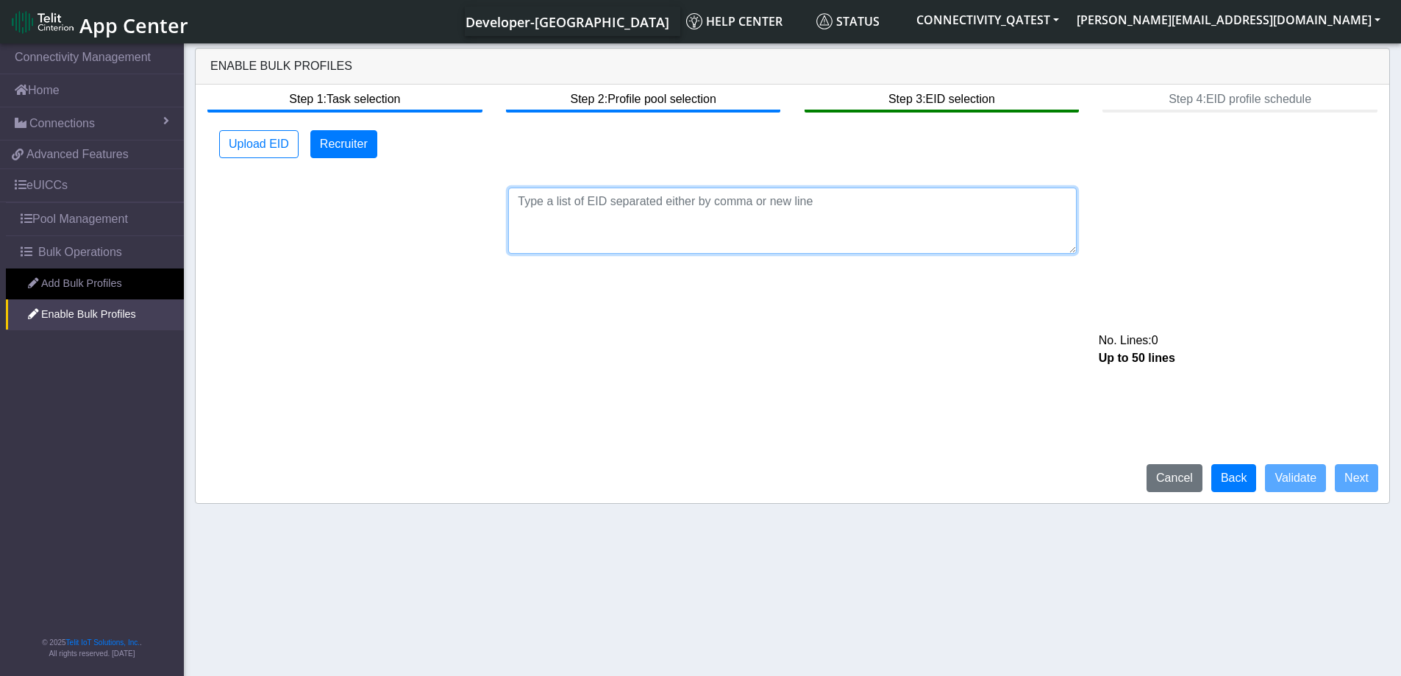
click at [730, 232] on textarea at bounding box center [792, 221] width 568 height 66
paste textarea "89033023426500000000060317712733"
type textarea "89033023426500000000060317712733"
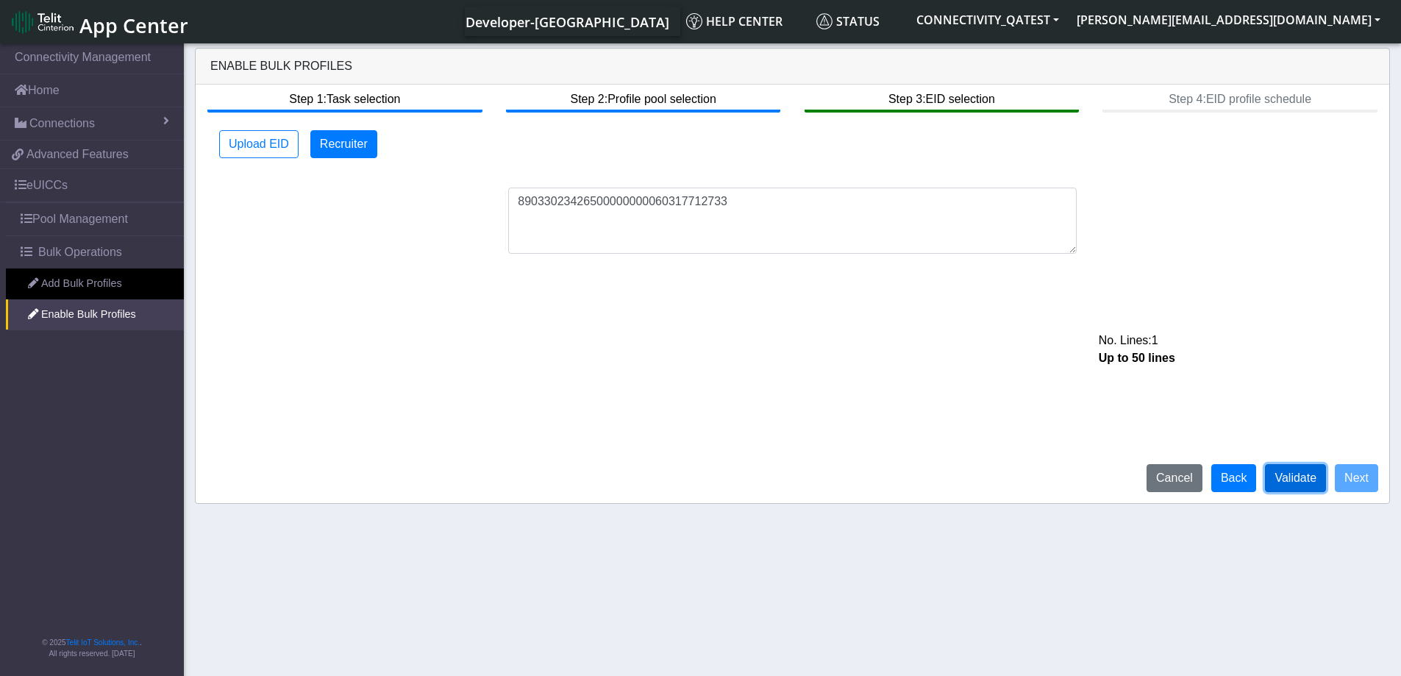
click at [1303, 480] on button "Validate" at bounding box center [1295, 478] width 61 height 28
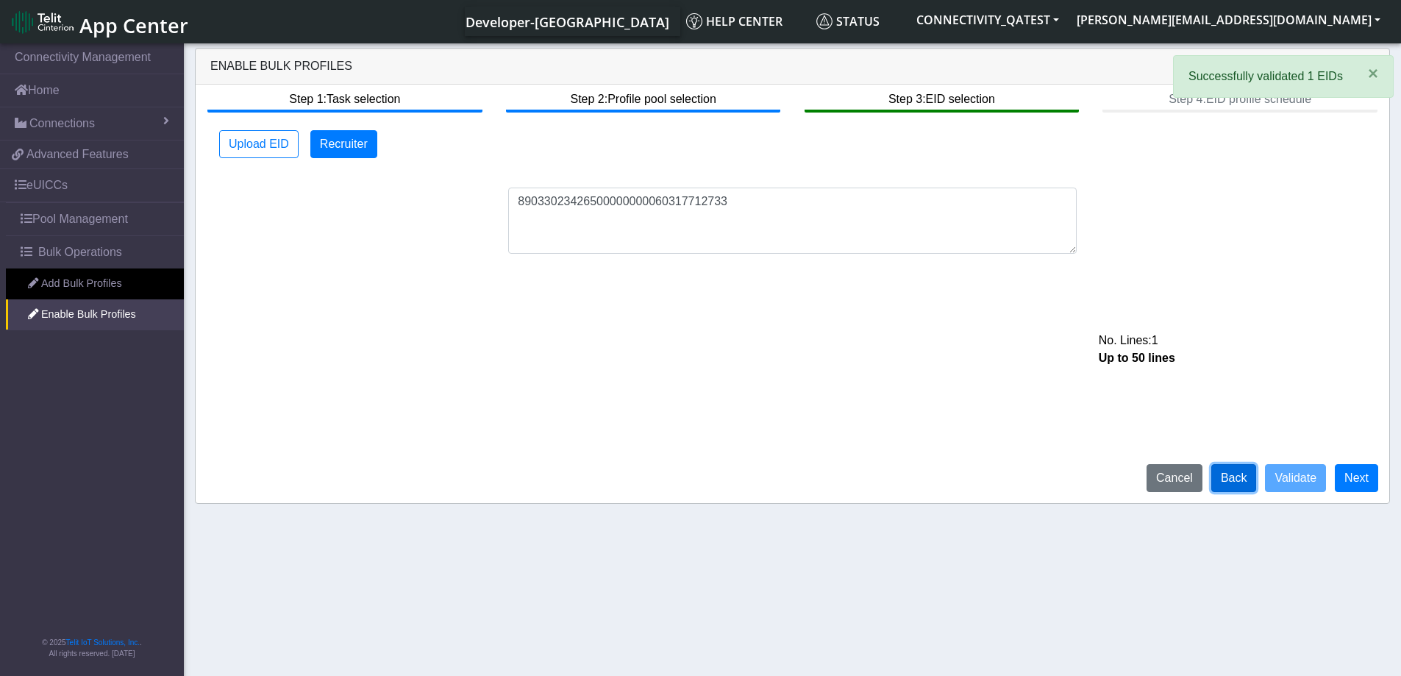
click at [1233, 474] on button "Back" at bounding box center [1234, 478] width 46 height 28
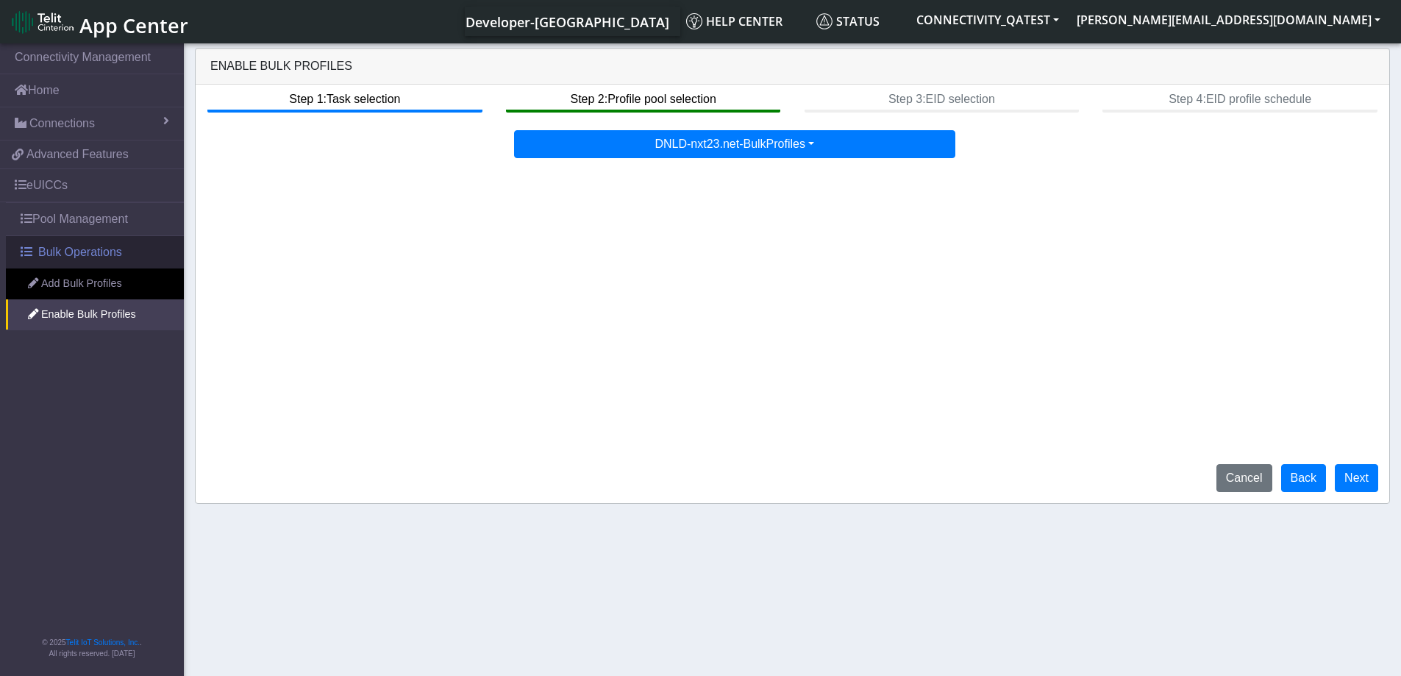
click at [52, 255] on span "Bulk Operations" at bounding box center [80, 252] width 84 height 18
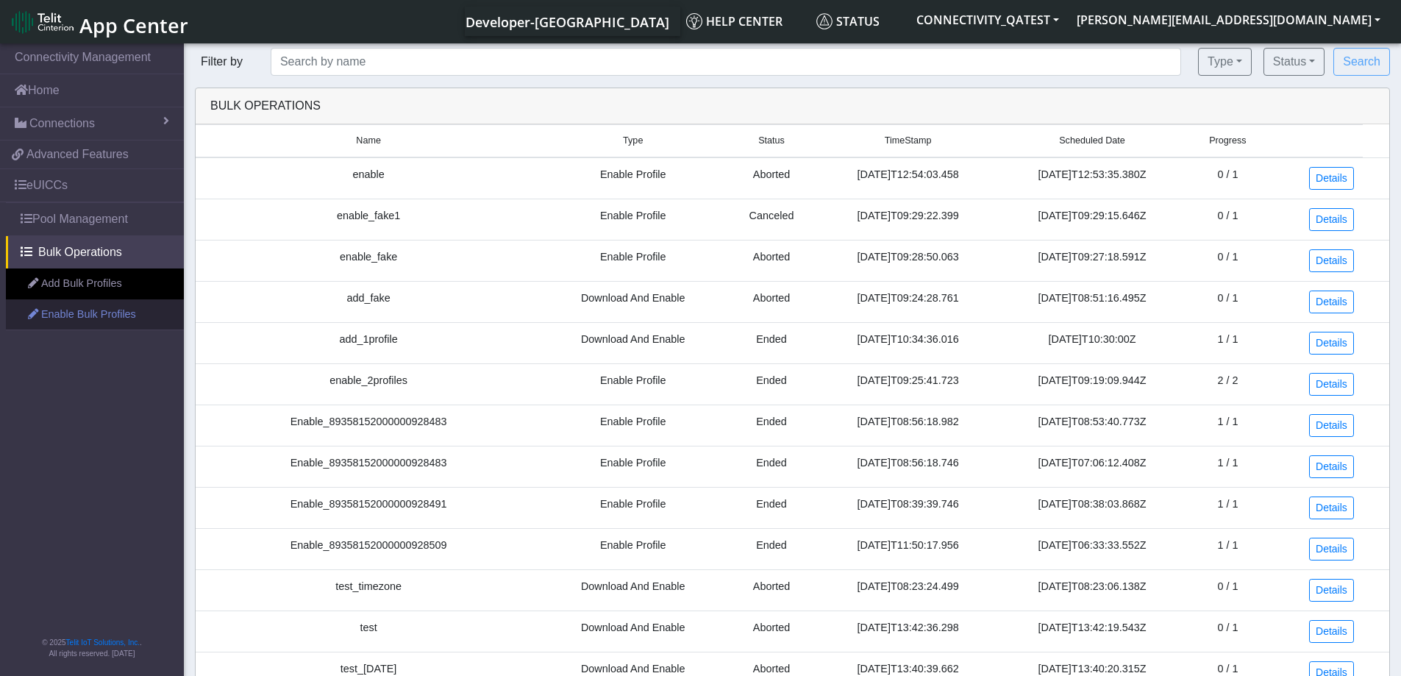
click at [72, 318] on link "Enable Bulk Profiles" at bounding box center [95, 314] width 178 height 31
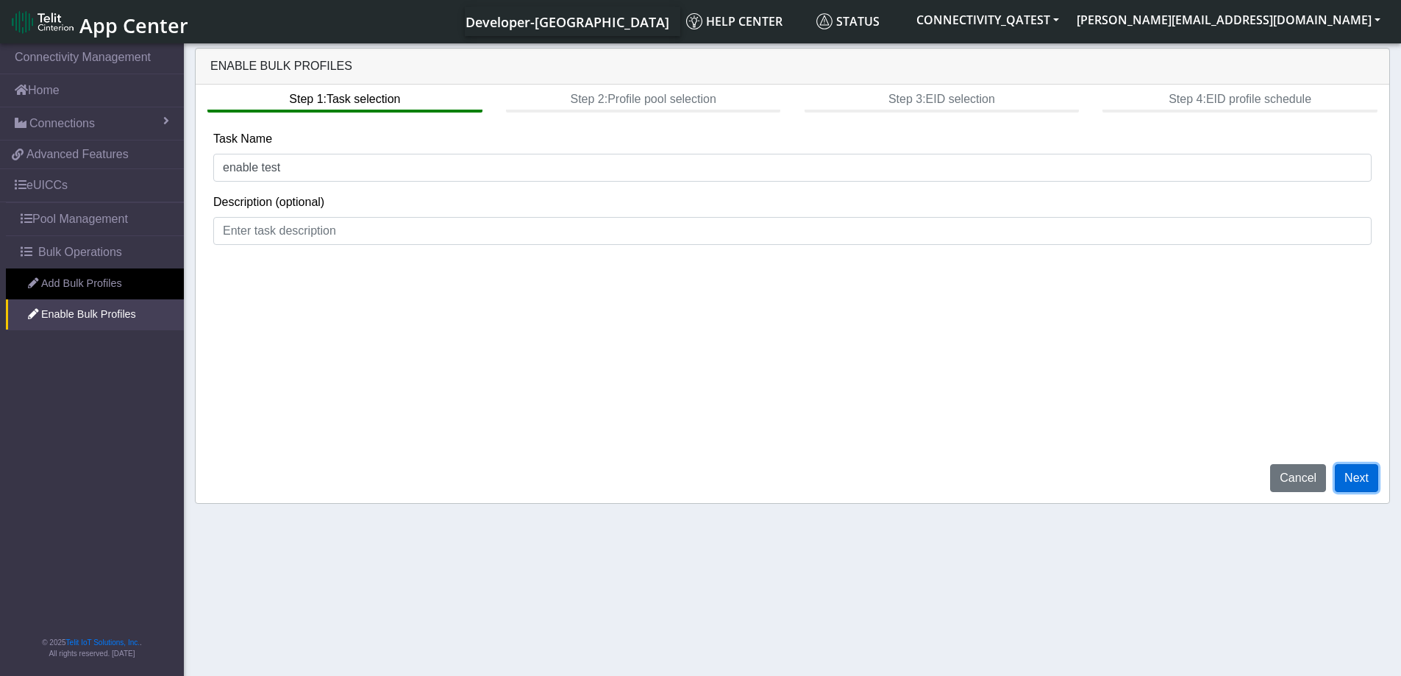
click at [1351, 479] on button "Next" at bounding box center [1356, 478] width 43 height 28
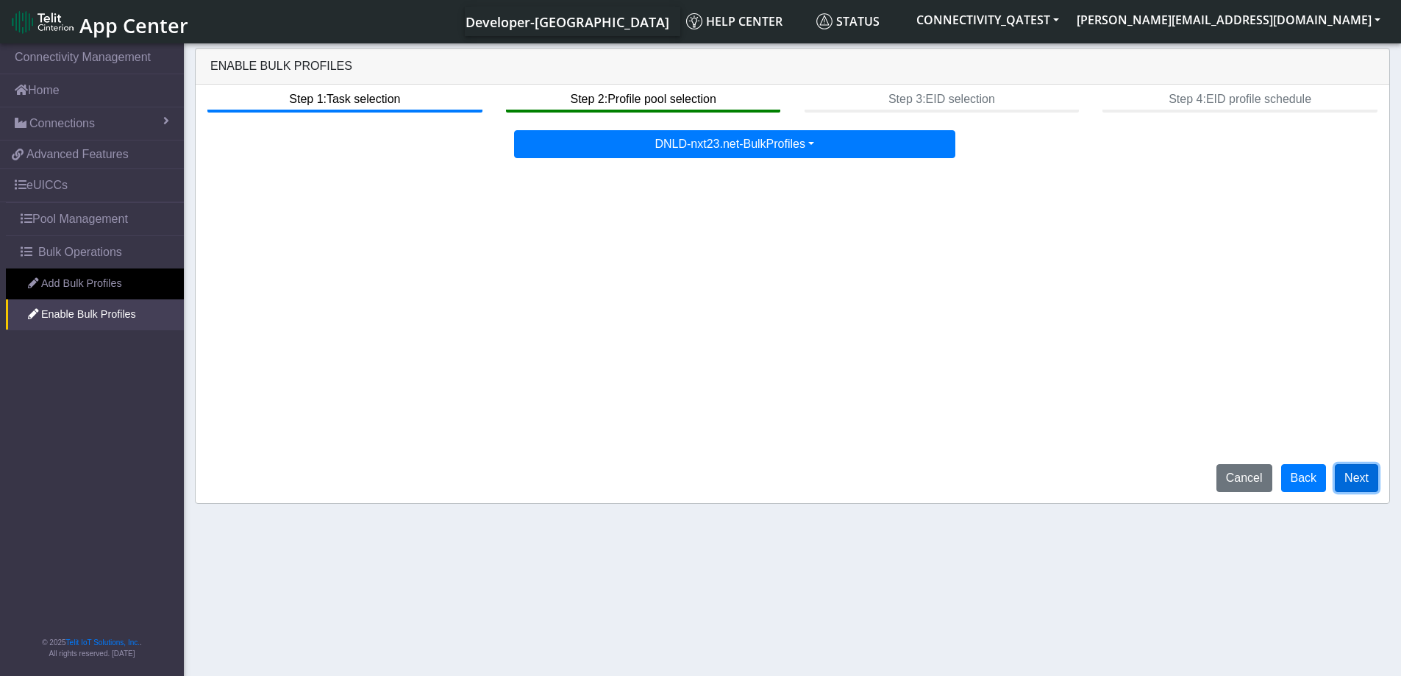
click at [1361, 488] on button "Next" at bounding box center [1356, 478] width 43 height 28
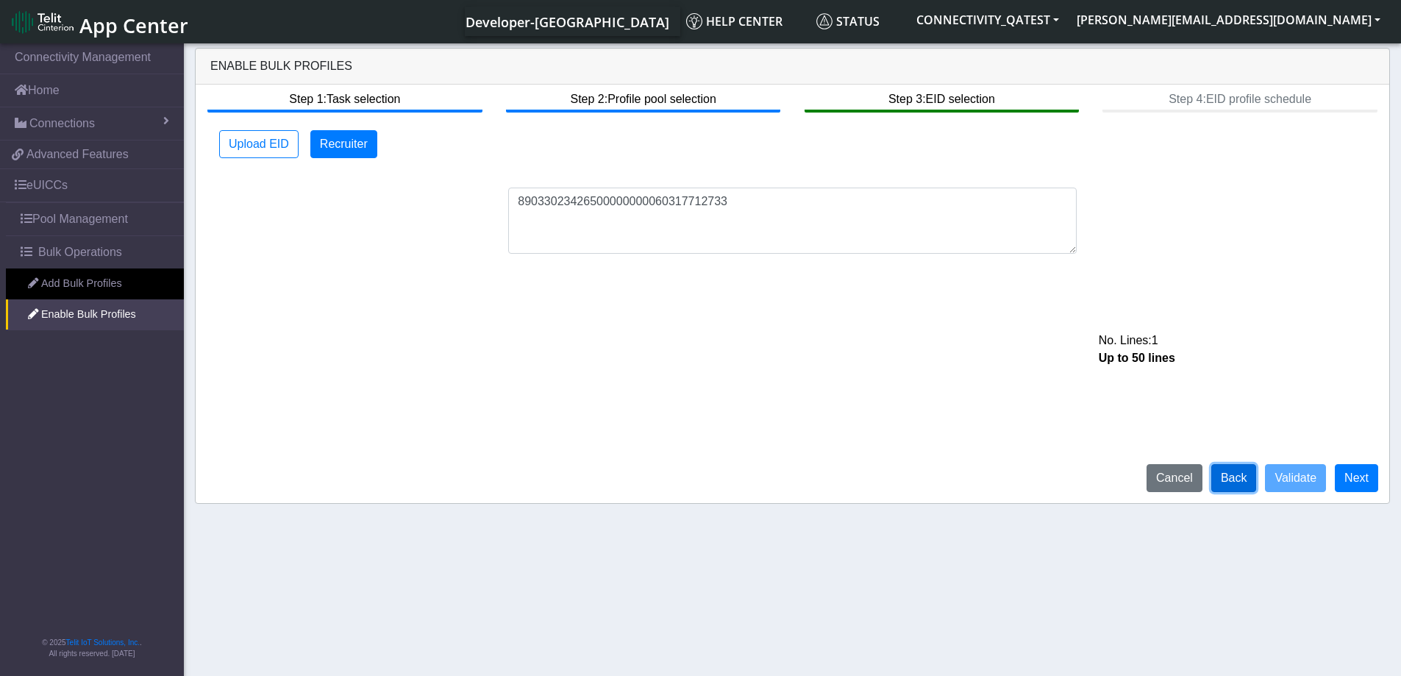
click at [1244, 487] on button "Back" at bounding box center [1234, 478] width 46 height 28
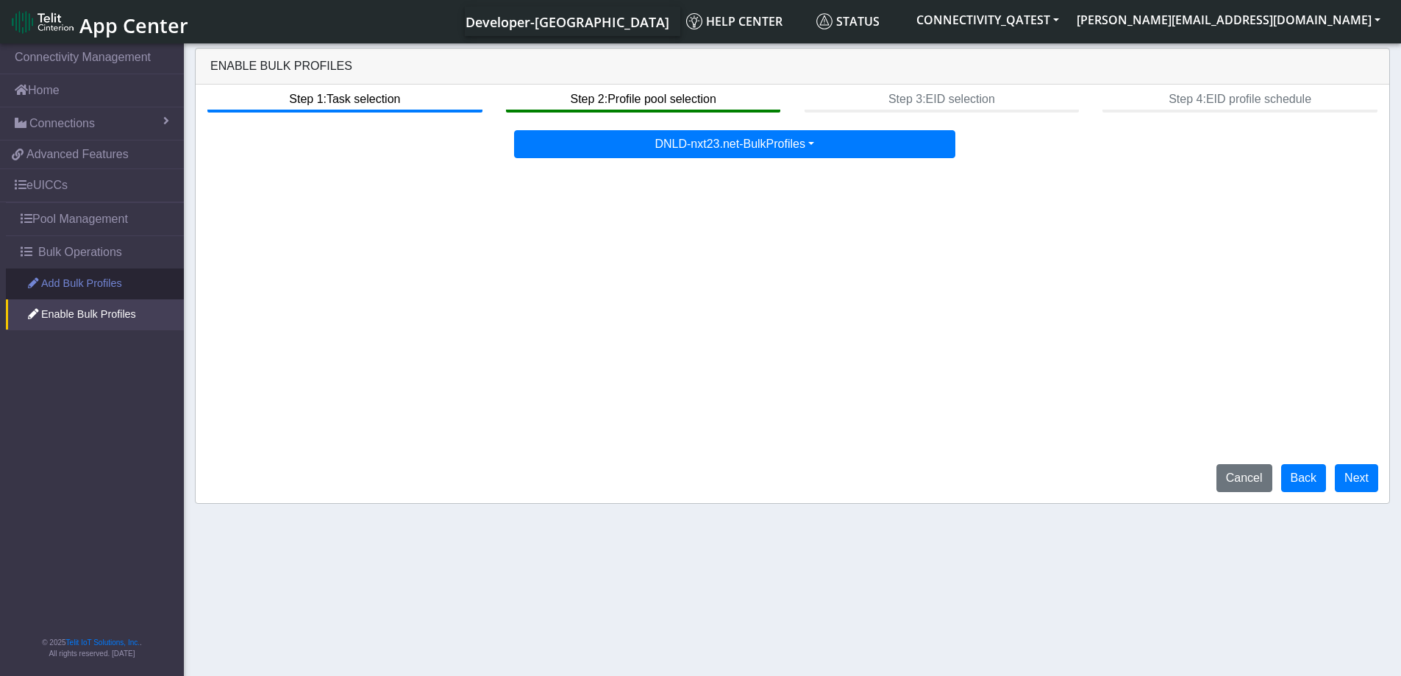
click at [97, 282] on link "Add Bulk Profiles" at bounding box center [95, 283] width 178 height 31
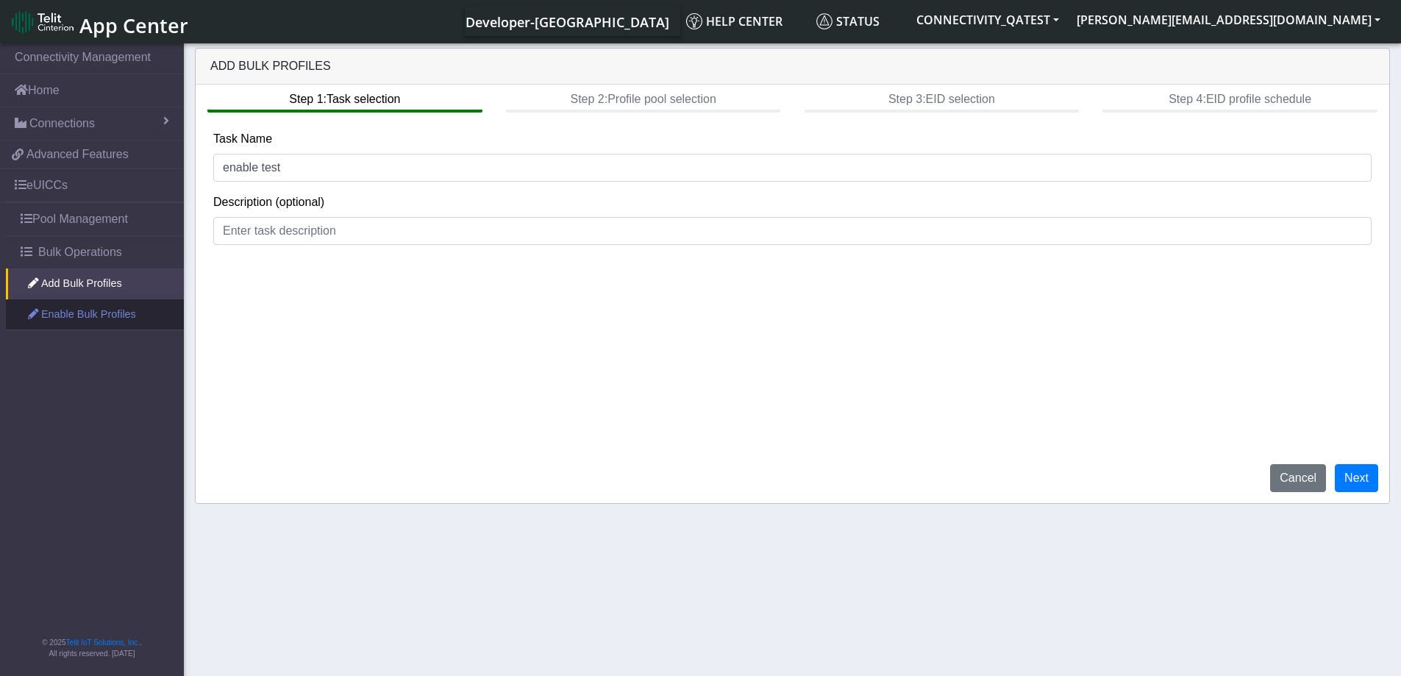
click at [97, 307] on link "Enable Bulk Profiles" at bounding box center [95, 314] width 178 height 31
click at [103, 288] on link "Add Bulk Profiles" at bounding box center [95, 283] width 178 height 31
click at [94, 254] on span "Bulk Operations" at bounding box center [80, 252] width 84 height 18
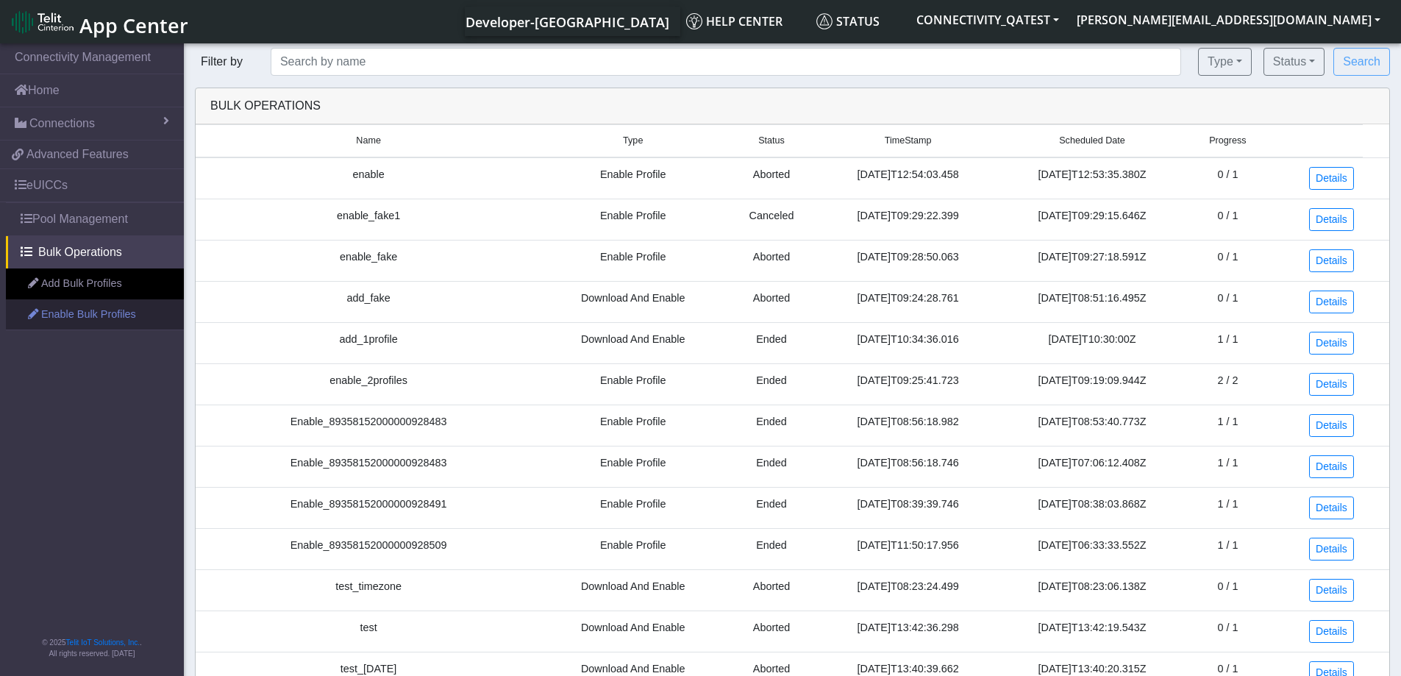
click at [99, 321] on link "Enable Bulk Profiles" at bounding box center [95, 314] width 178 height 31
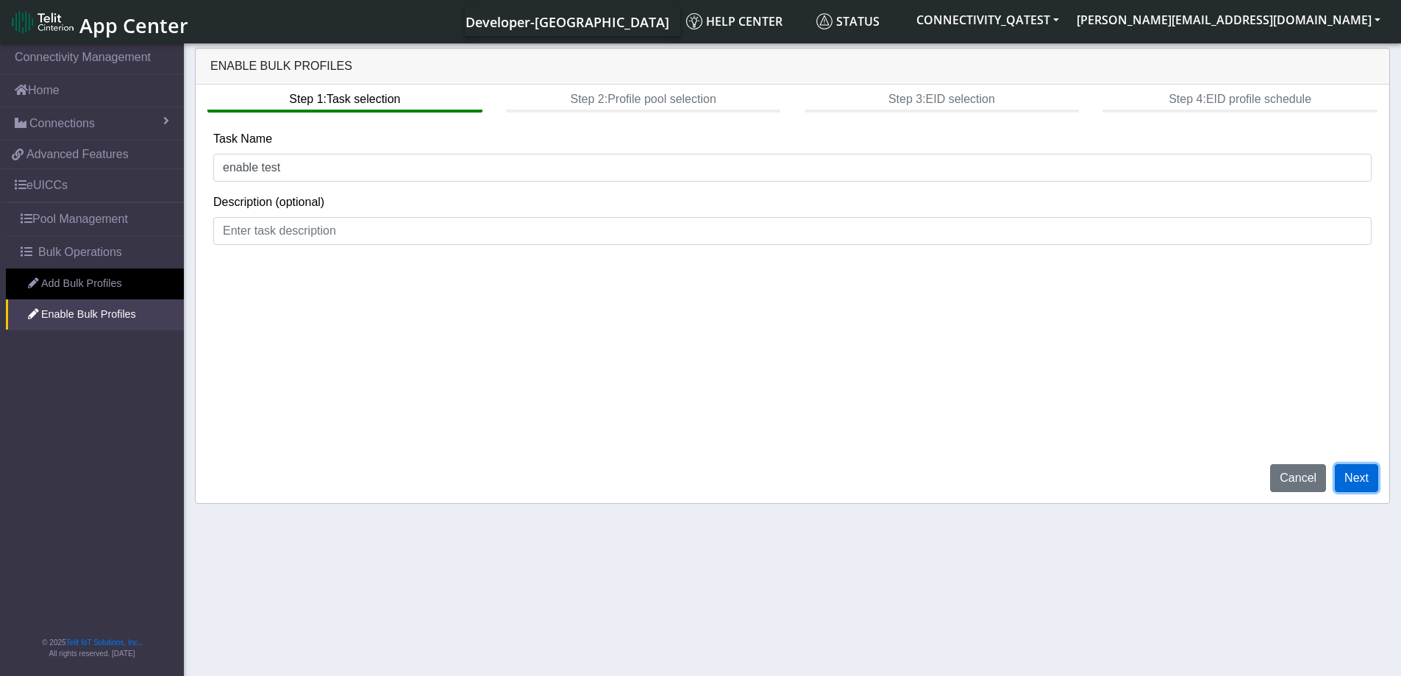
click at [1372, 489] on button "Next" at bounding box center [1356, 478] width 43 height 28
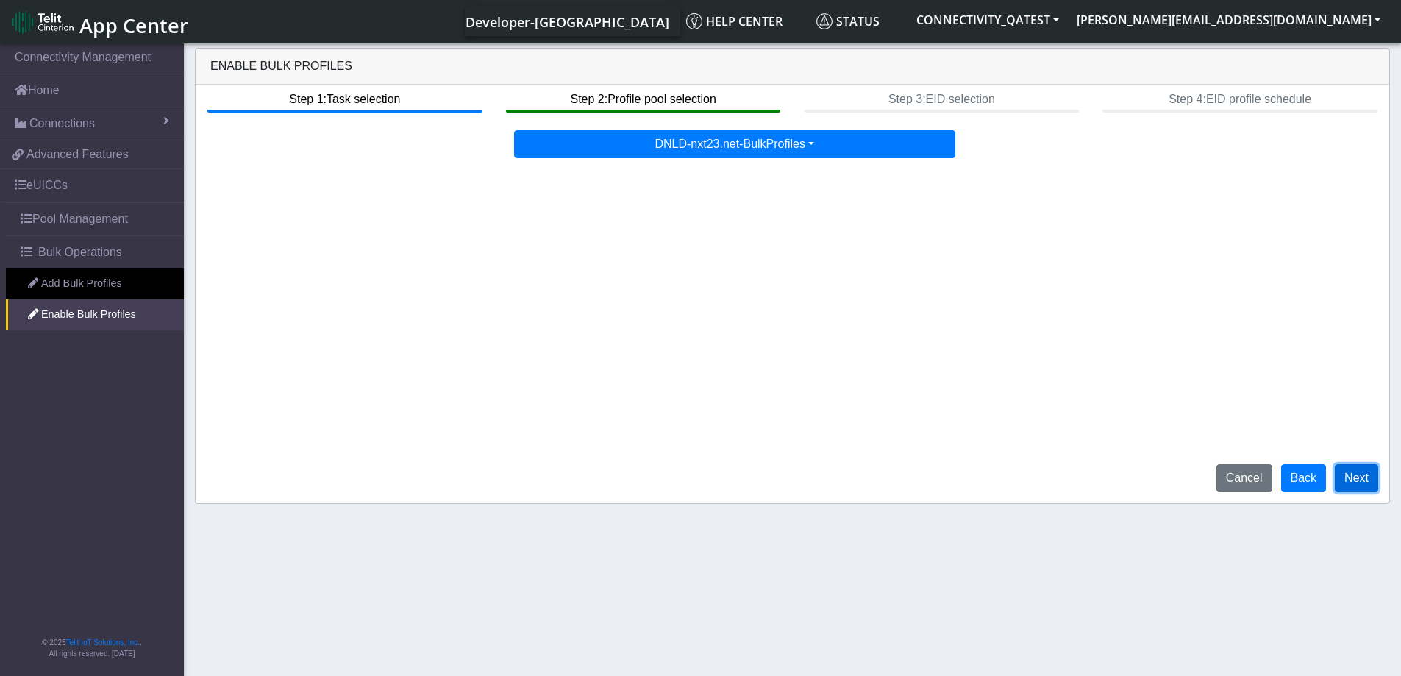
click at [1370, 489] on button "Next" at bounding box center [1356, 478] width 43 height 28
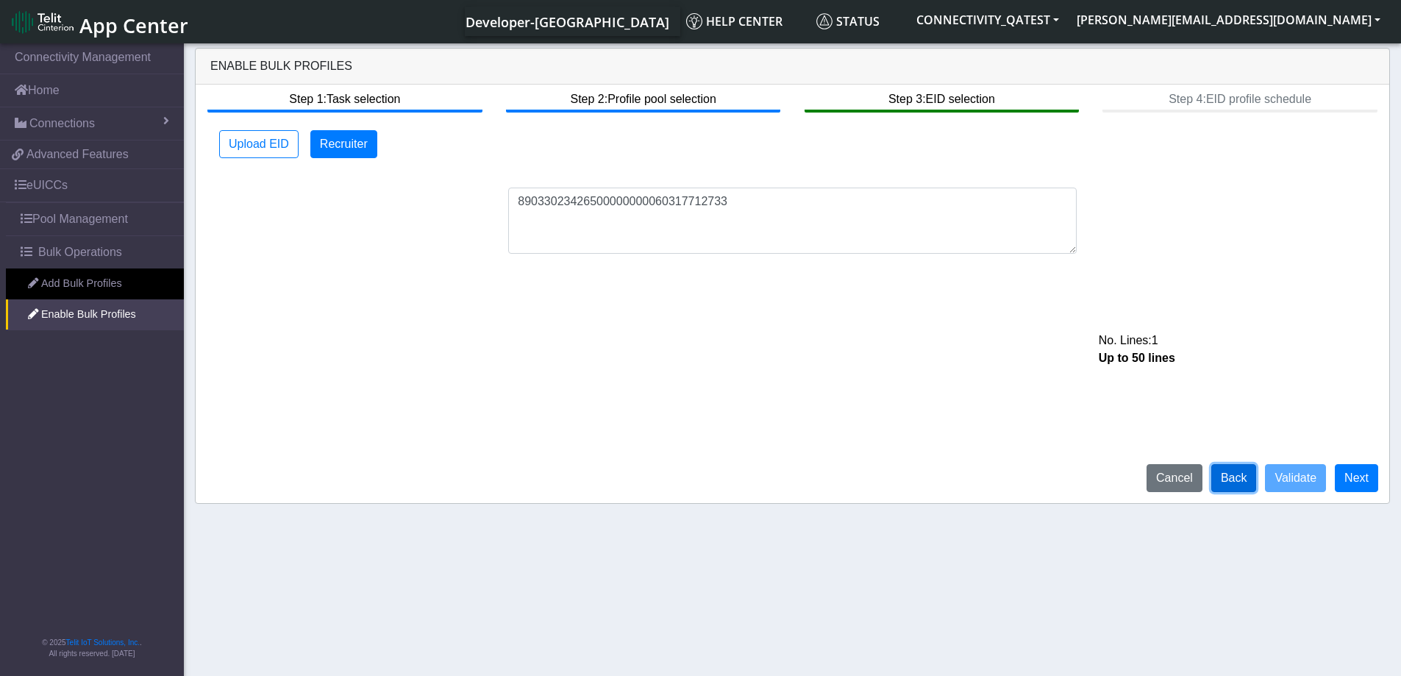
click at [1242, 483] on button "Back" at bounding box center [1234, 478] width 46 height 28
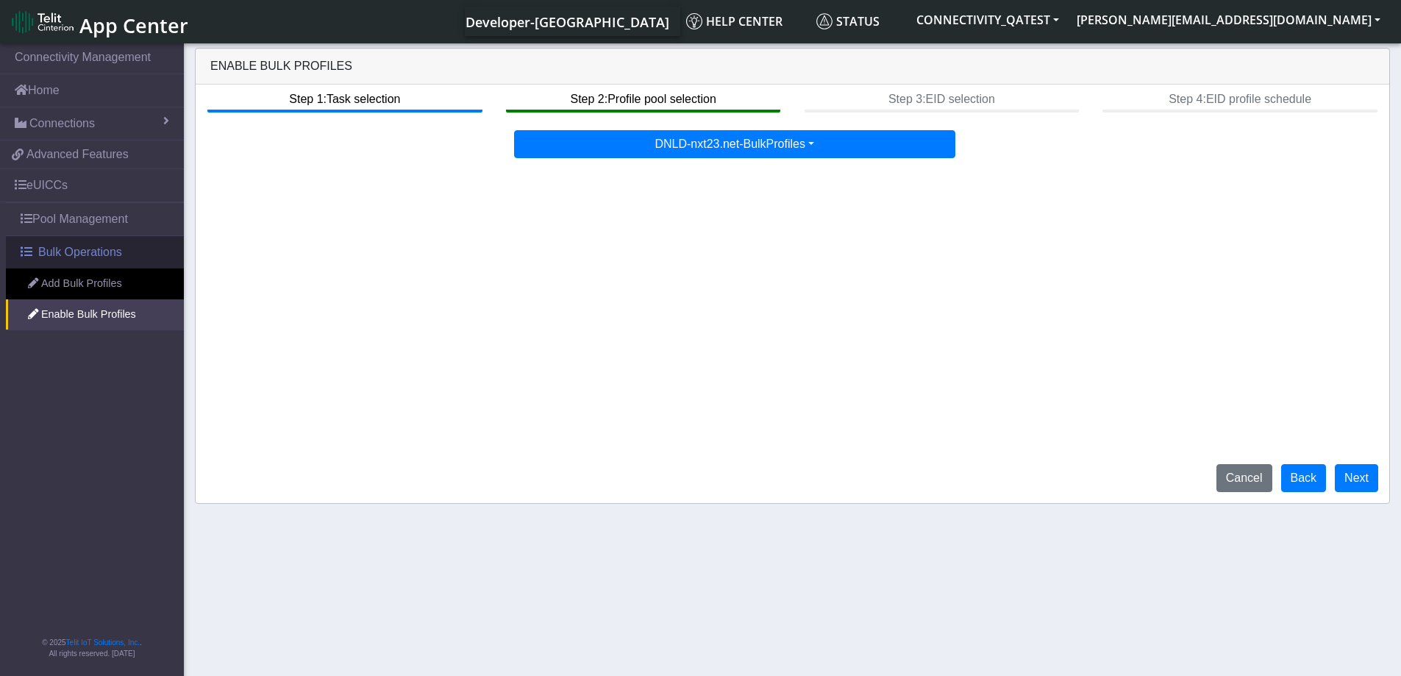
click at [73, 267] on link "Bulk Operations" at bounding box center [95, 252] width 178 height 32
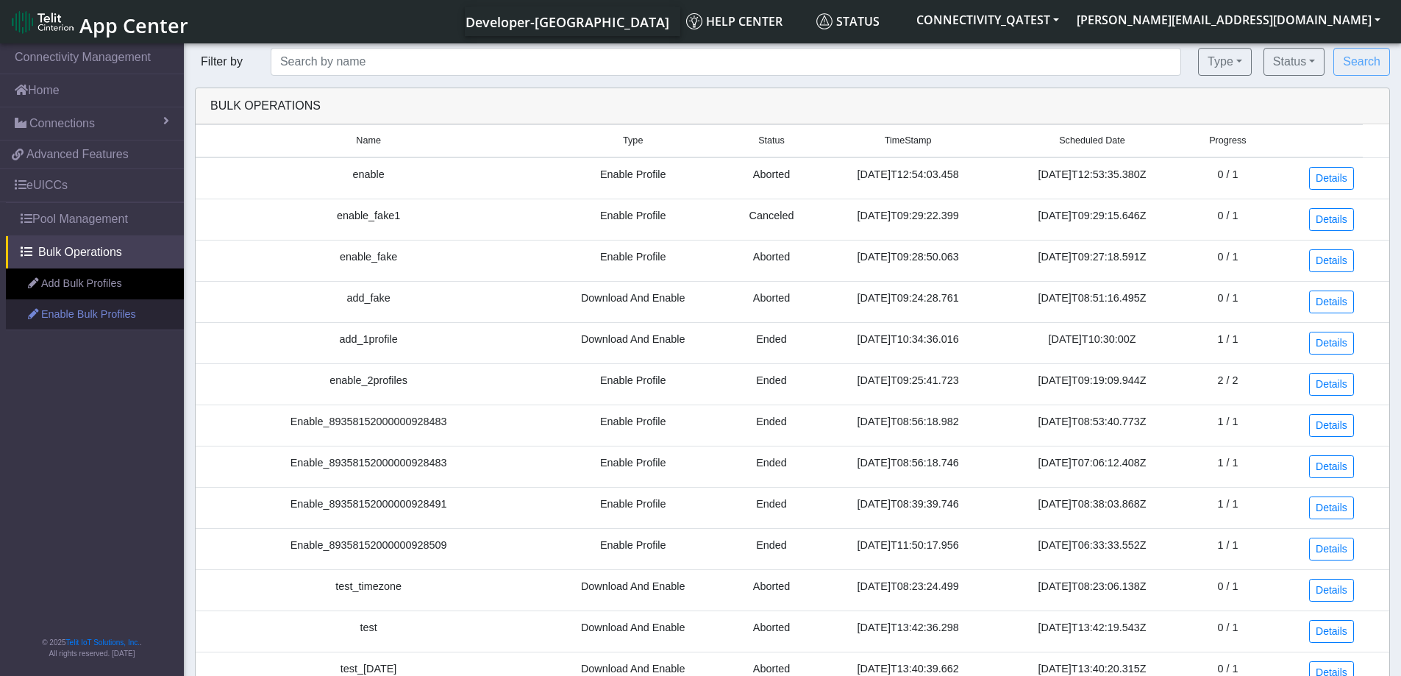
click at [54, 310] on link "Enable Bulk Profiles" at bounding box center [95, 314] width 178 height 31
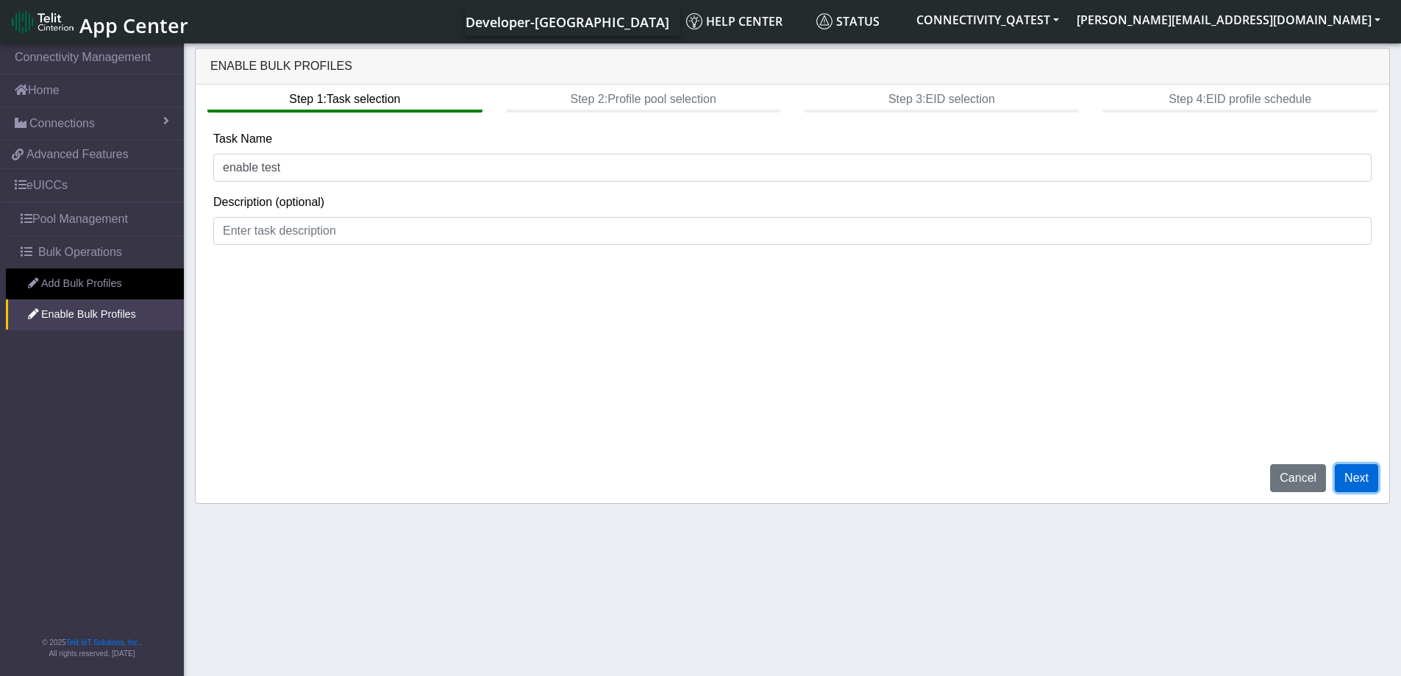
click at [1363, 488] on button "Next" at bounding box center [1356, 478] width 43 height 28
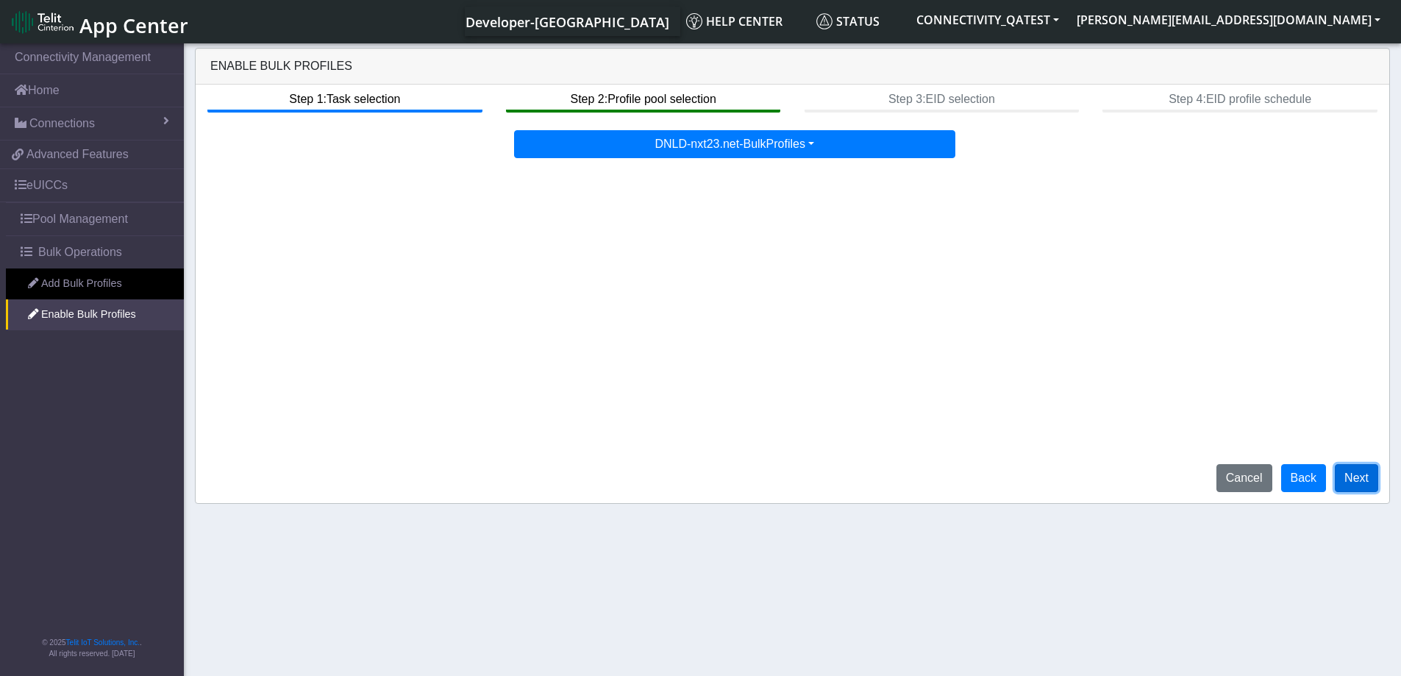
click at [1359, 483] on button "Next" at bounding box center [1356, 478] width 43 height 28
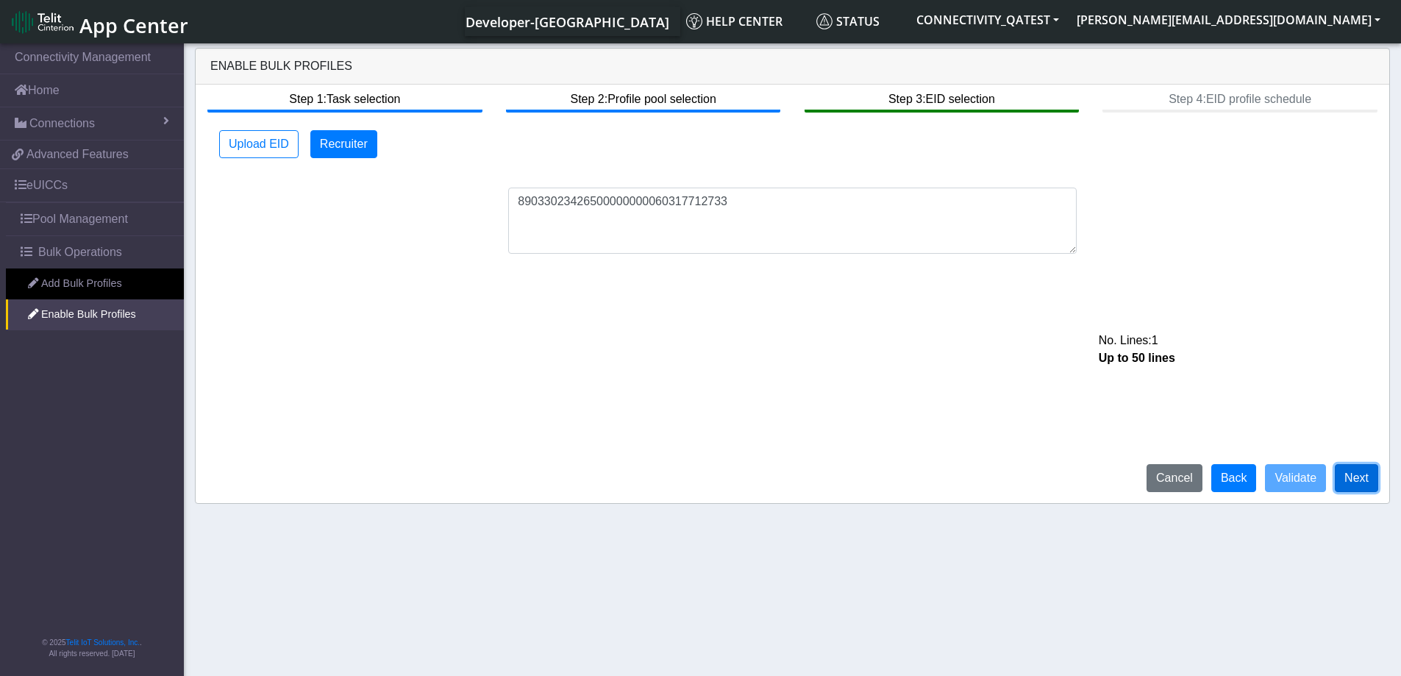
click at [1353, 483] on button "Next" at bounding box center [1356, 478] width 43 height 28
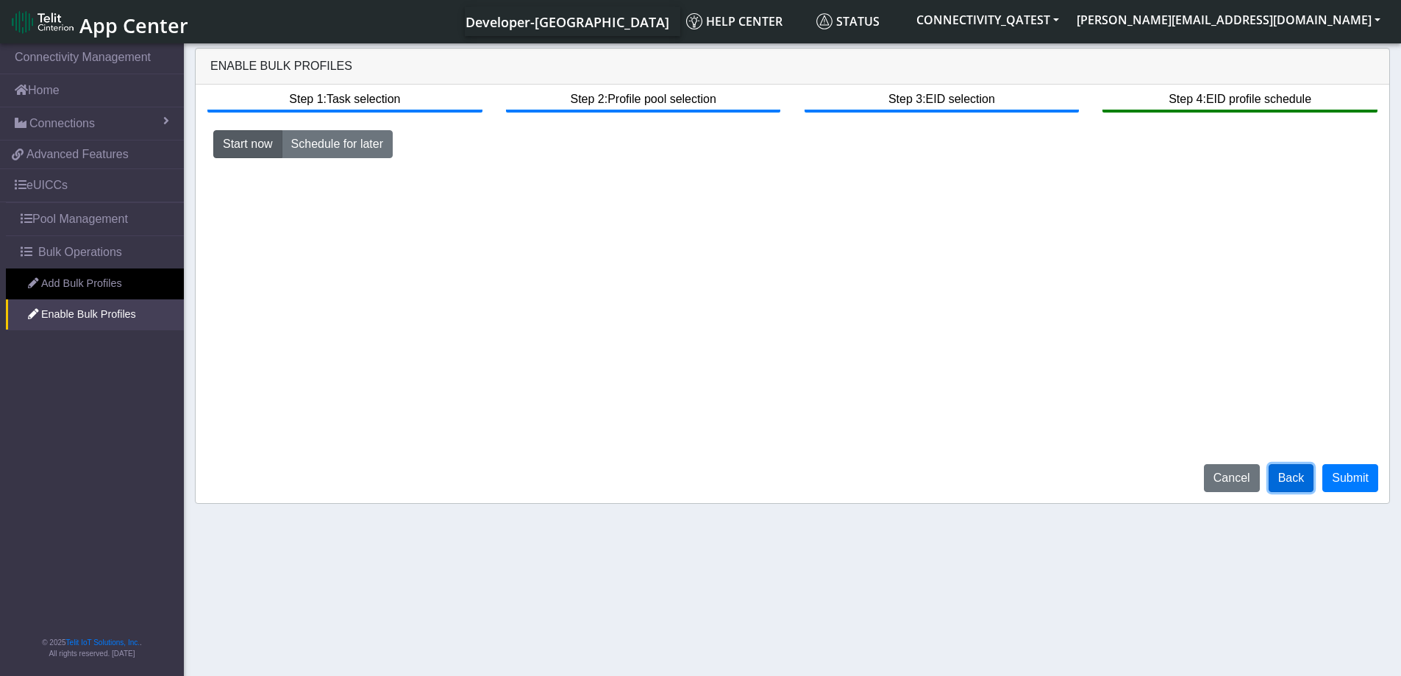
click at [1280, 486] on button "Back" at bounding box center [1292, 478] width 46 height 28
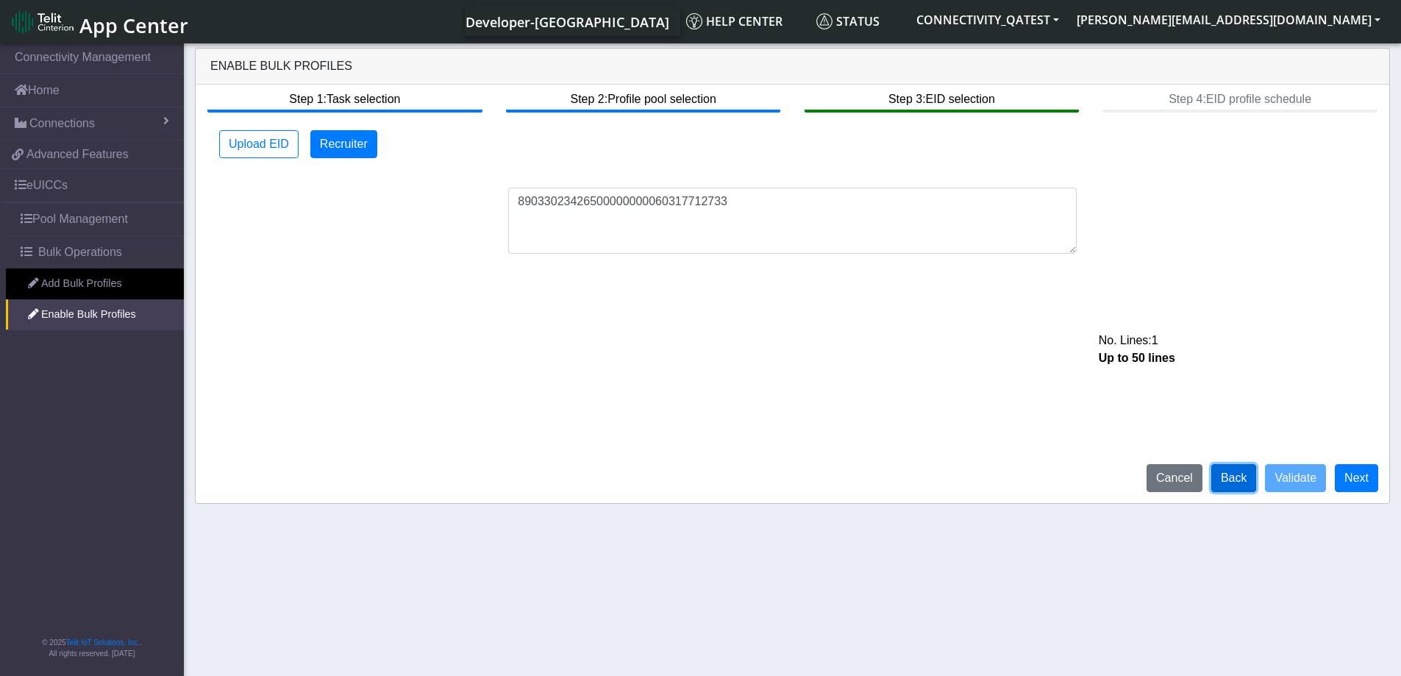
click at [1238, 484] on button "Back" at bounding box center [1234, 478] width 46 height 28
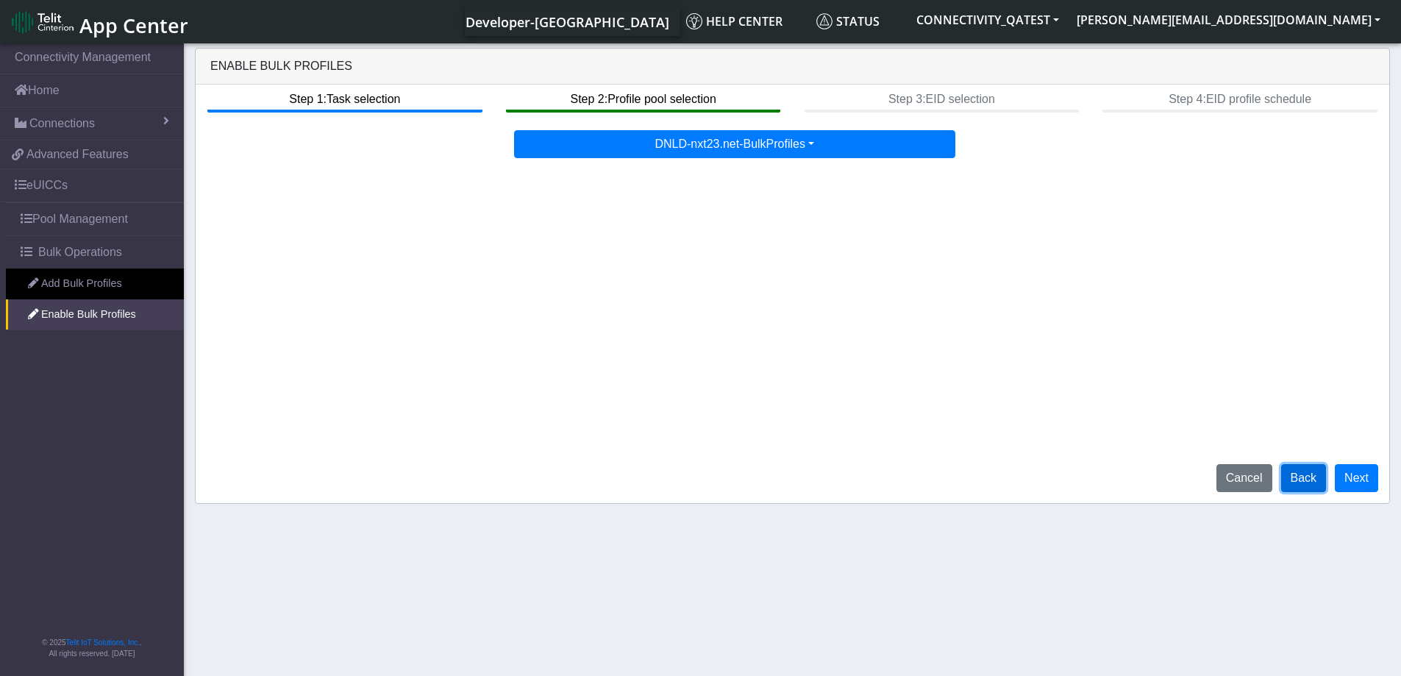
click at [1305, 476] on button "Back" at bounding box center [1304, 478] width 46 height 28
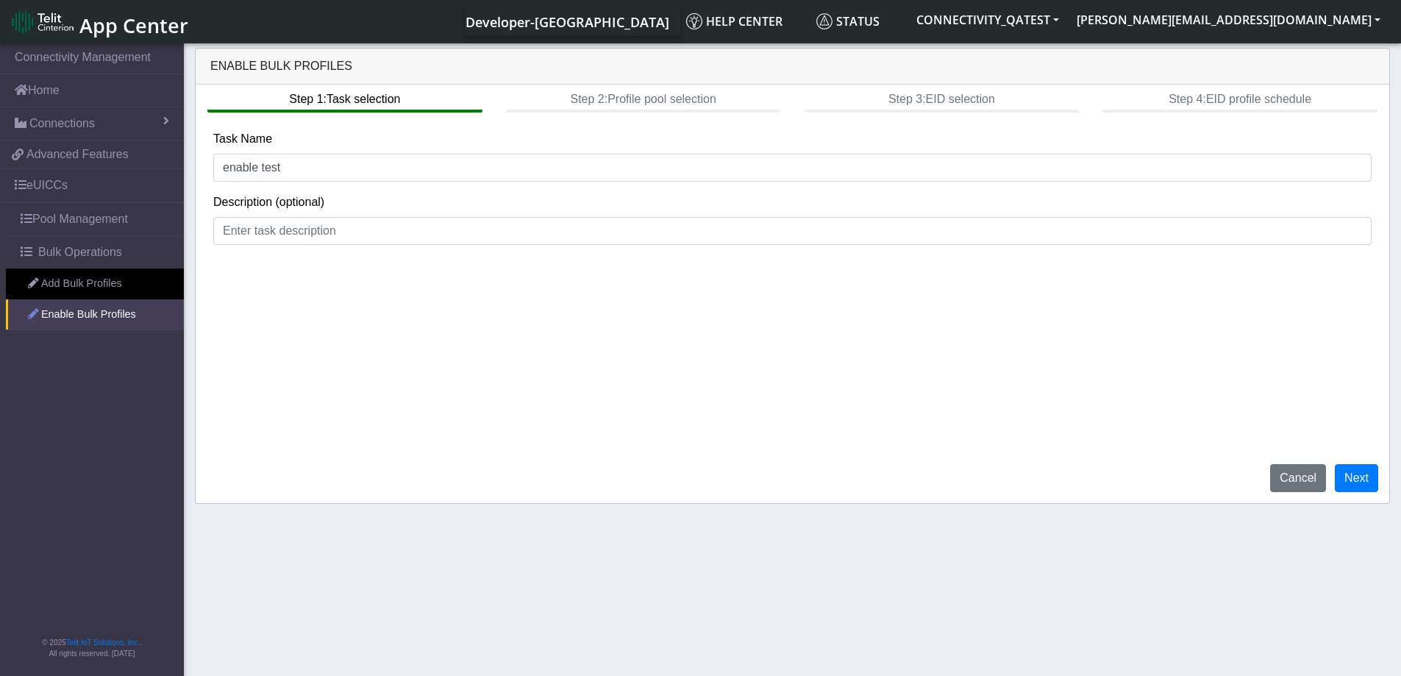
click at [88, 313] on link "Enable Bulk Profiles" at bounding box center [95, 314] width 178 height 31
click at [90, 240] on link "Bulk Operations" at bounding box center [95, 252] width 178 height 32
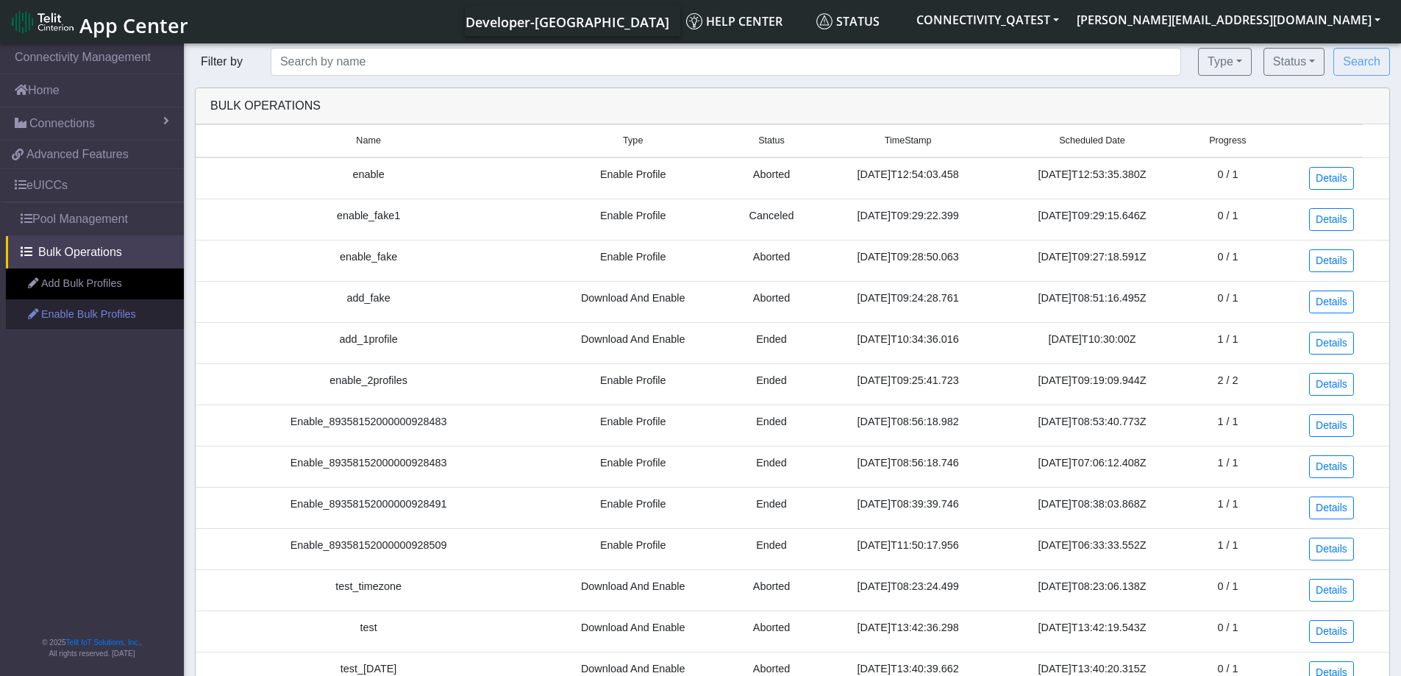
click at [56, 317] on link "Enable Bulk Profiles" at bounding box center [95, 314] width 178 height 31
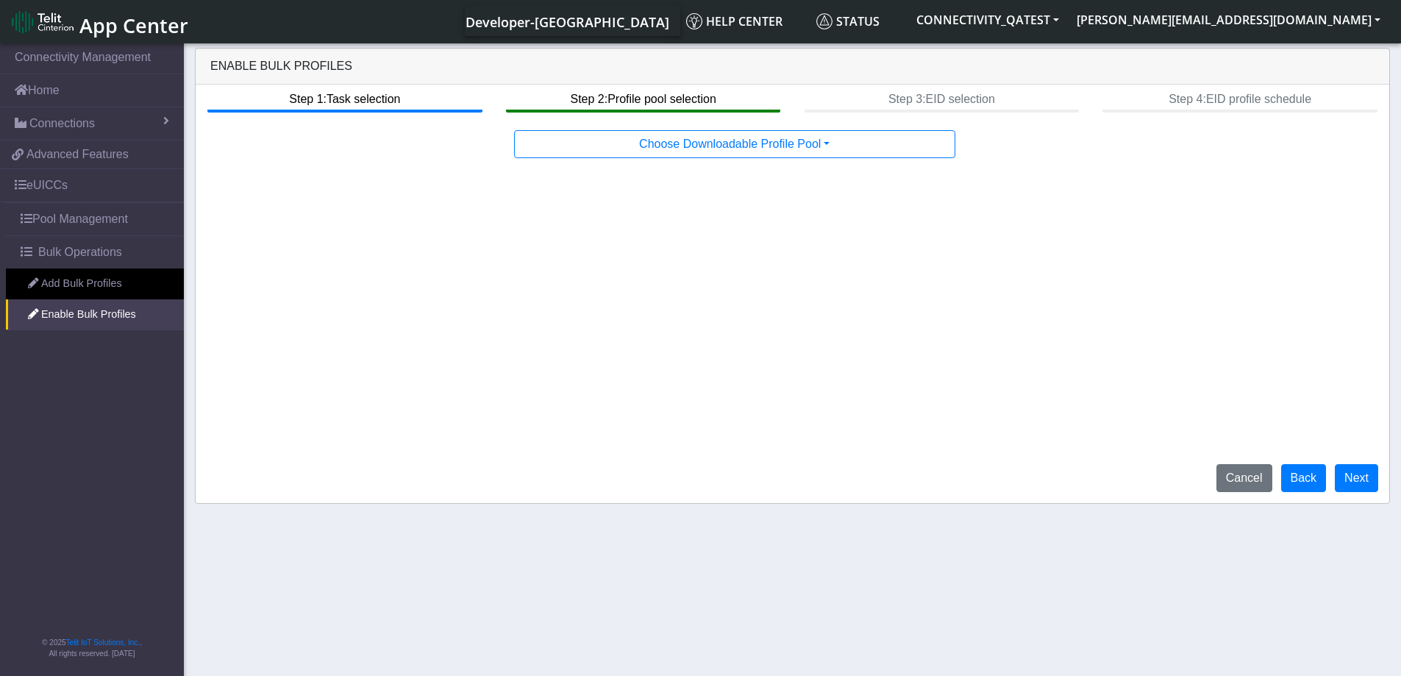
click at [117, 30] on span "App Center" at bounding box center [133, 25] width 109 height 27
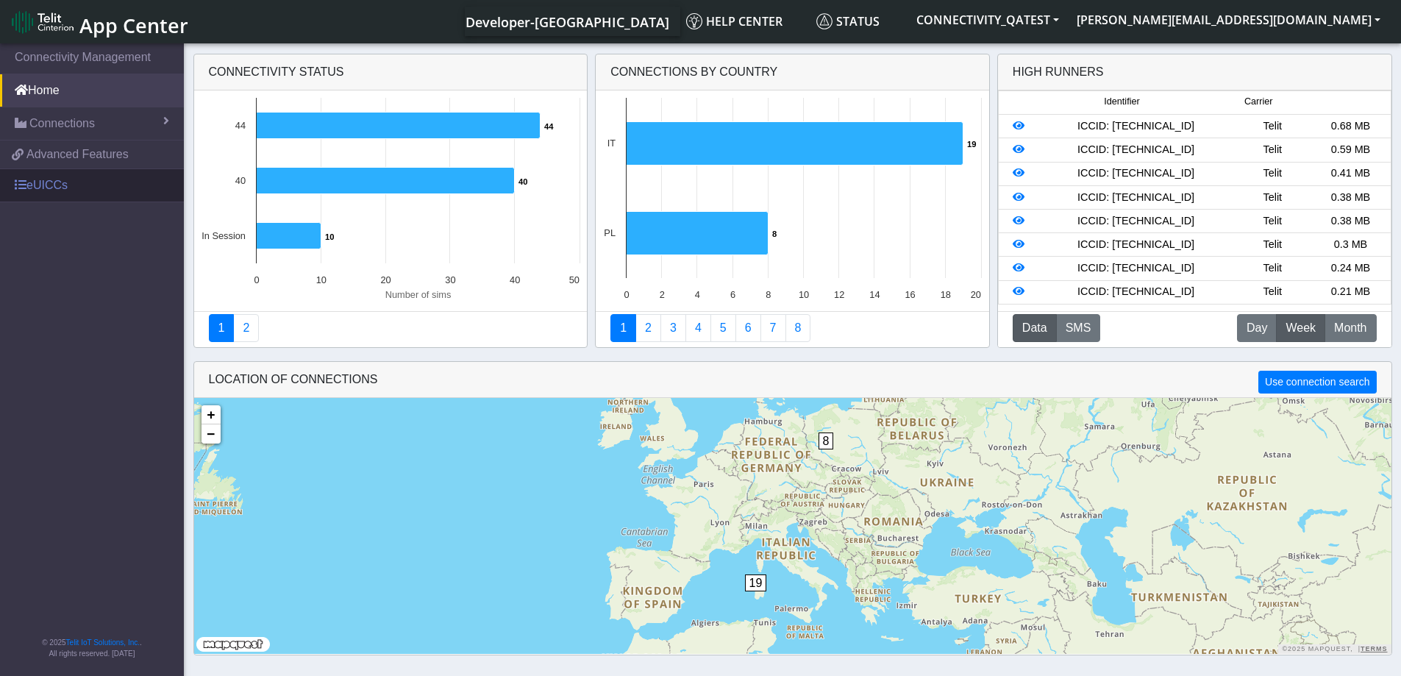
click at [24, 187] on span at bounding box center [21, 185] width 12 height 12
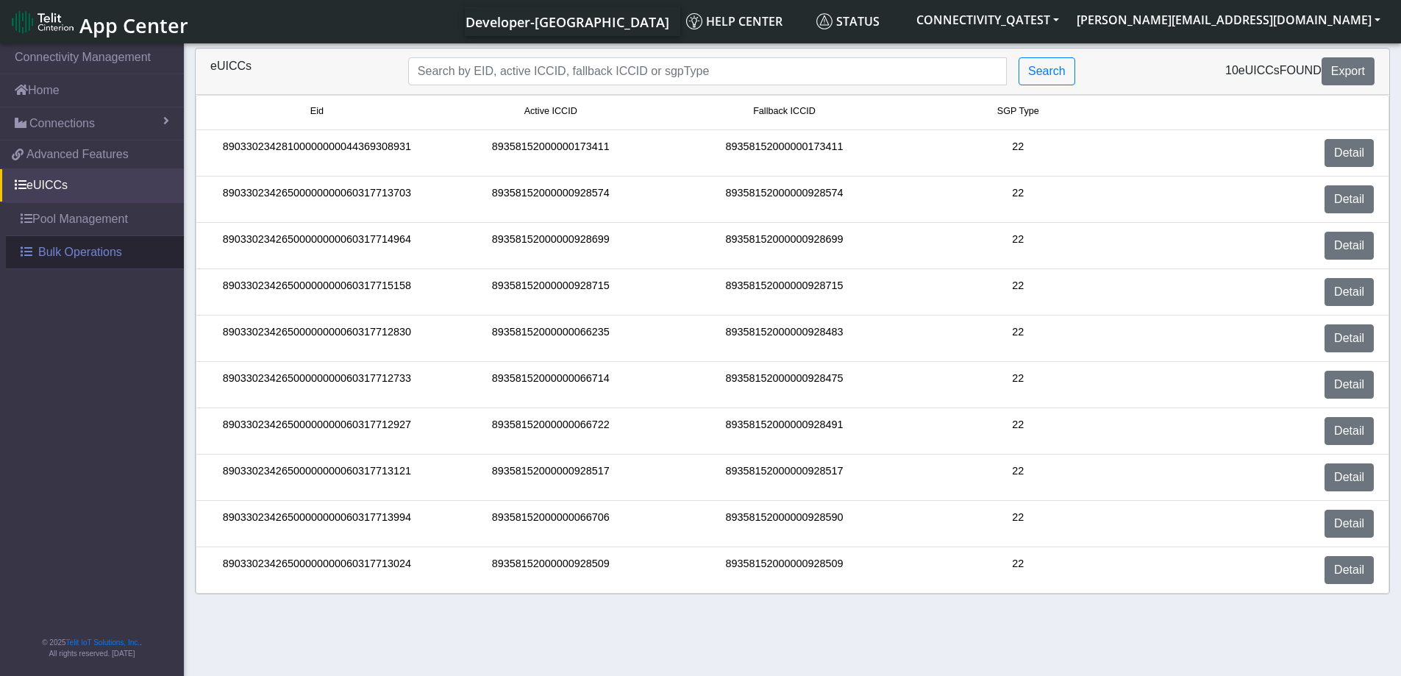
click at [33, 257] on link "Bulk Operations" at bounding box center [95, 252] width 178 height 32
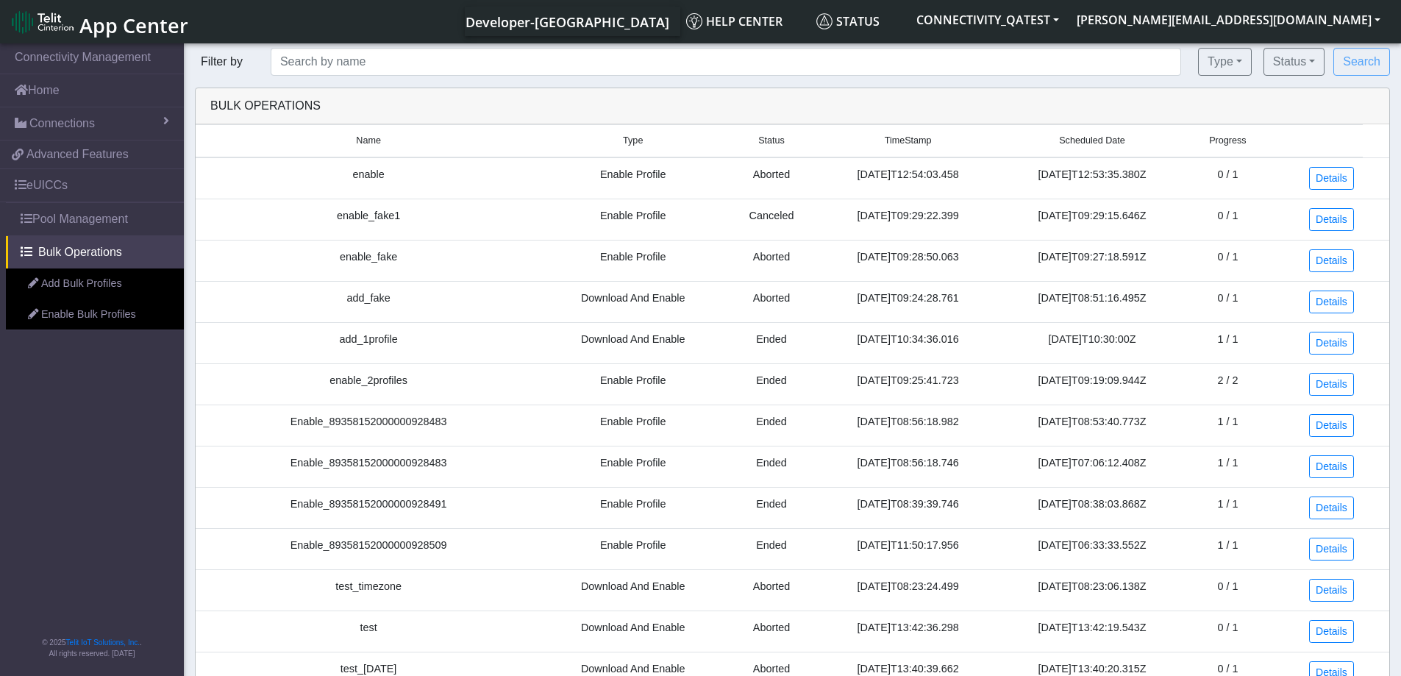
click at [43, 313] on link "Enable Bulk Profiles" at bounding box center [95, 314] width 178 height 31
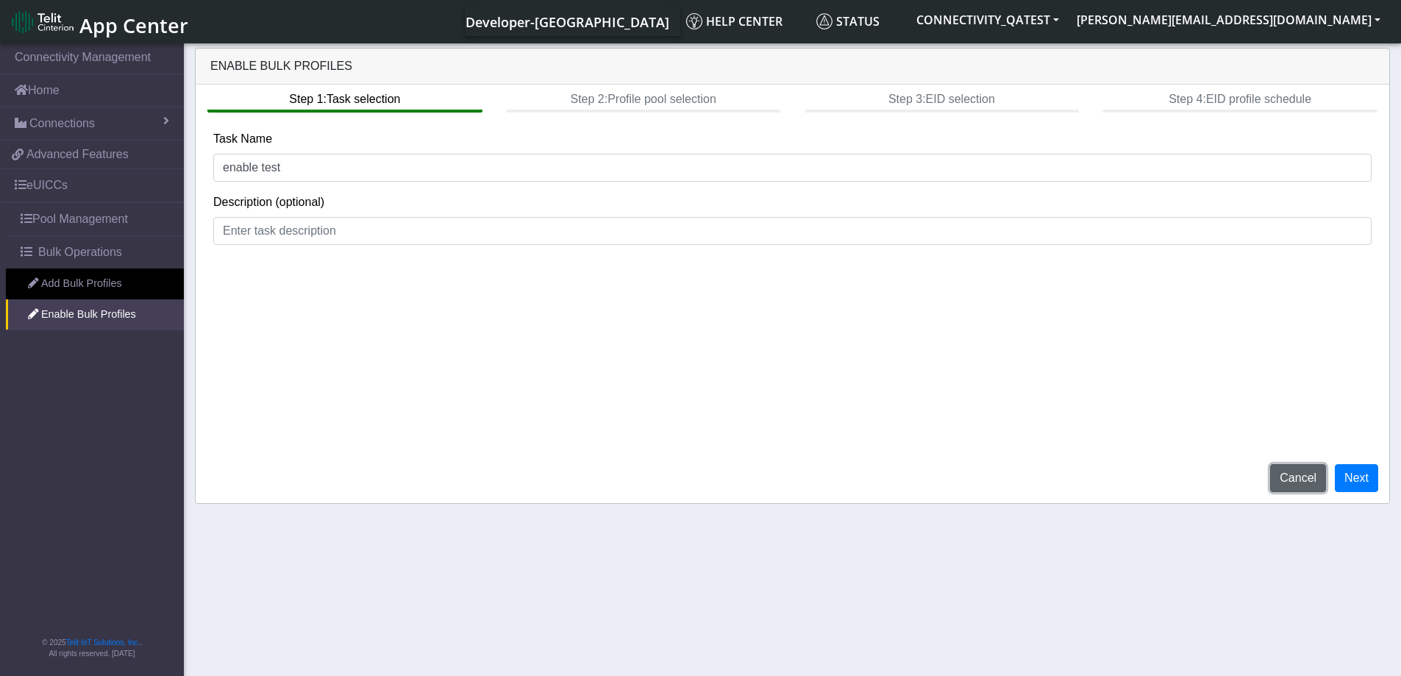
click at [1287, 488] on button "Cancel" at bounding box center [1298, 478] width 56 height 28
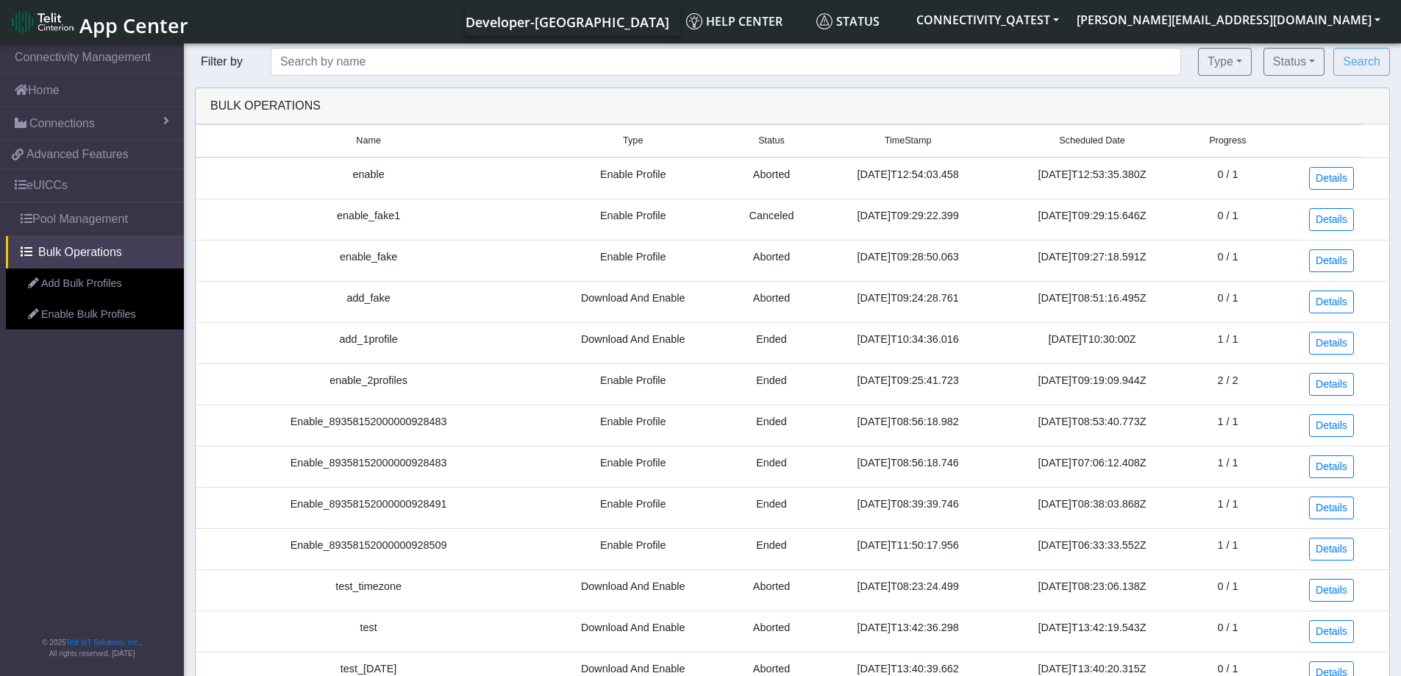
click at [93, 34] on span "App Center" at bounding box center [133, 25] width 109 height 27
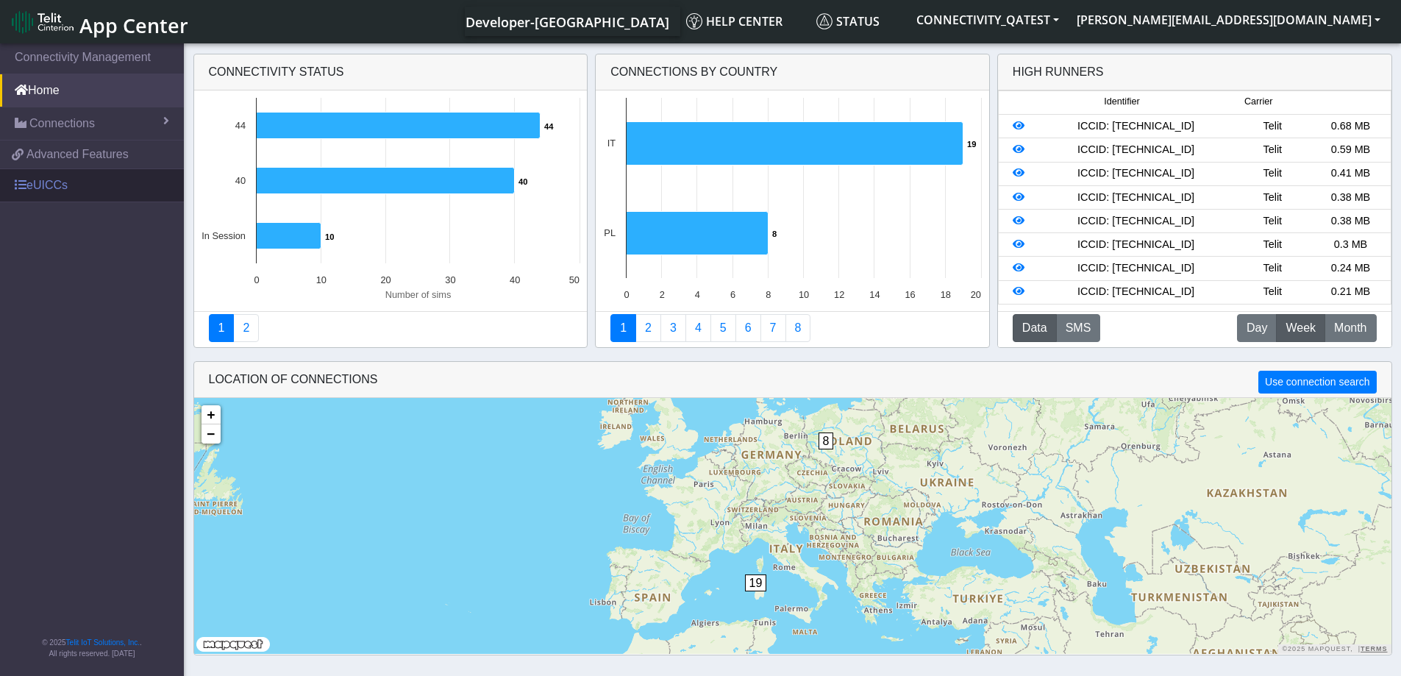
click at [46, 192] on link "eUICCs" at bounding box center [92, 185] width 184 height 32
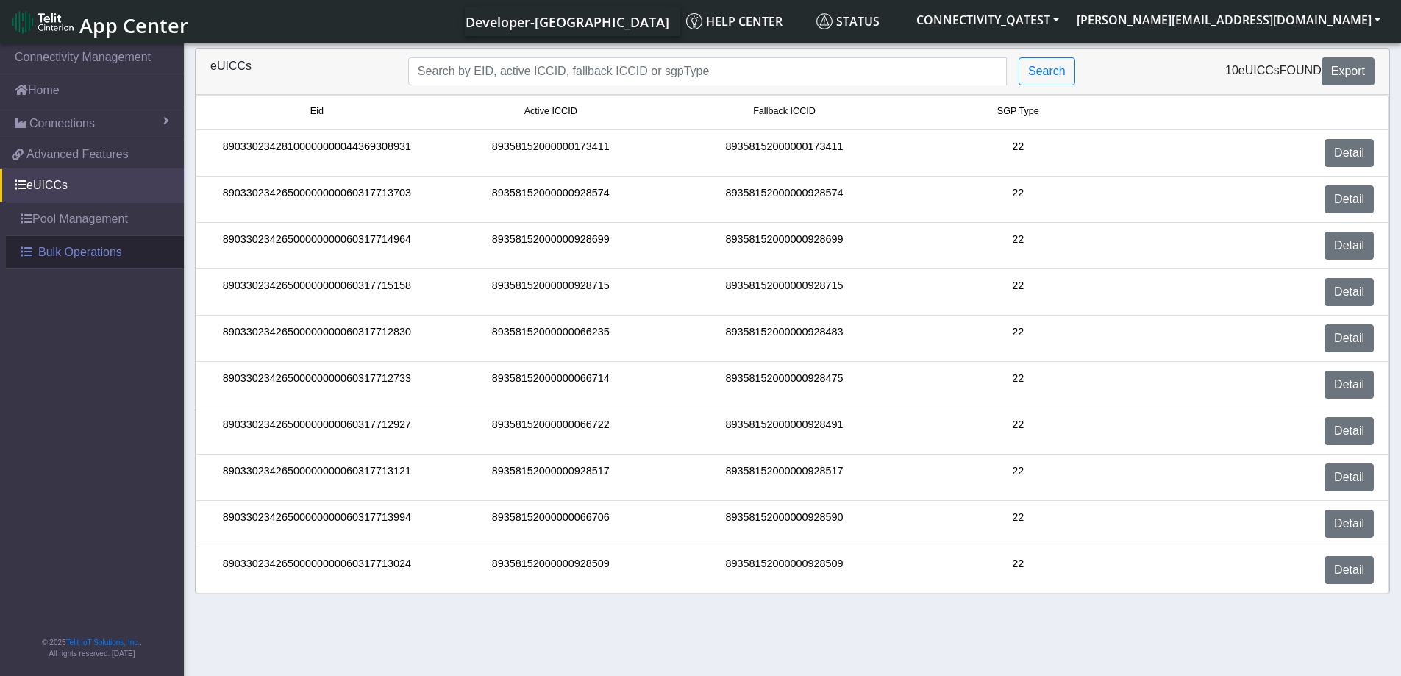
click at [67, 249] on span "Bulk Operations" at bounding box center [80, 252] width 84 height 18
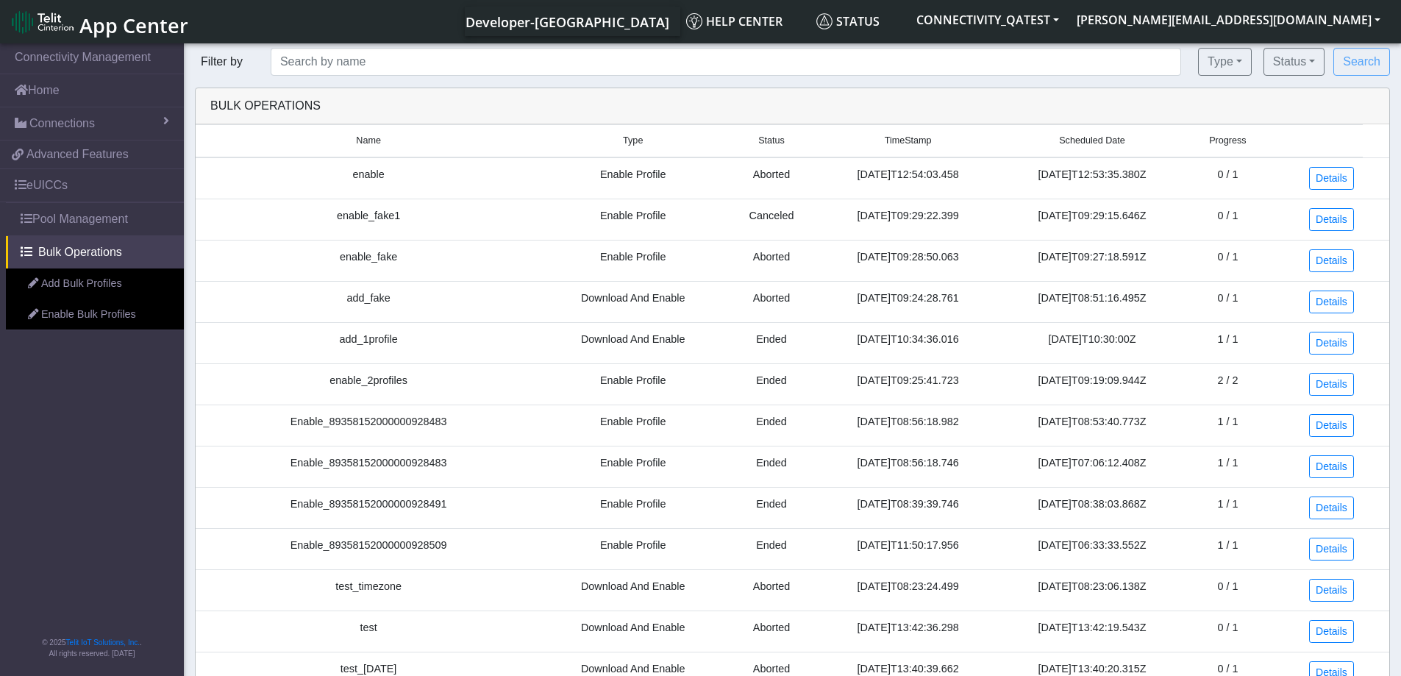
click at [67, 316] on link "Enable Bulk Profiles" at bounding box center [95, 314] width 178 height 31
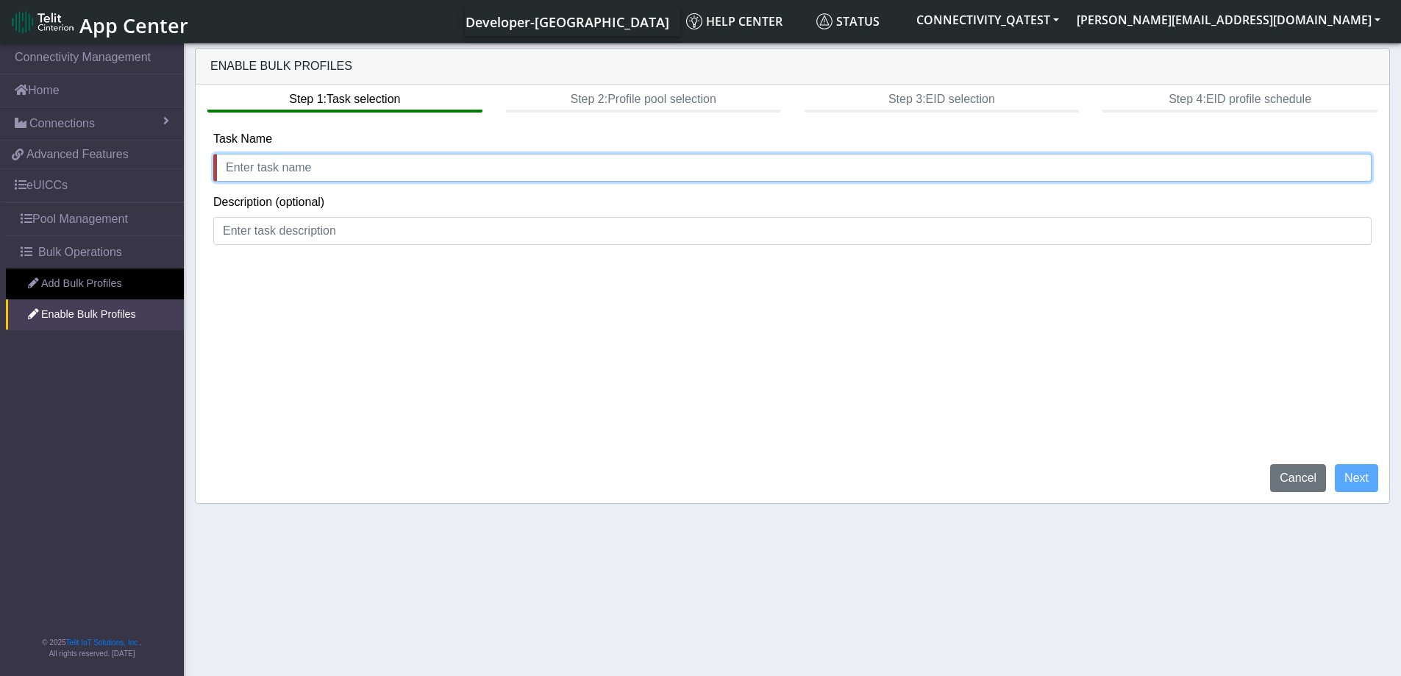
click at [343, 165] on input "text" at bounding box center [792, 168] width 1158 height 28
type input "enable test"
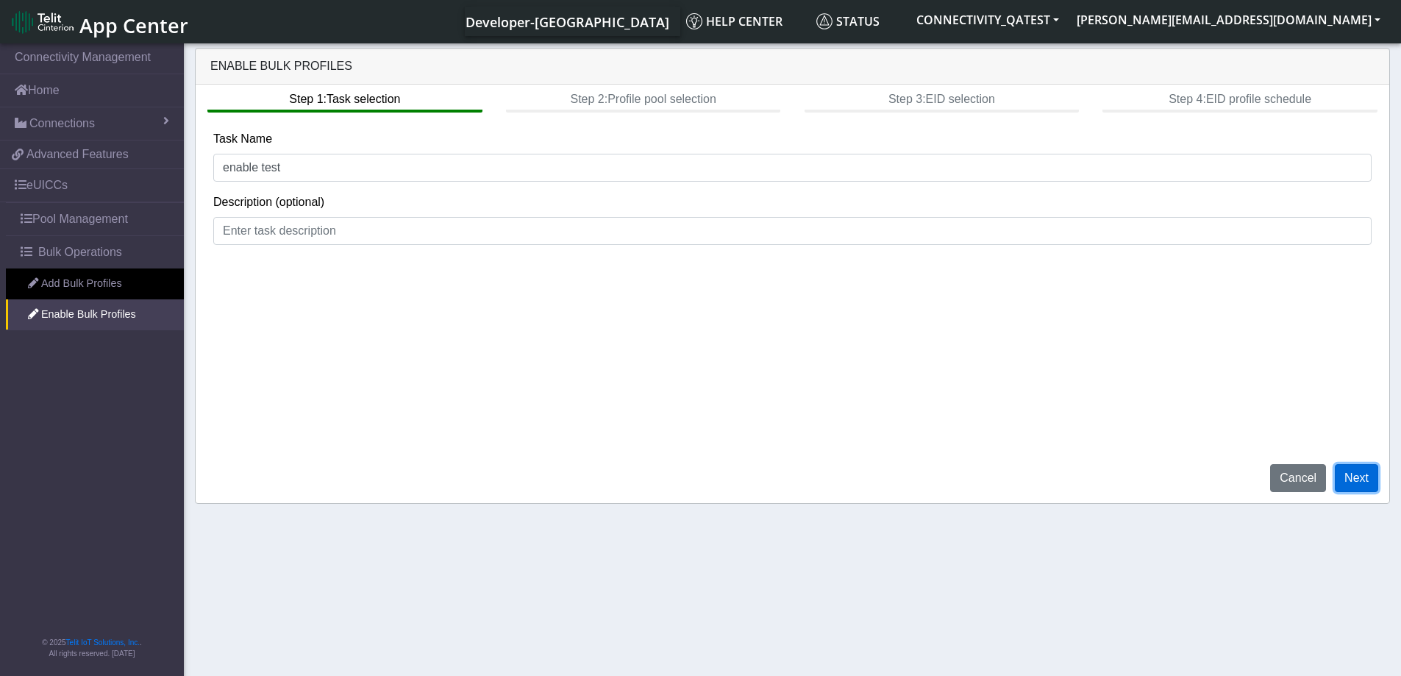
click at [1377, 474] on button "Next" at bounding box center [1356, 478] width 43 height 28
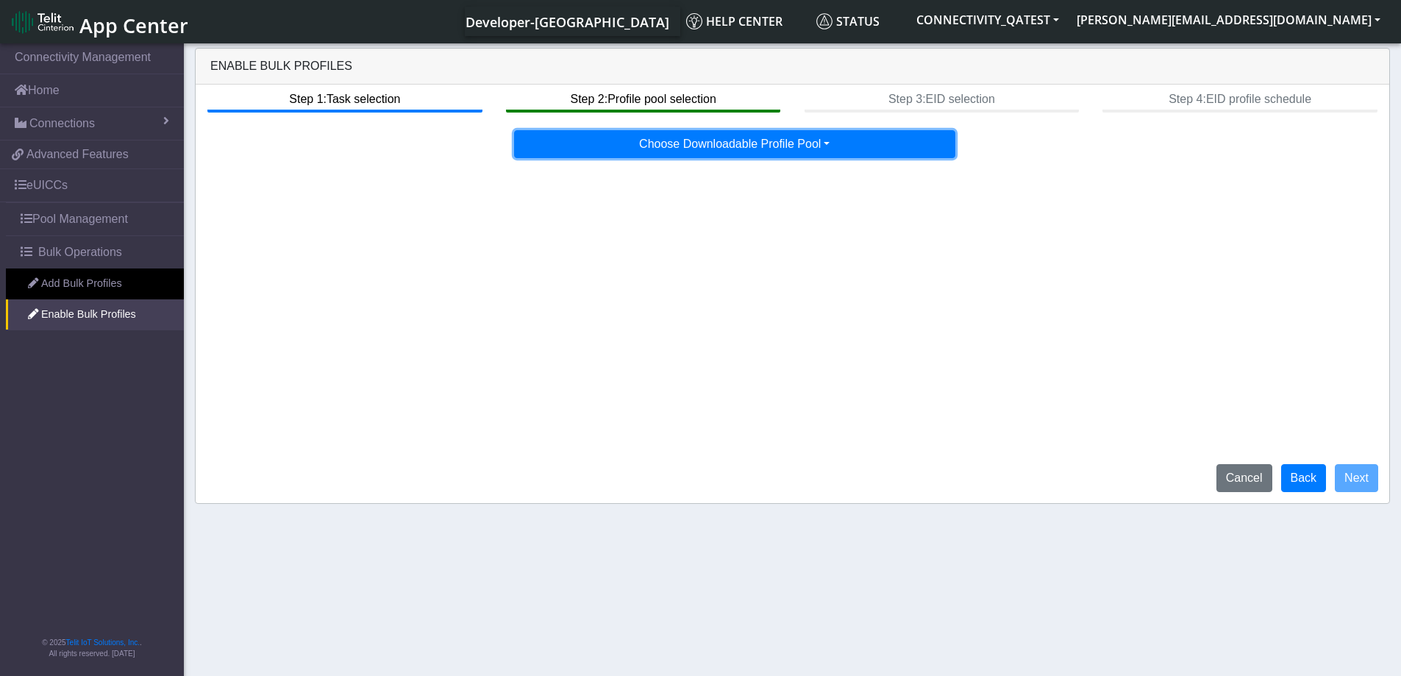
click at [778, 146] on button "Choose Downloadable Profile Pool" at bounding box center [734, 144] width 441 height 28
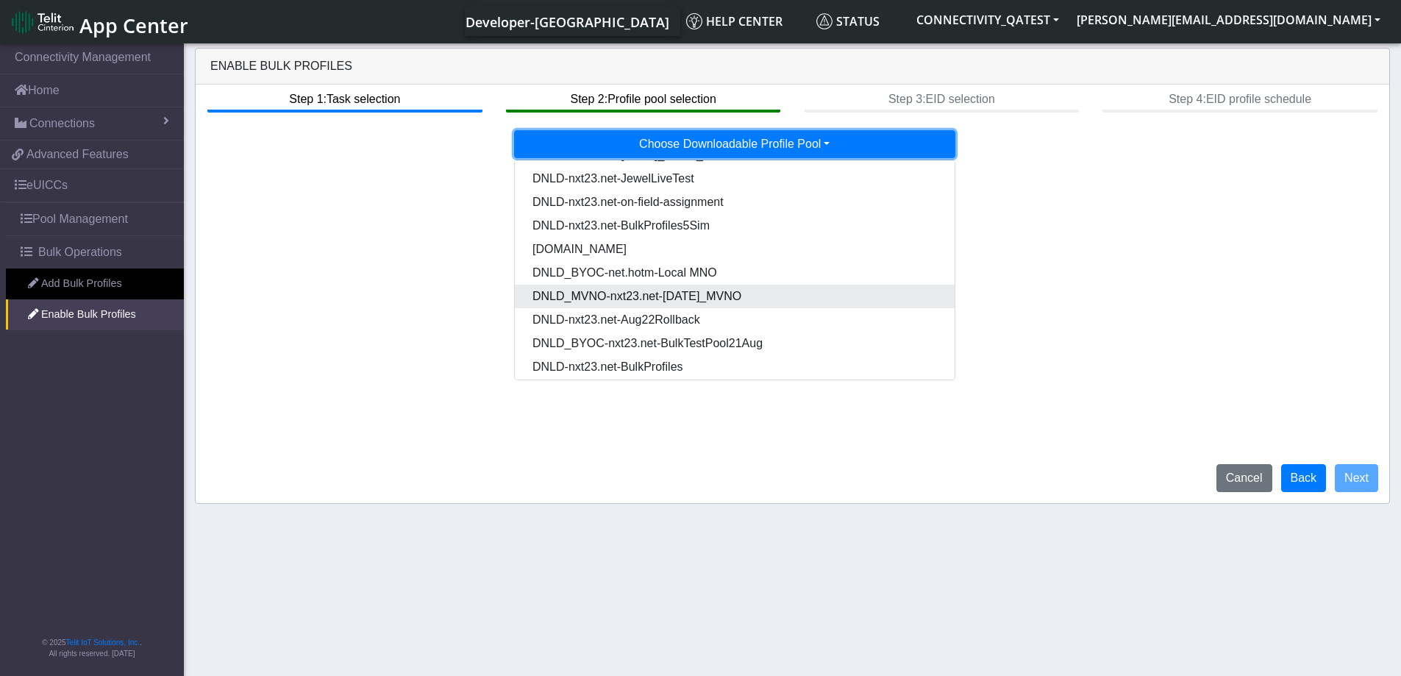
scroll to position [99, 0]
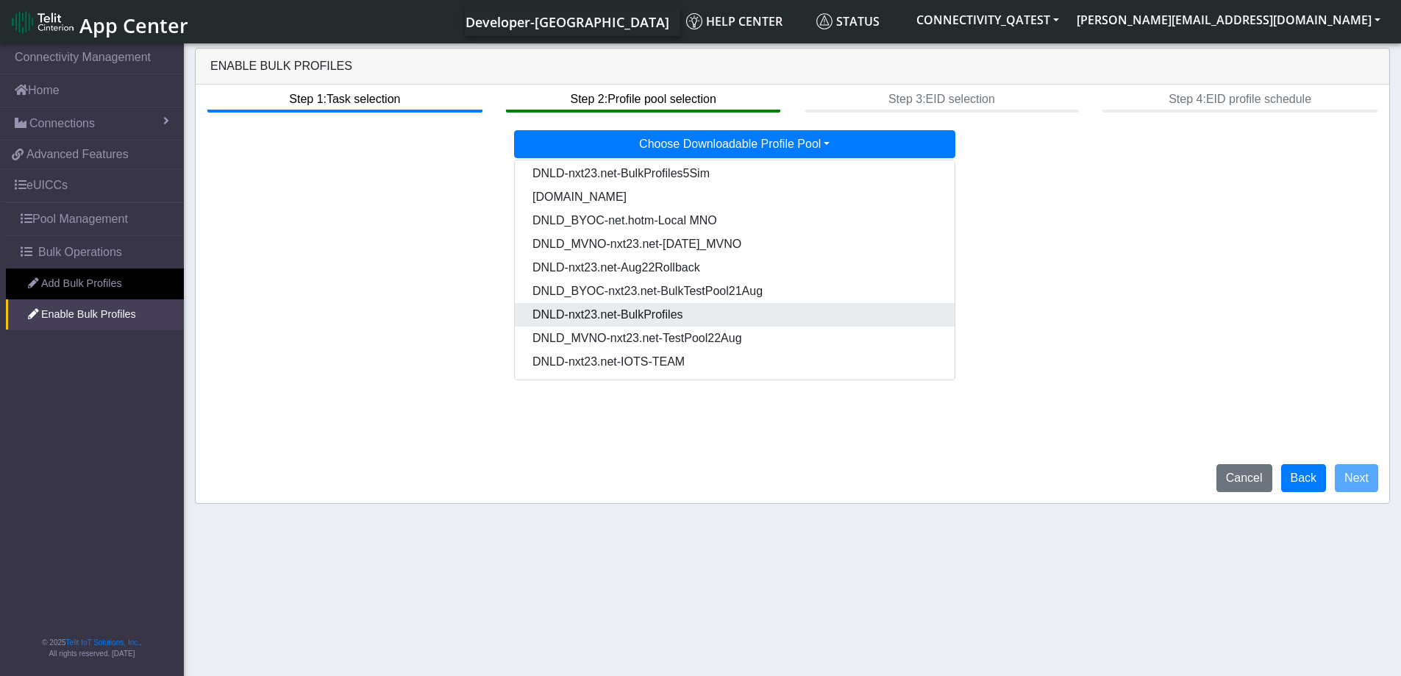
click at [726, 315] on Pooldd87b2e2-121e-4d00-ae8a-d075df8e0e86-dropdown "DNLD-nxt23.net-BulkProfiles" at bounding box center [735, 315] width 440 height 24
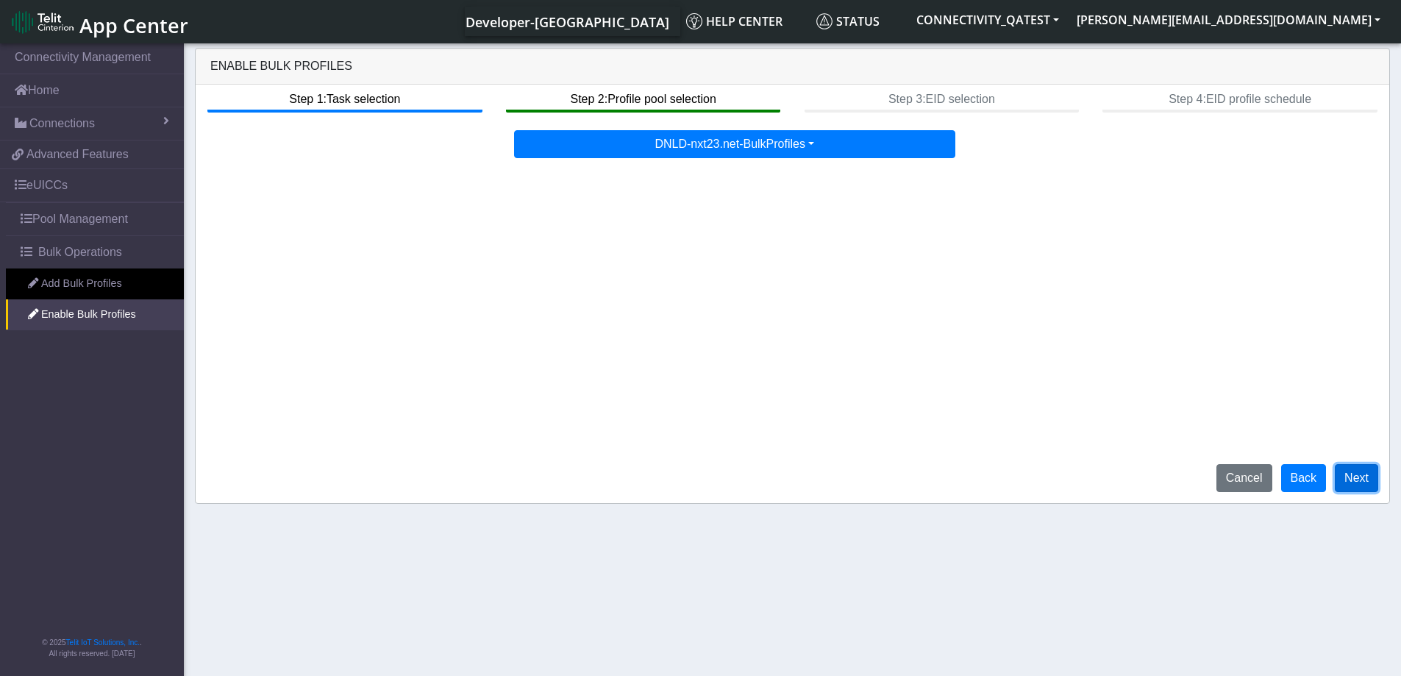
click at [1355, 473] on button "Next" at bounding box center [1356, 478] width 43 height 28
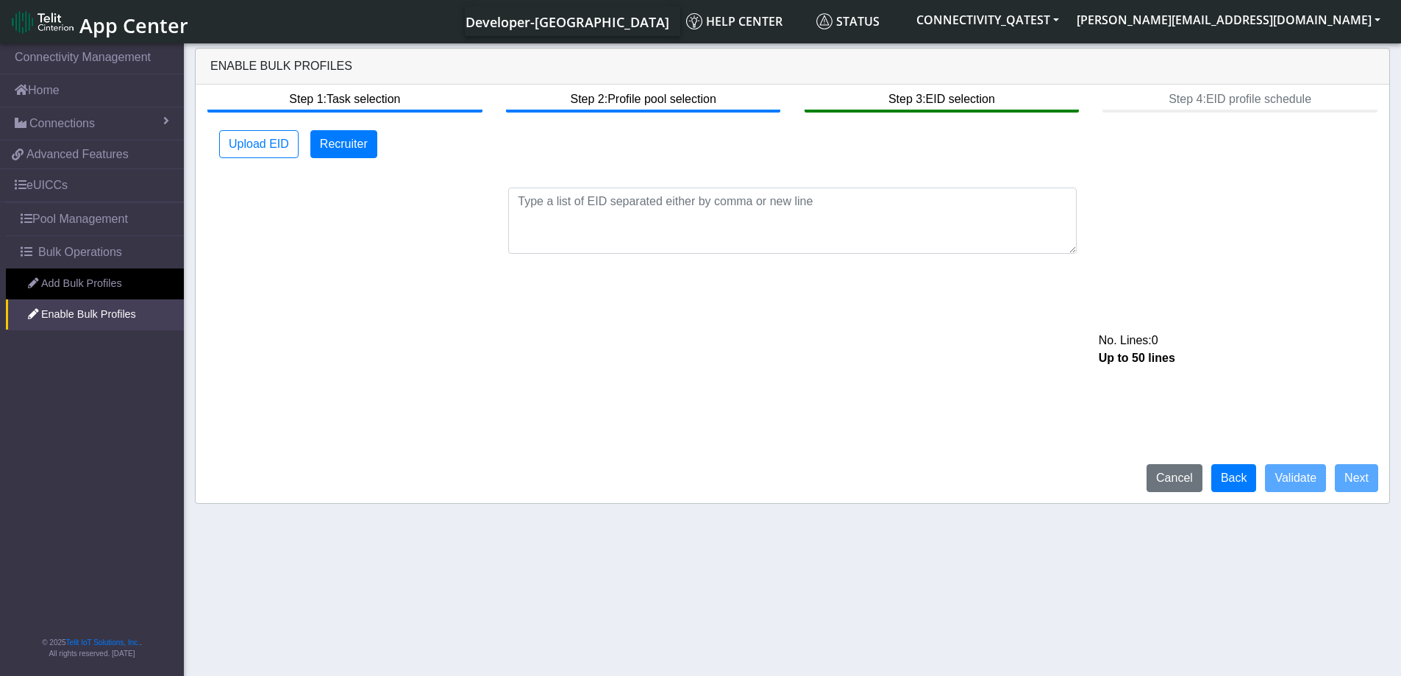
click at [768, 182] on div "No. Lines: 0 Up to 50 lines" at bounding box center [792, 212] width 1180 height 84
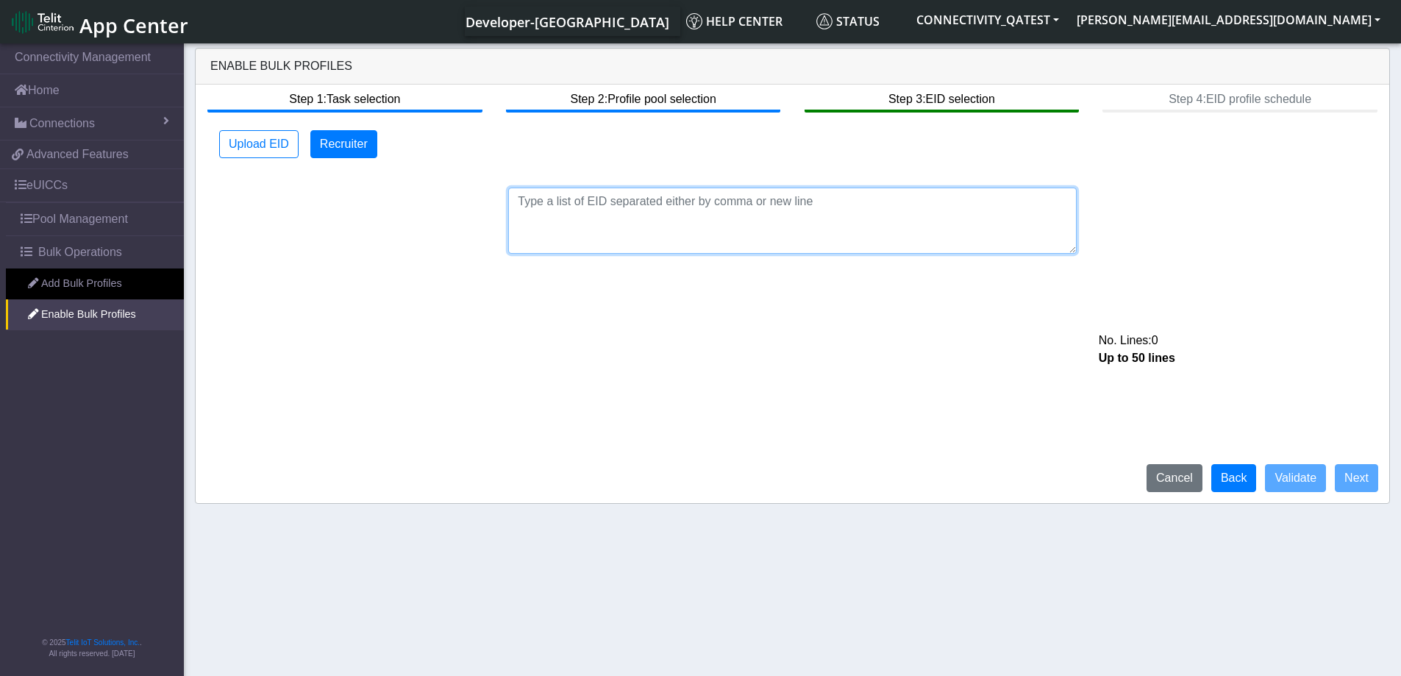
click at [762, 206] on textarea at bounding box center [792, 221] width 568 height 66
paste textarea "89033023426500000000060317712733"
type textarea "89033023426500000000060317712733"
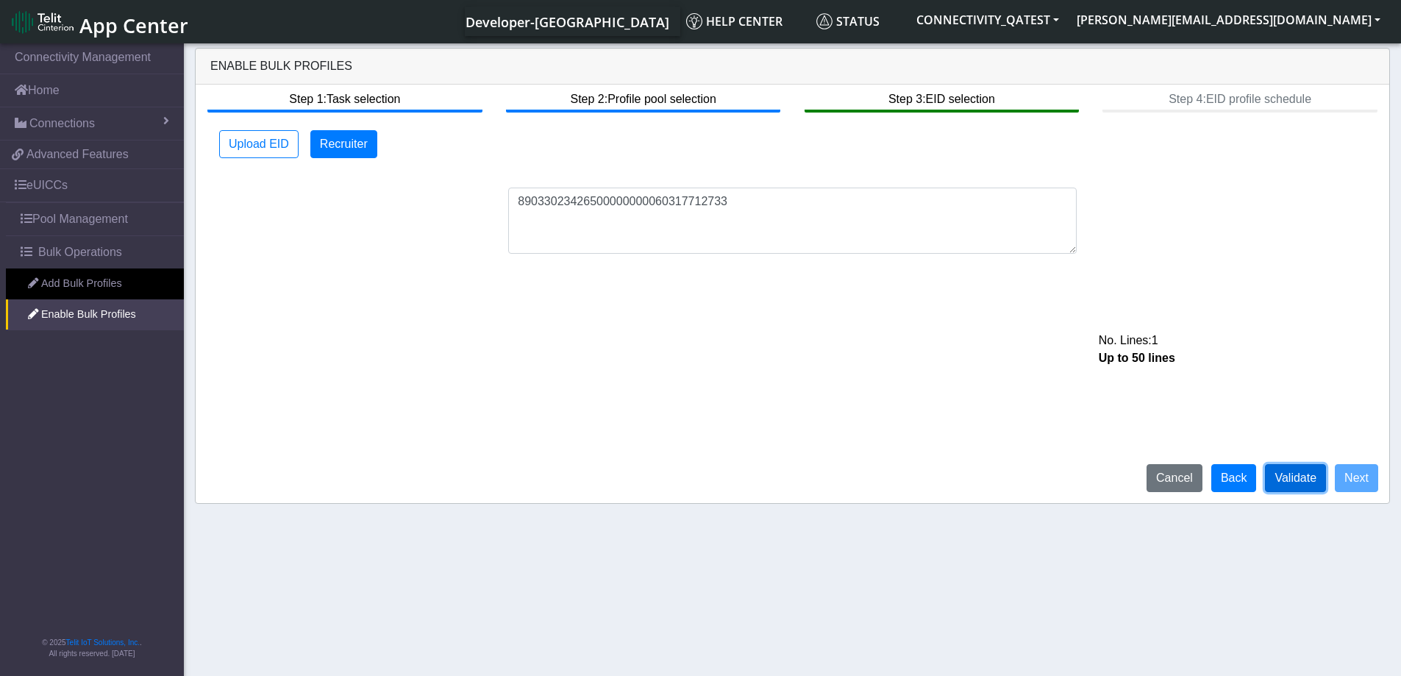
click at [1288, 479] on button "Validate" at bounding box center [1295, 478] width 61 height 28
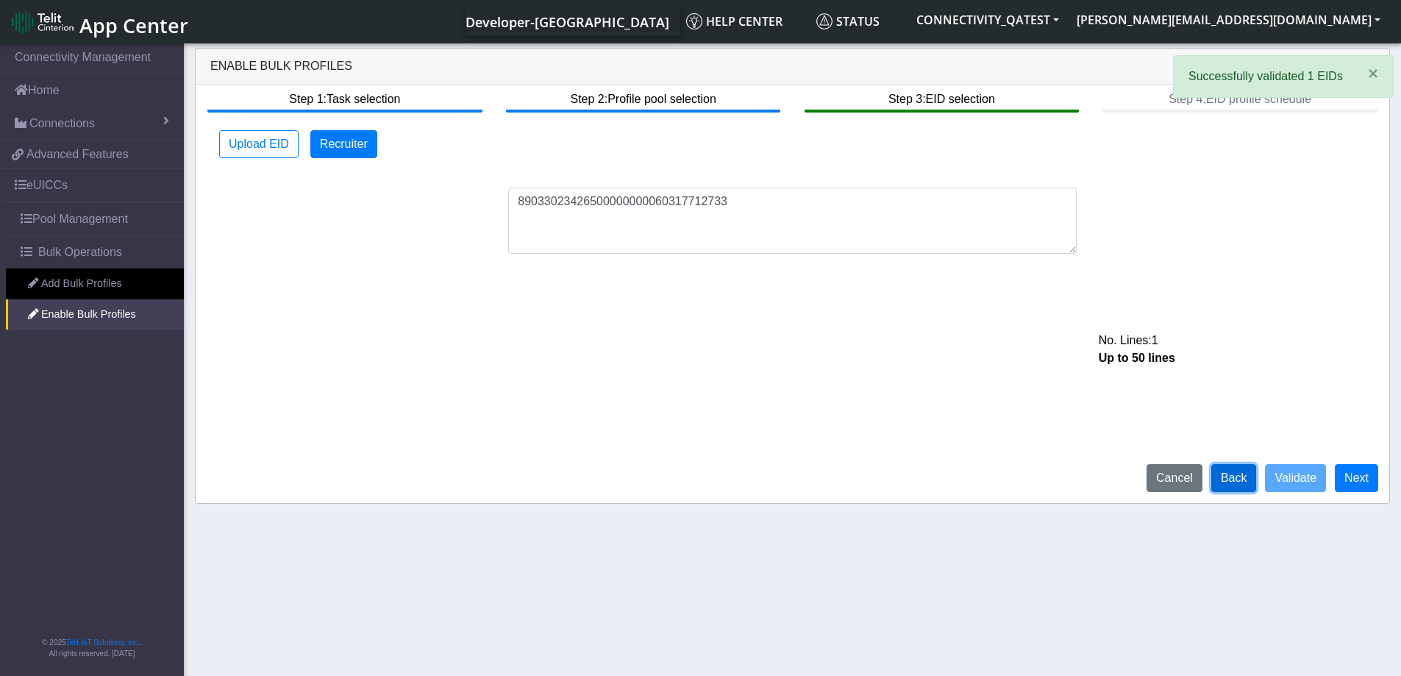
click at [1238, 486] on button "Back" at bounding box center [1234, 478] width 46 height 28
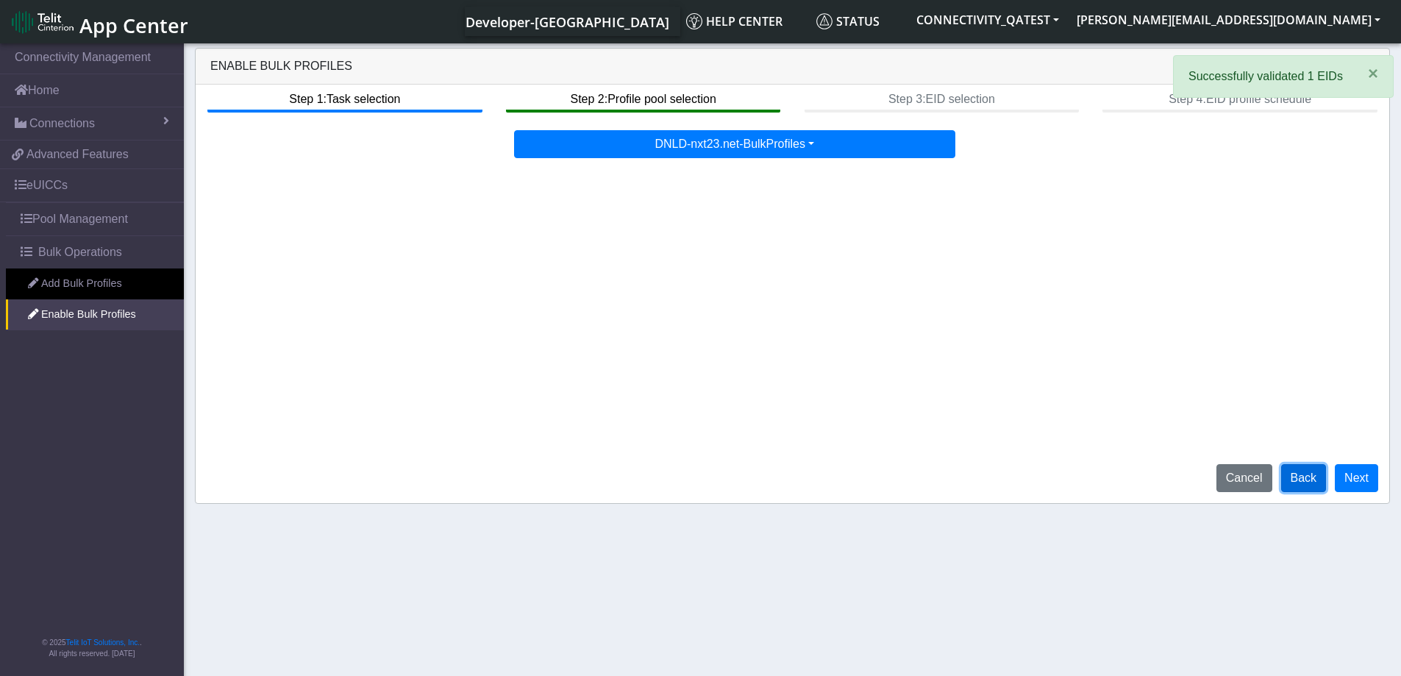
click at [1307, 474] on button "Back" at bounding box center [1304, 478] width 46 height 28
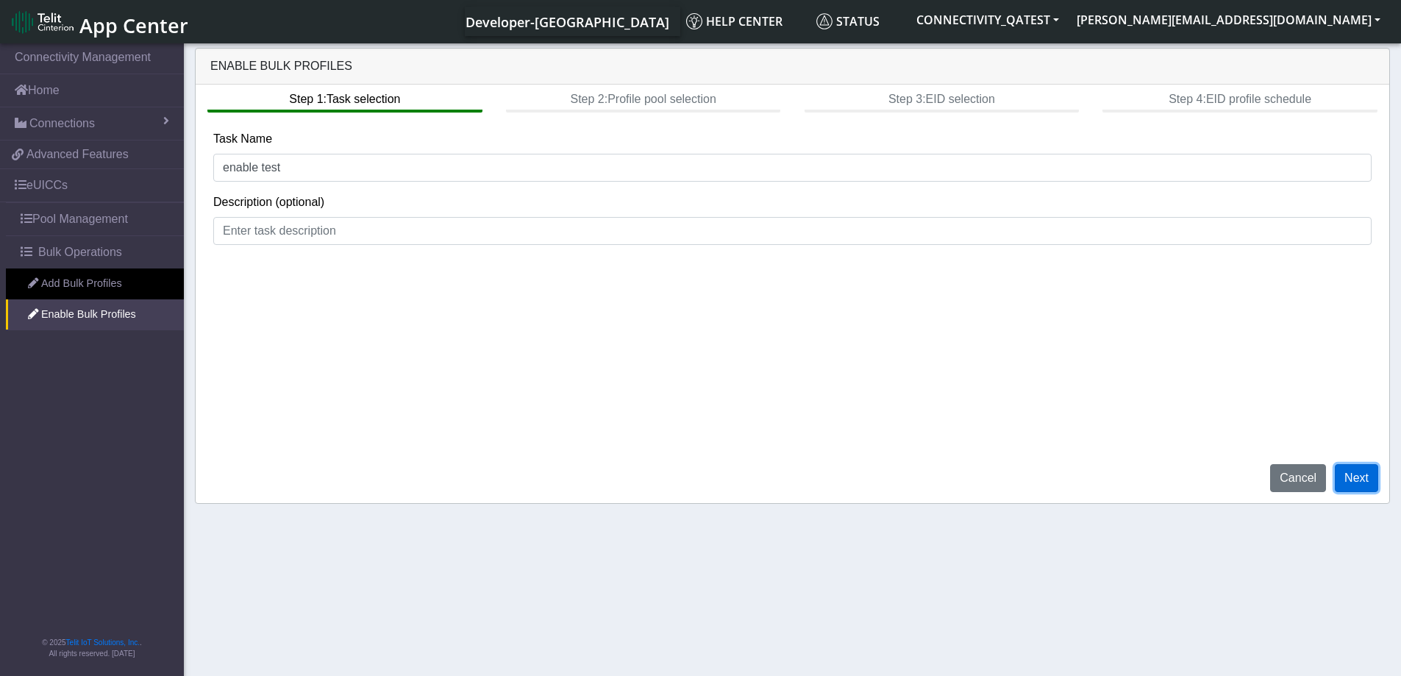
click at [1364, 488] on button "Next" at bounding box center [1356, 478] width 43 height 28
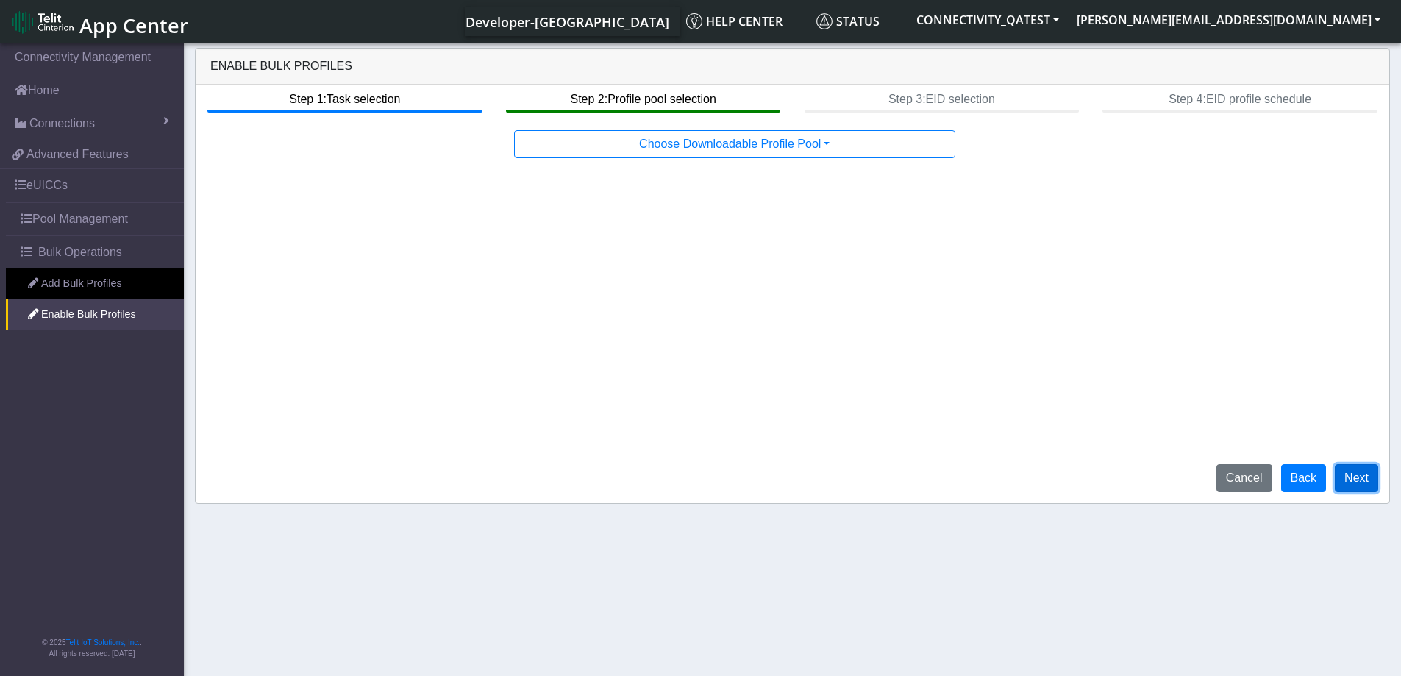
click at [1367, 473] on button "Next" at bounding box center [1356, 478] width 43 height 28
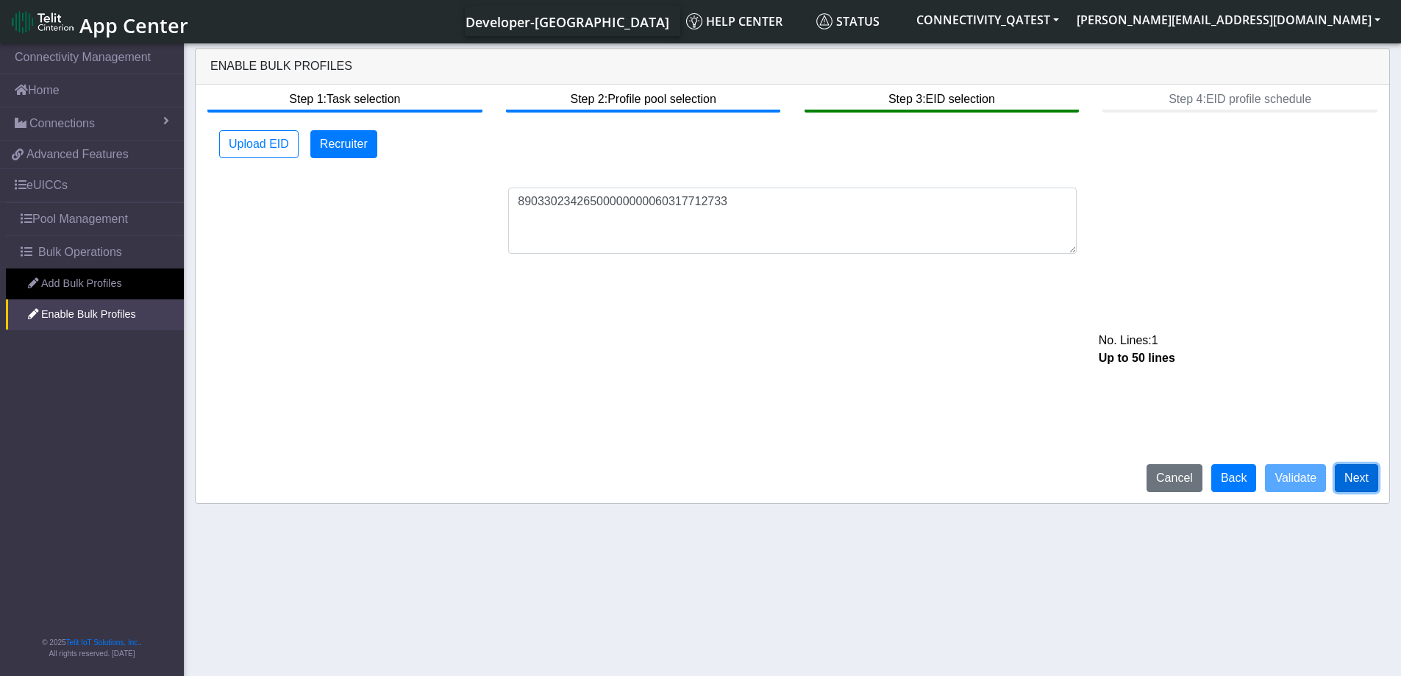
click at [1360, 481] on button "Next" at bounding box center [1356, 478] width 43 height 28
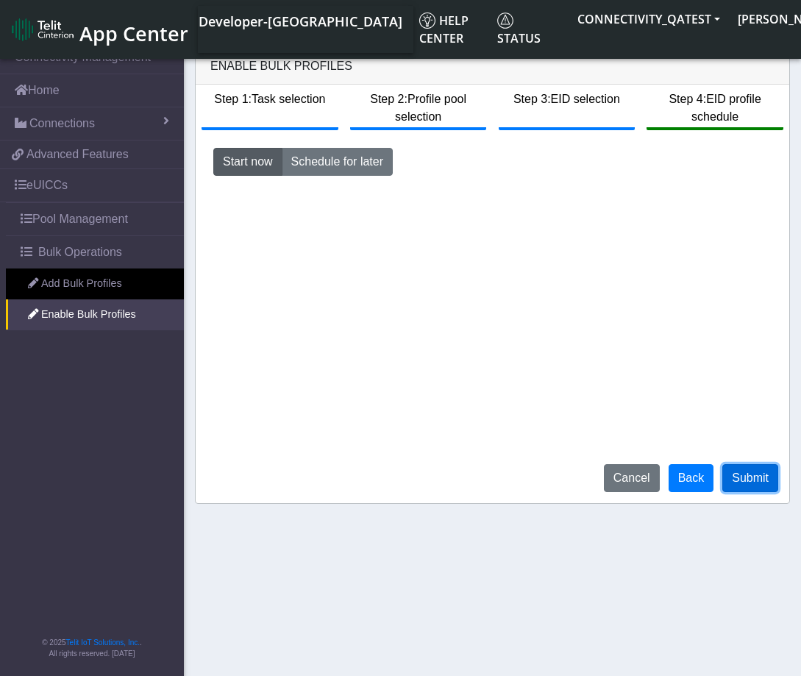
click at [766, 477] on button "Submit" at bounding box center [750, 478] width 56 height 28
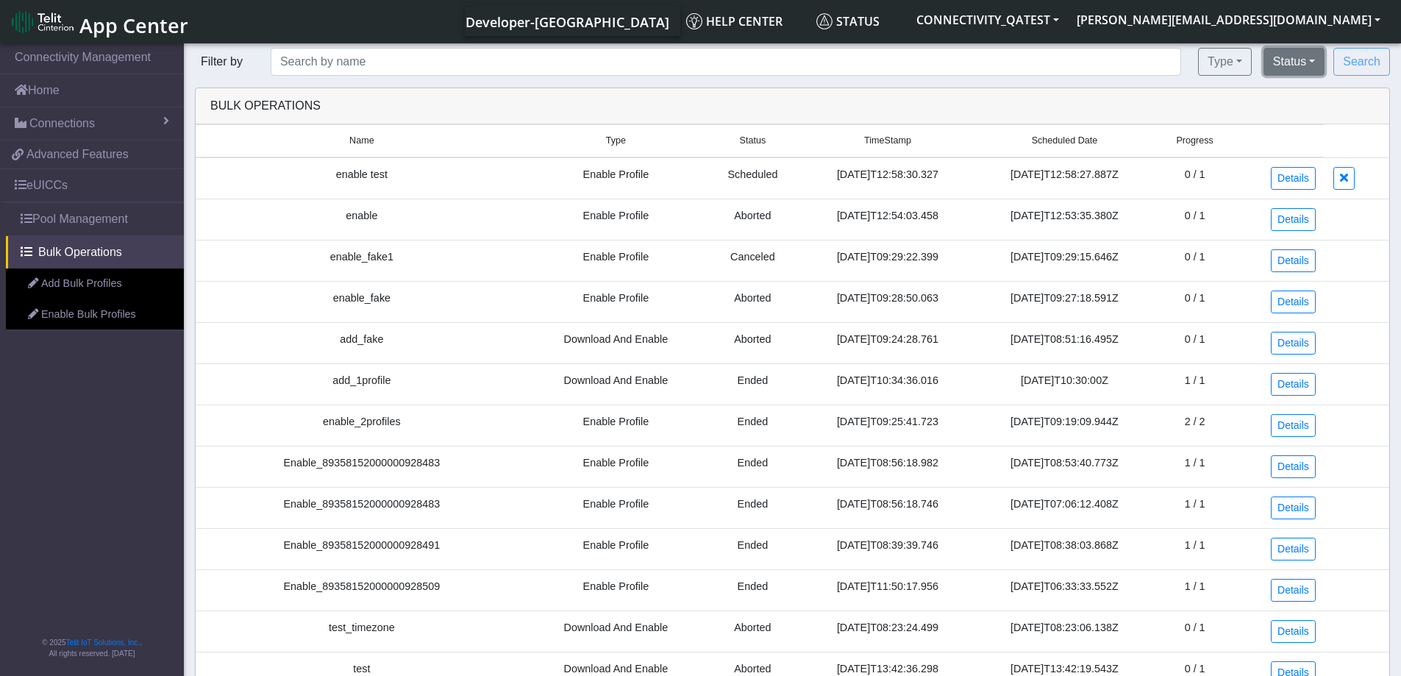
click at [1293, 65] on button "Status" at bounding box center [1293, 62] width 61 height 28
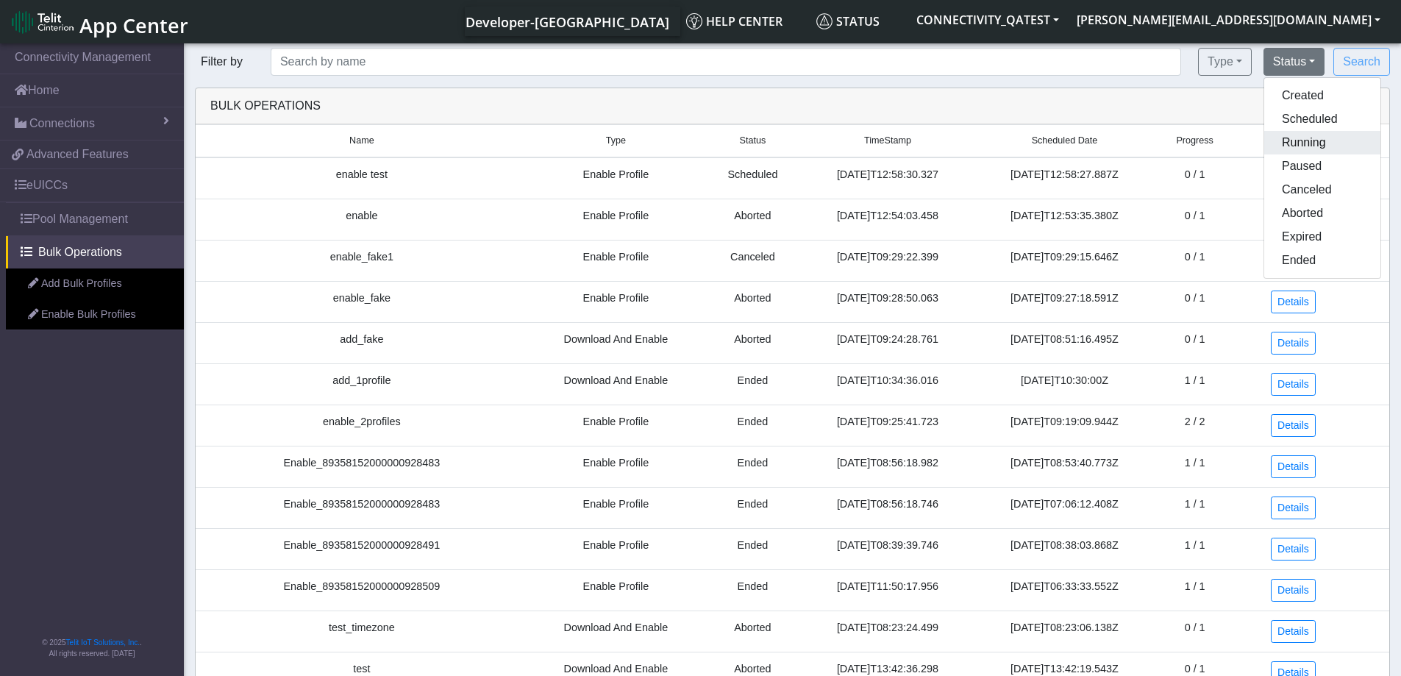
click at [1308, 149] on button "Running" at bounding box center [1322, 143] width 116 height 24
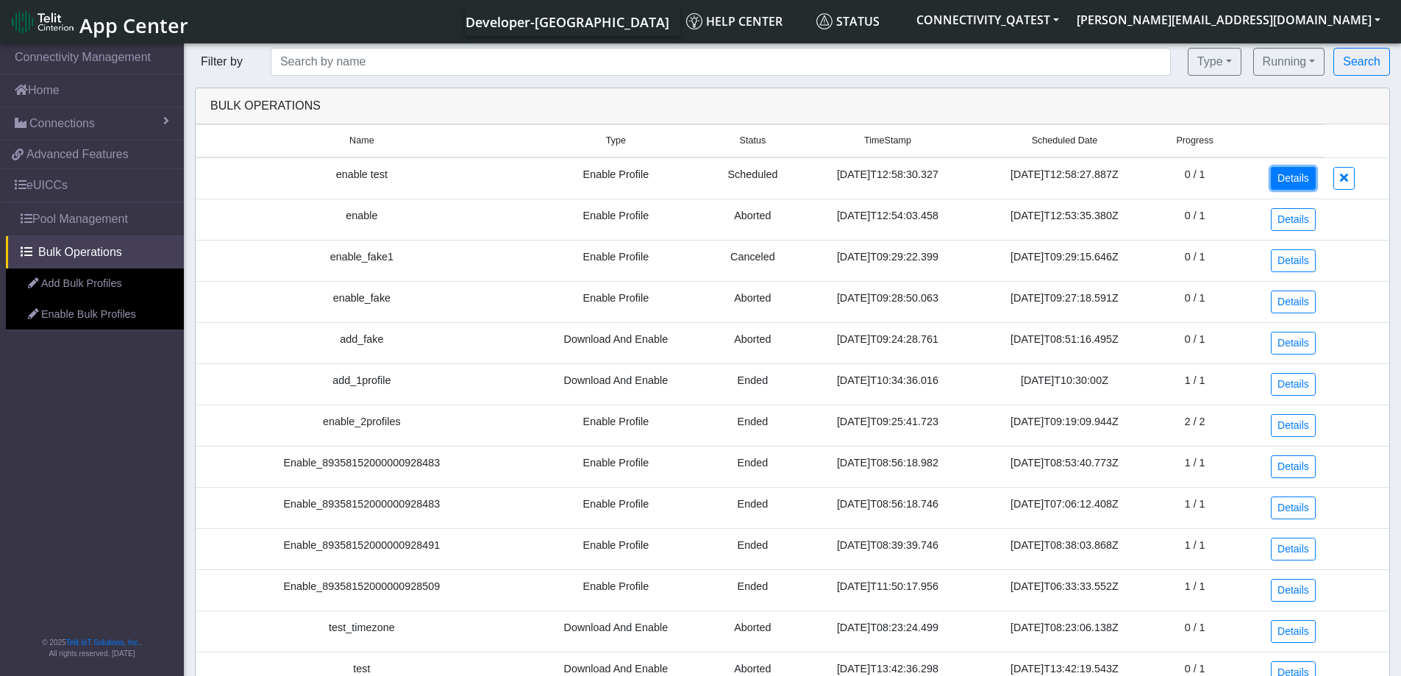
click at [1308, 176] on link "Details" at bounding box center [1293, 178] width 45 height 23
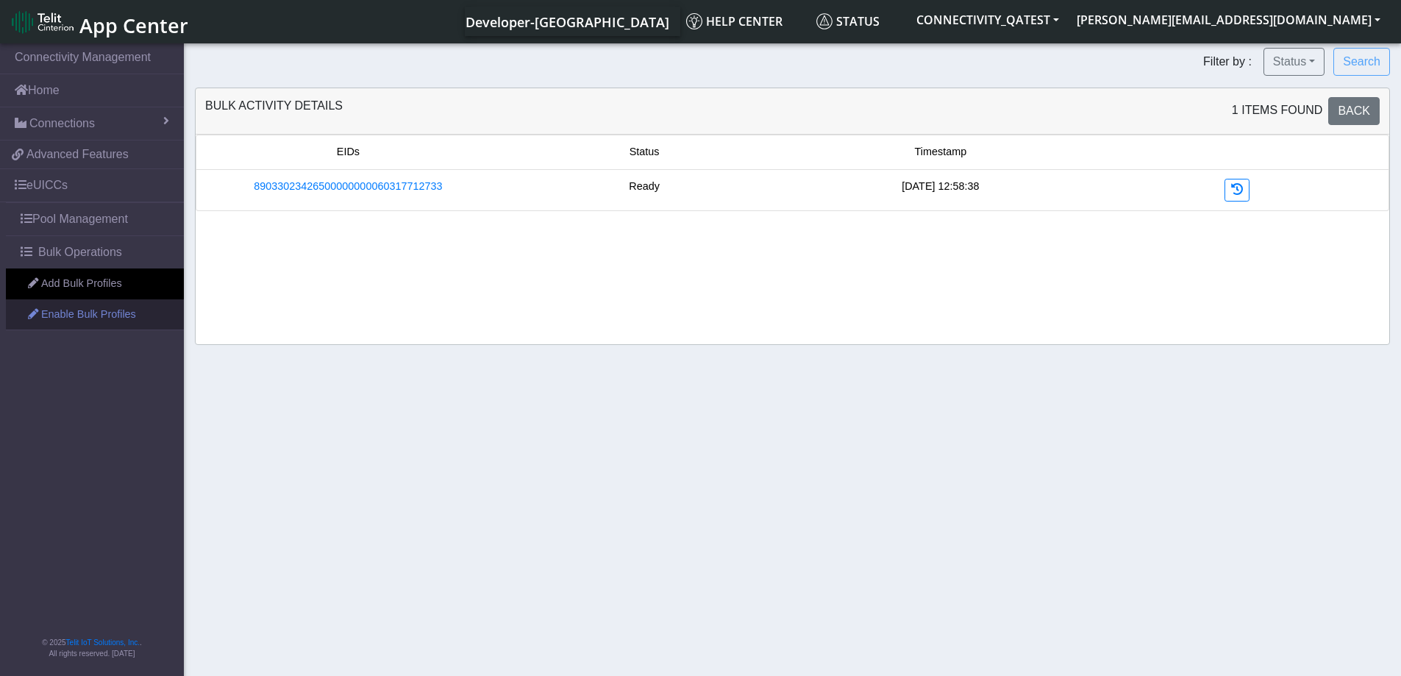
click at [77, 318] on link "Enable Bulk Profiles" at bounding box center [95, 314] width 178 height 31
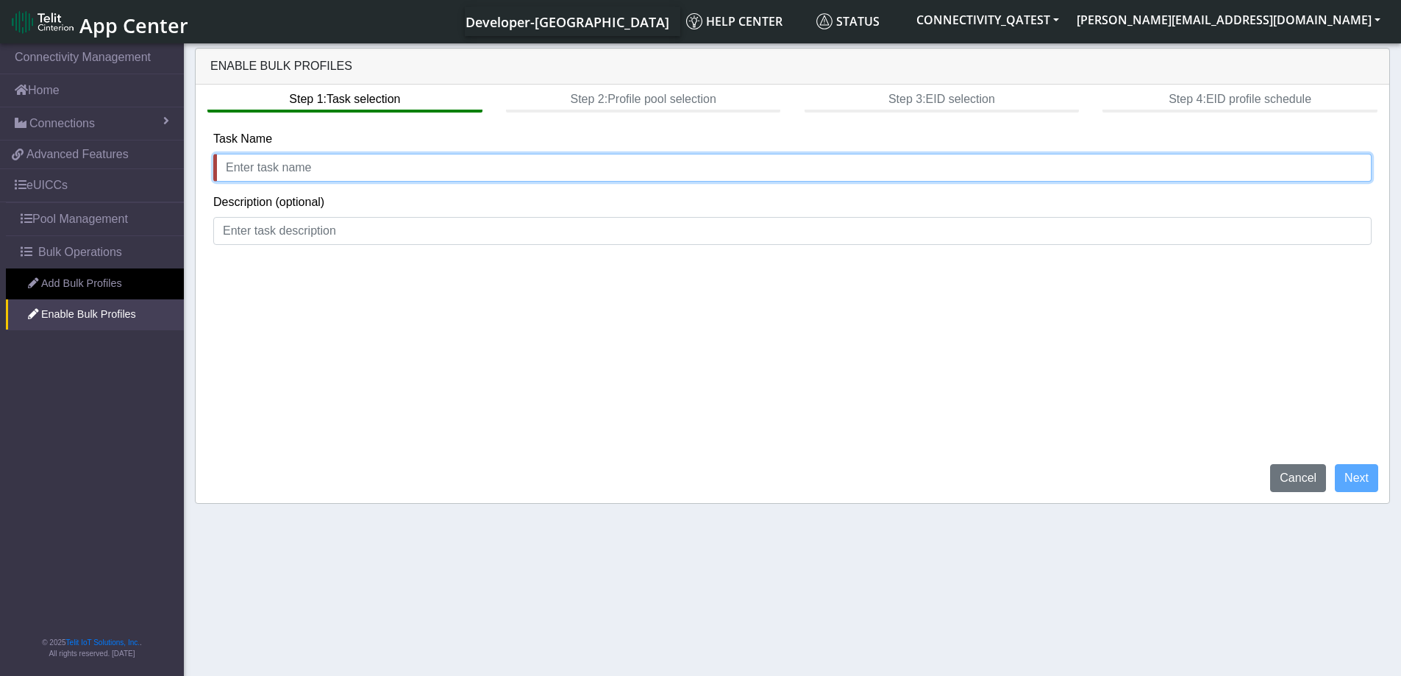
click at [329, 173] on input "text" at bounding box center [792, 168] width 1158 height 28
type input "test"
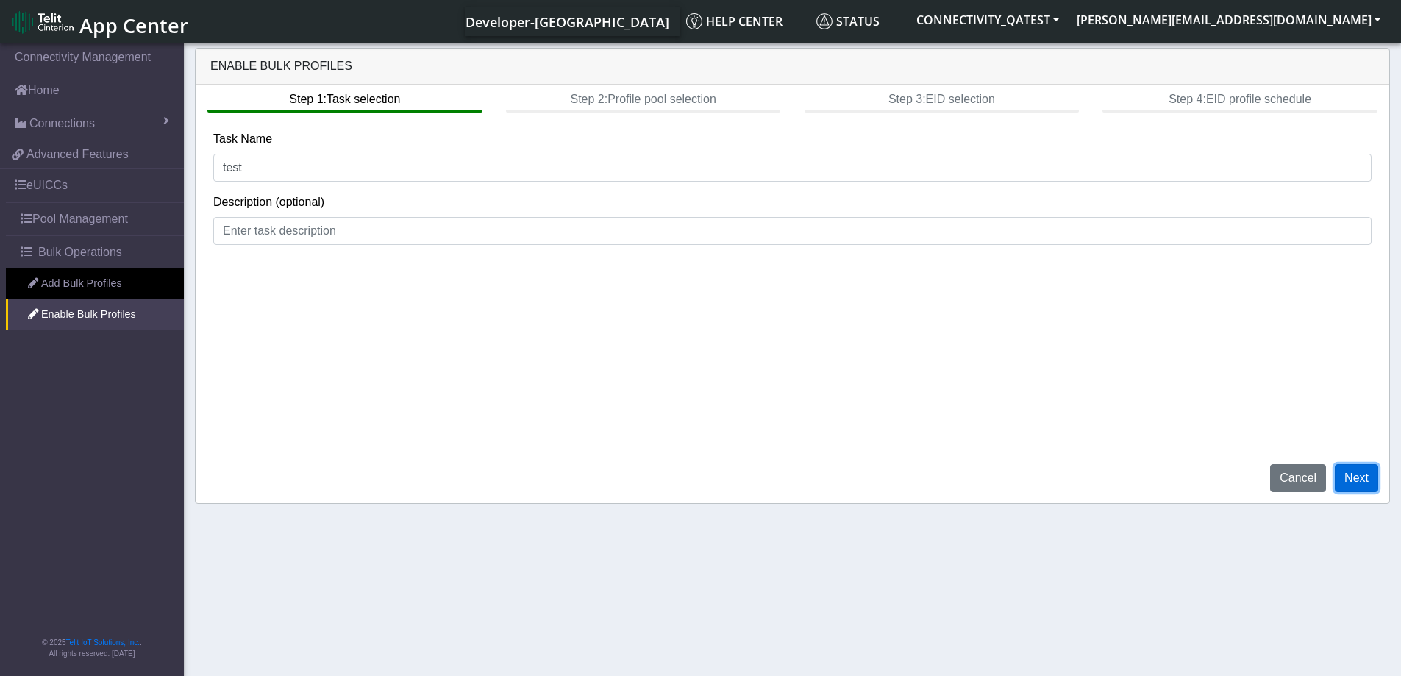
click at [1360, 485] on button "Next" at bounding box center [1356, 478] width 43 height 28
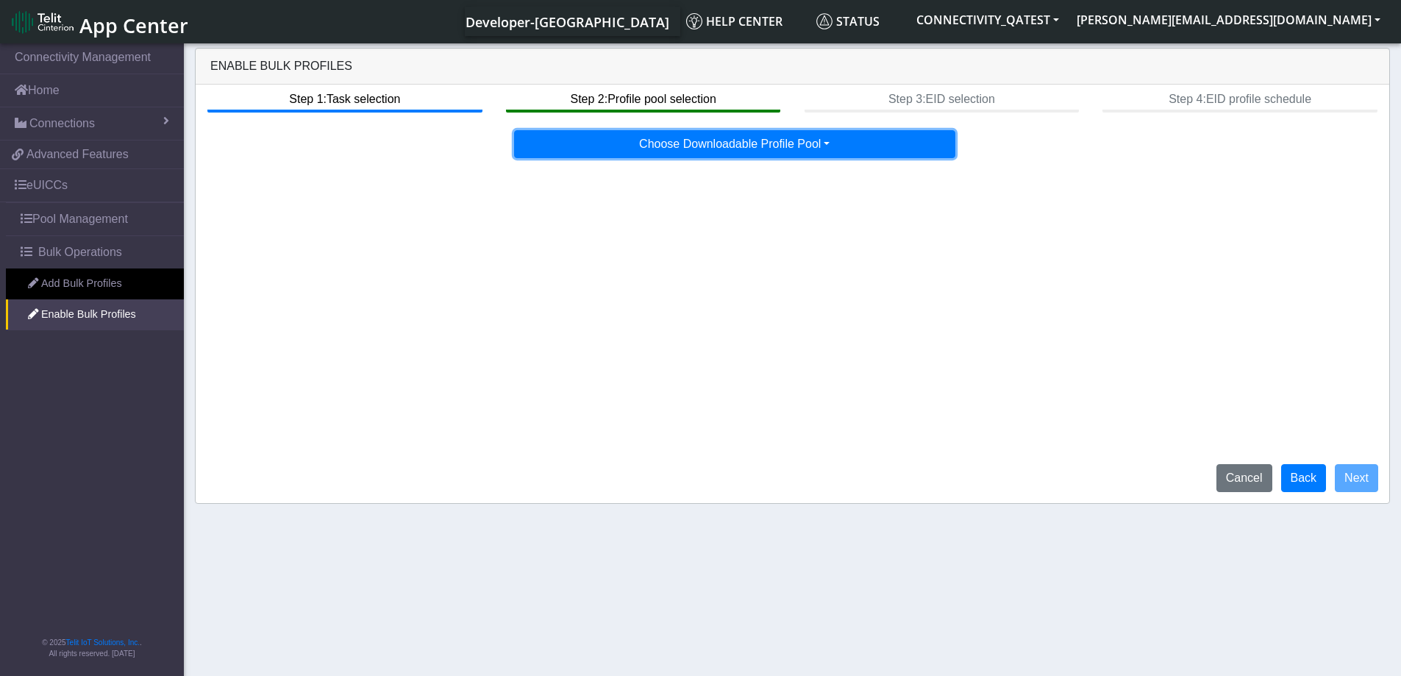
click at [796, 149] on button "Choose Downloadable Profile Pool" at bounding box center [734, 144] width 441 height 28
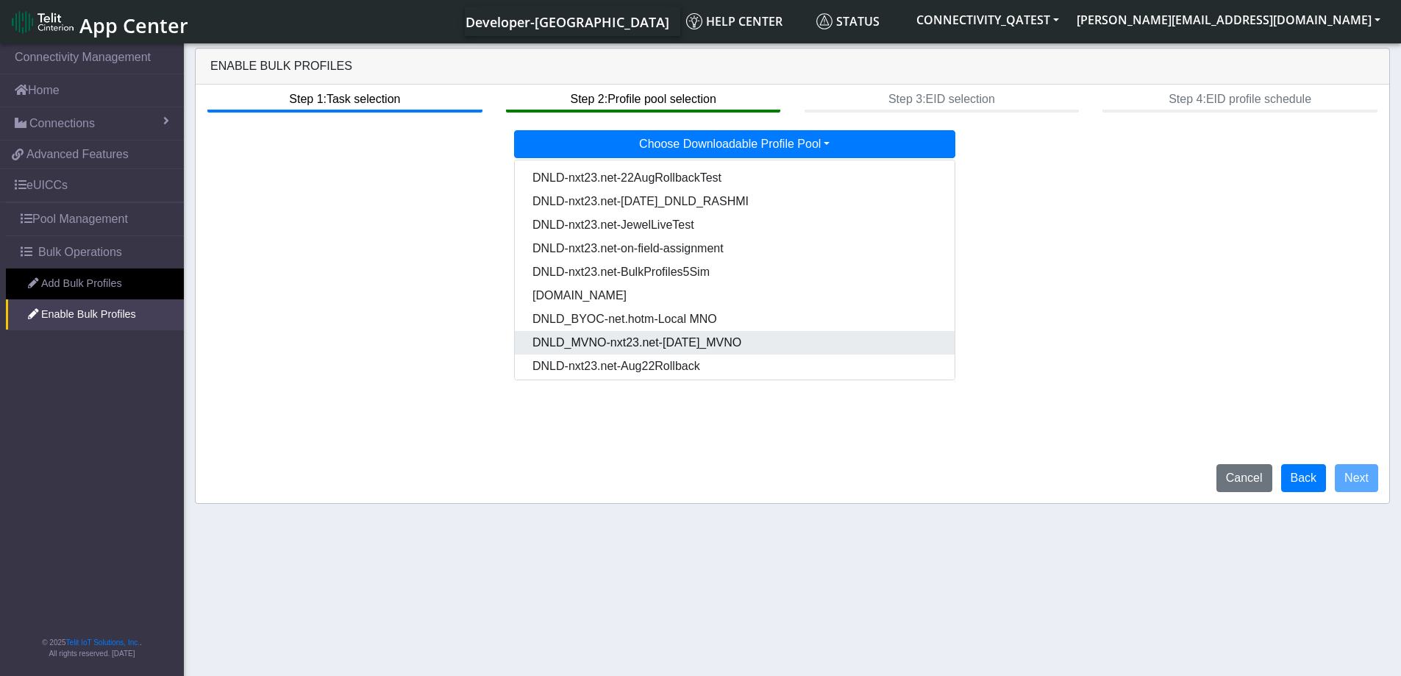
click at [727, 339] on Poola870d574-35c7-4bd7-ac35-f027b82bfe47-dropdown "DNLD_MVNO-nxt23.net-[DATE]_MVNO" at bounding box center [735, 343] width 440 height 24
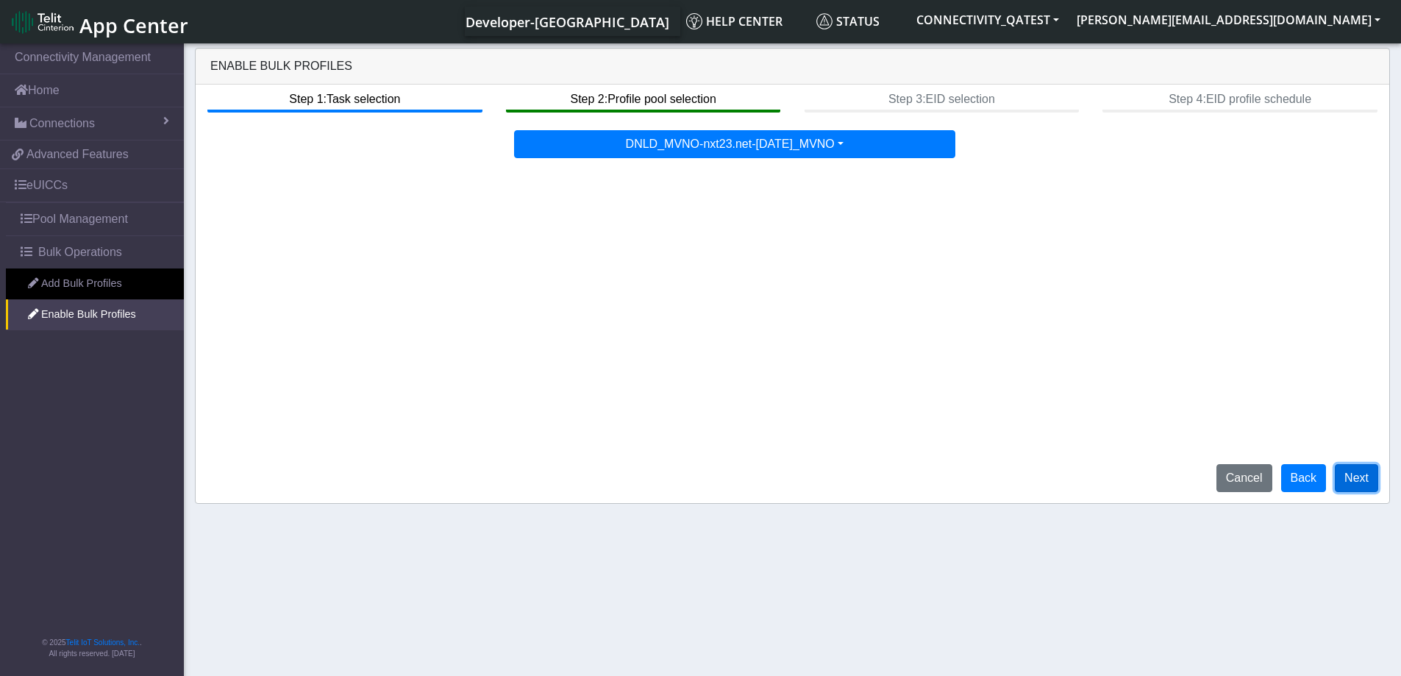
click at [1358, 487] on button "Next" at bounding box center [1356, 478] width 43 height 28
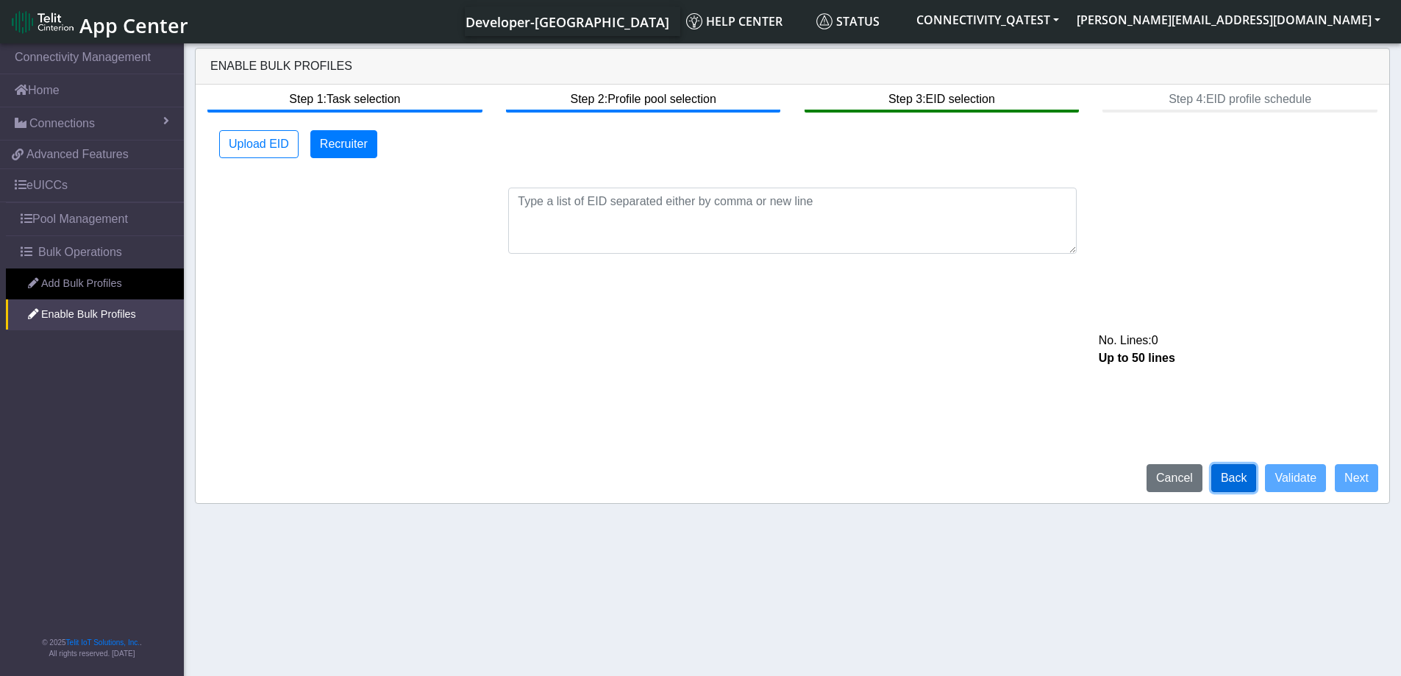
click at [1243, 476] on button "Back" at bounding box center [1234, 478] width 46 height 28
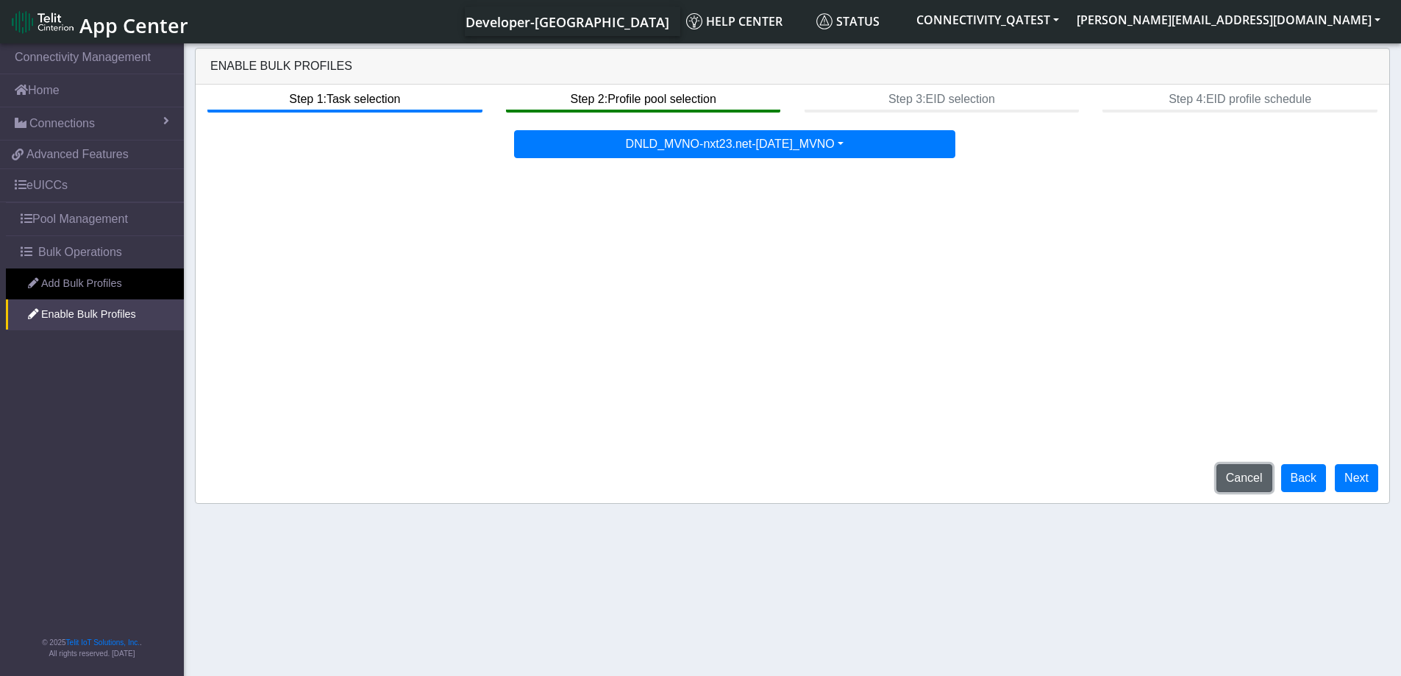
click at [1243, 476] on button "Cancel" at bounding box center [1244, 478] width 56 height 28
click at [1308, 407] on div "Step 1: Task selection Step 2: Profile pool selection Step 3: EID selection Ste…" at bounding box center [793, 294] width 1194 height 418
click at [1251, 485] on button "Cancel" at bounding box center [1244, 478] width 56 height 28
click at [68, 254] on span "Bulk Operations" at bounding box center [80, 252] width 84 height 18
